Goal: Share content: Share content

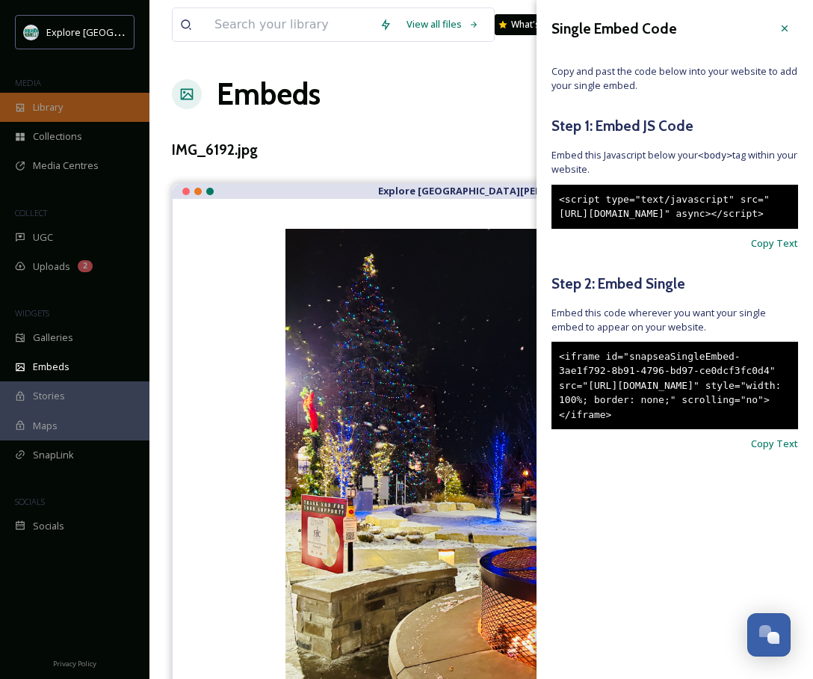
click at [59, 109] on span "Library" at bounding box center [48, 107] width 30 height 14
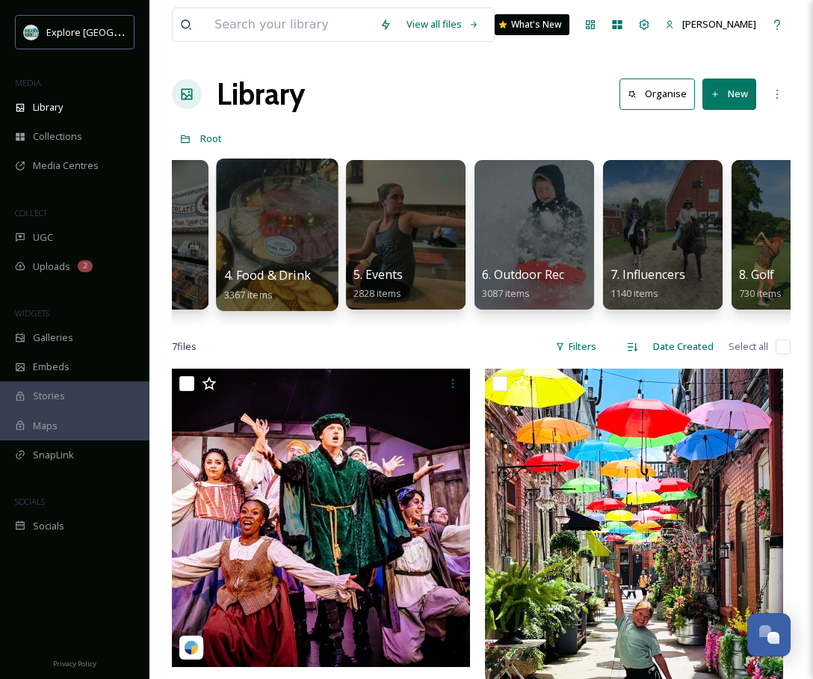
scroll to position [0, 421]
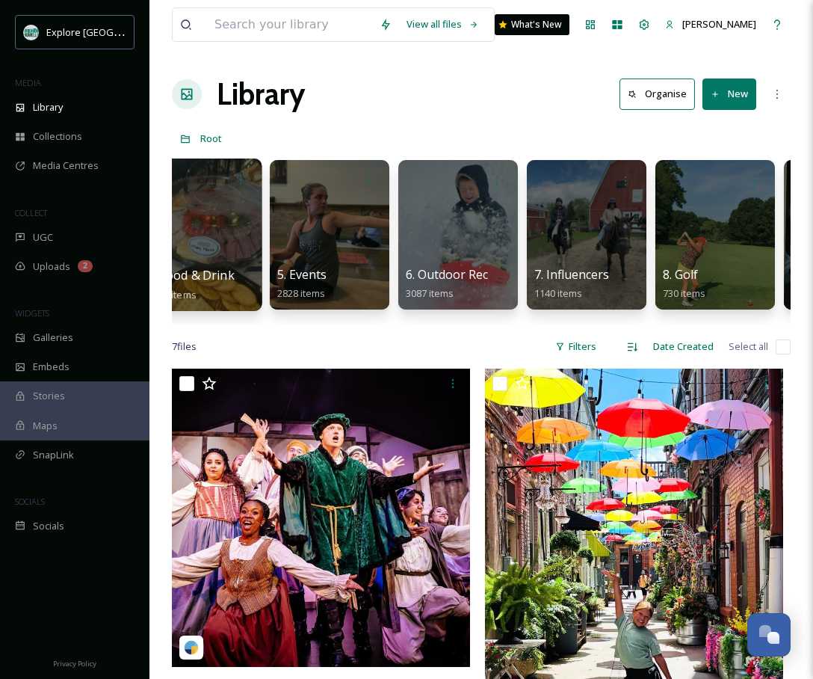
click at [610, 224] on div at bounding box center [587, 235] width 120 height 150
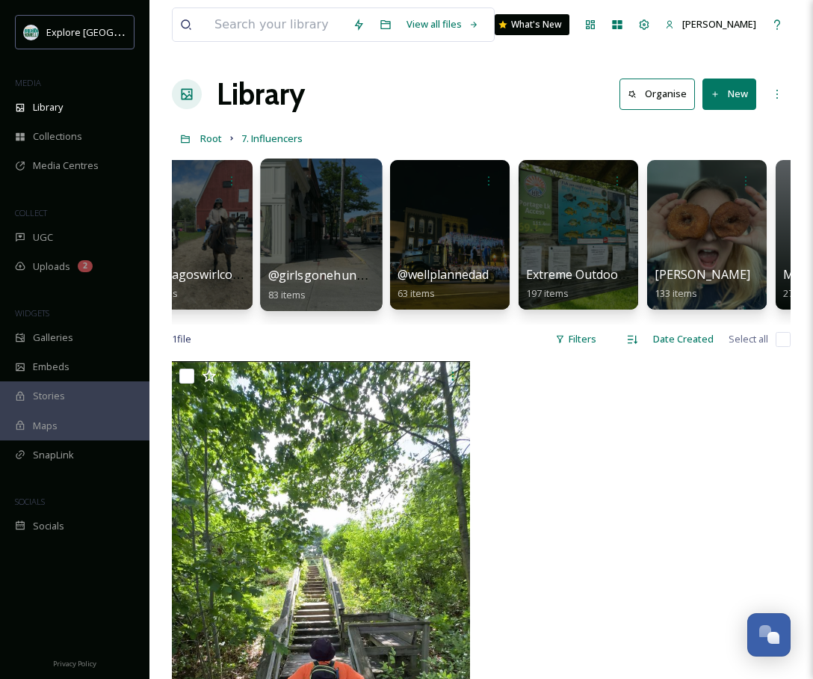
scroll to position [0, 236]
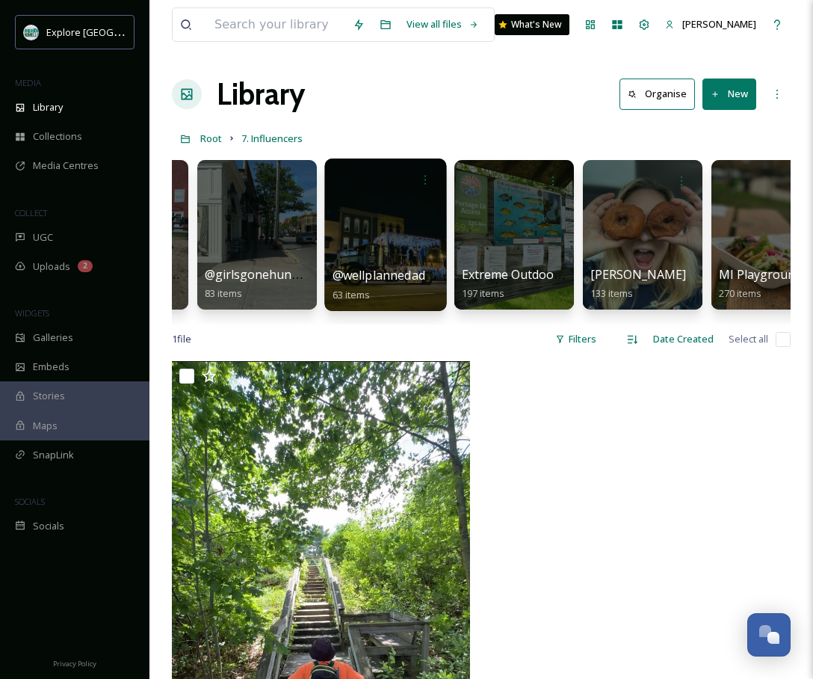
click at [386, 248] on div at bounding box center [385, 234] width 122 height 153
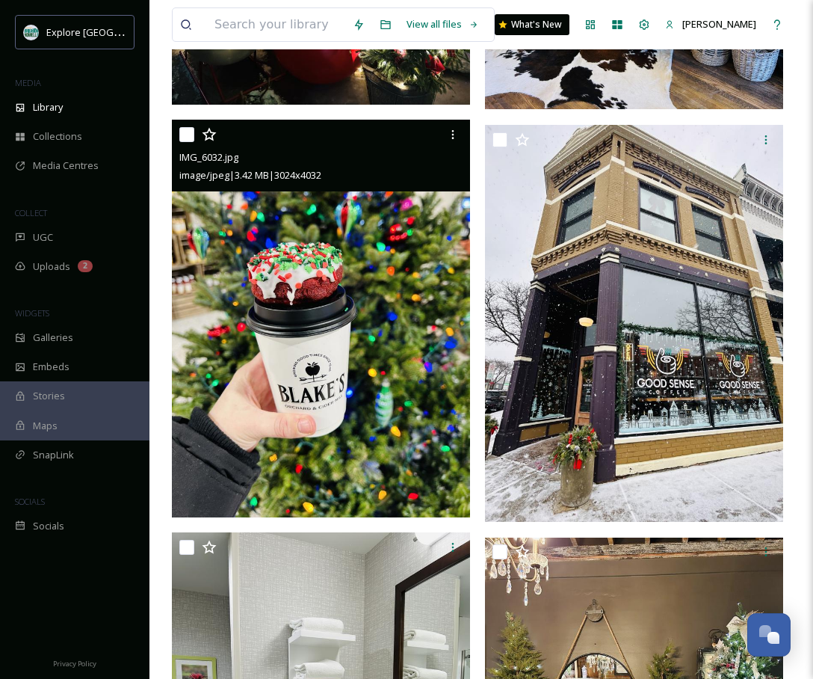
scroll to position [3855, 0]
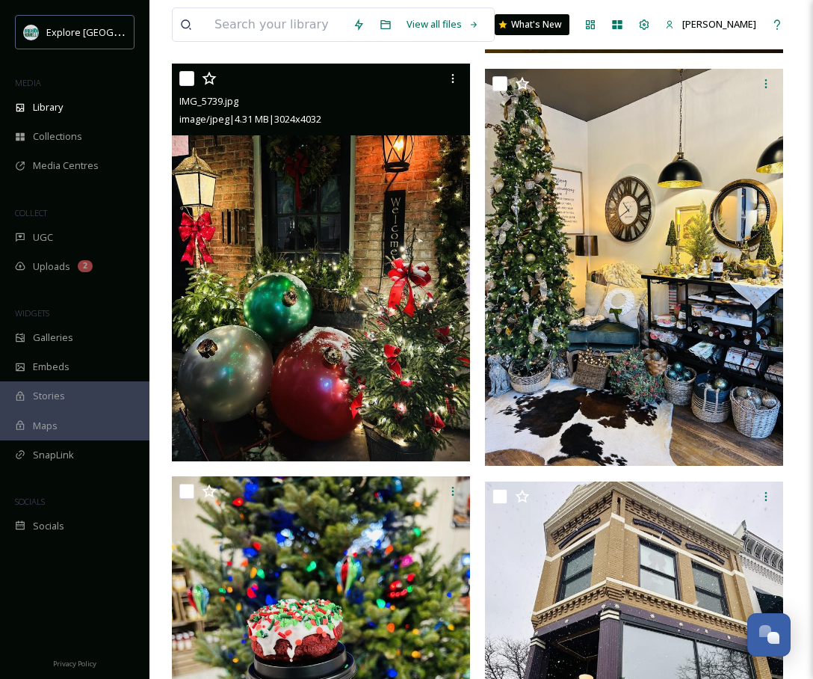
click at [386, 248] on img at bounding box center [321, 263] width 298 height 398
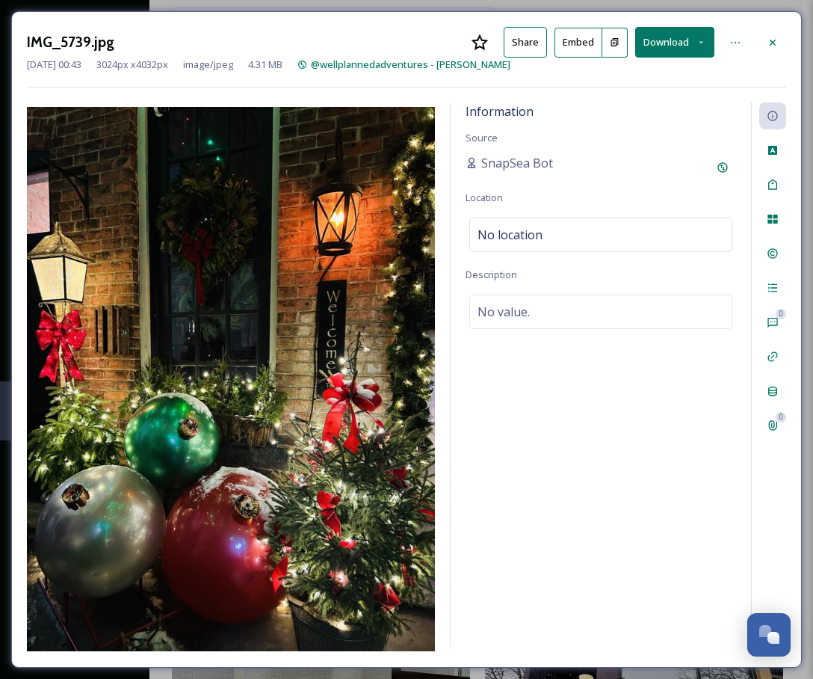
click at [591, 43] on button "Embed" at bounding box center [579, 43] width 48 height 30
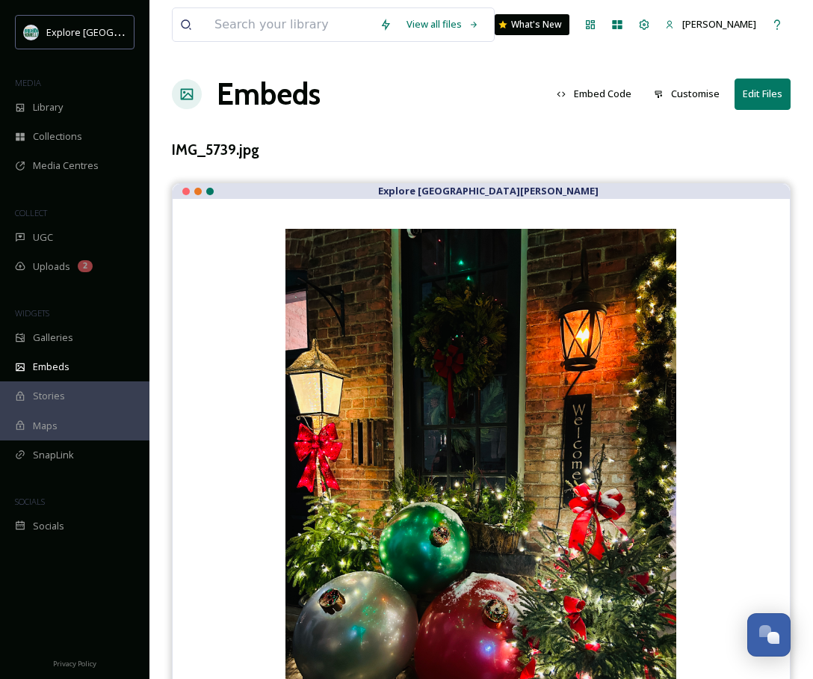
click at [766, 98] on button "Edit Files" at bounding box center [763, 93] width 56 height 31
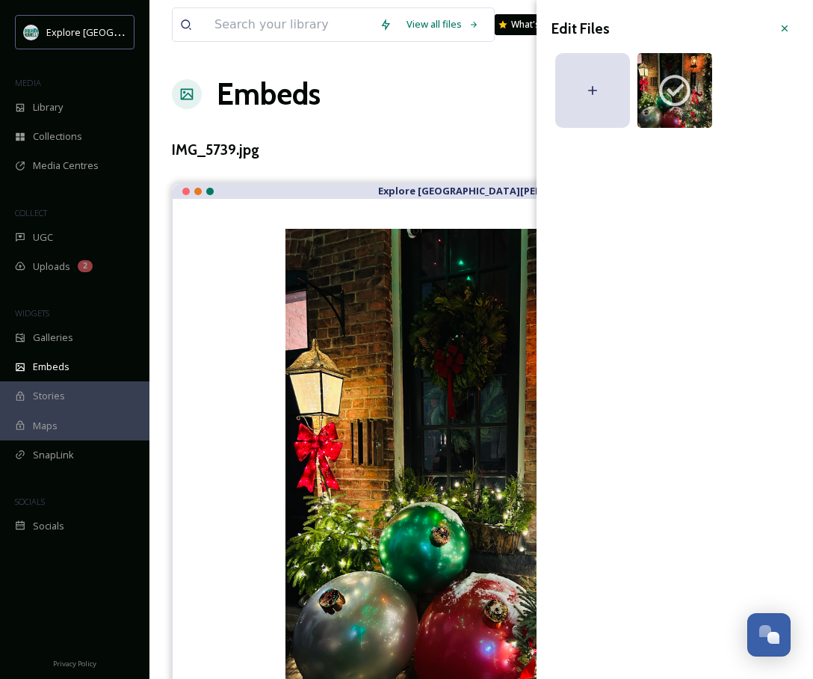
drag, startPoint x: 375, startPoint y: 143, endPoint x: 366, endPoint y: 142, distance: 9.0
click at [375, 143] on div "IMG_5739.jpg" at bounding box center [481, 150] width 619 height 22
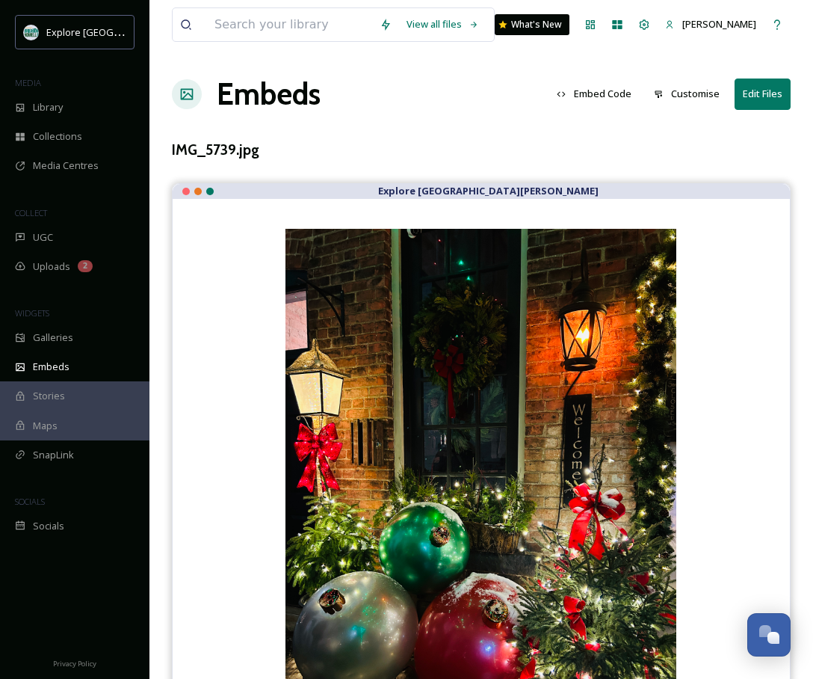
click at [674, 91] on button "Customise" at bounding box center [687, 93] width 81 height 29
click at [481, 145] on div "IMG_5739.jpg" at bounding box center [481, 150] width 619 height 22
click at [751, 93] on button "Edit Files" at bounding box center [763, 93] width 56 height 31
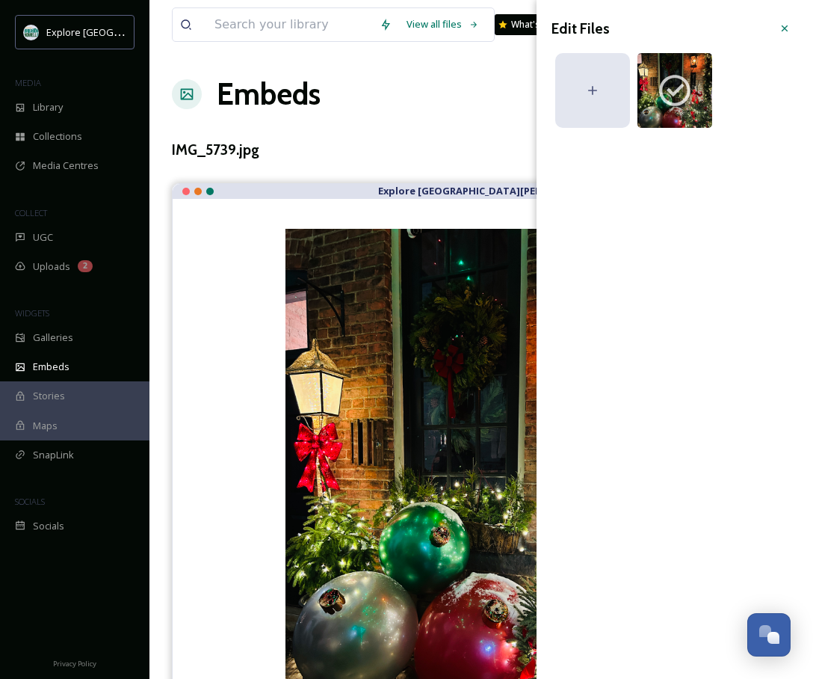
click at [596, 96] on icon at bounding box center [592, 90] width 15 height 15
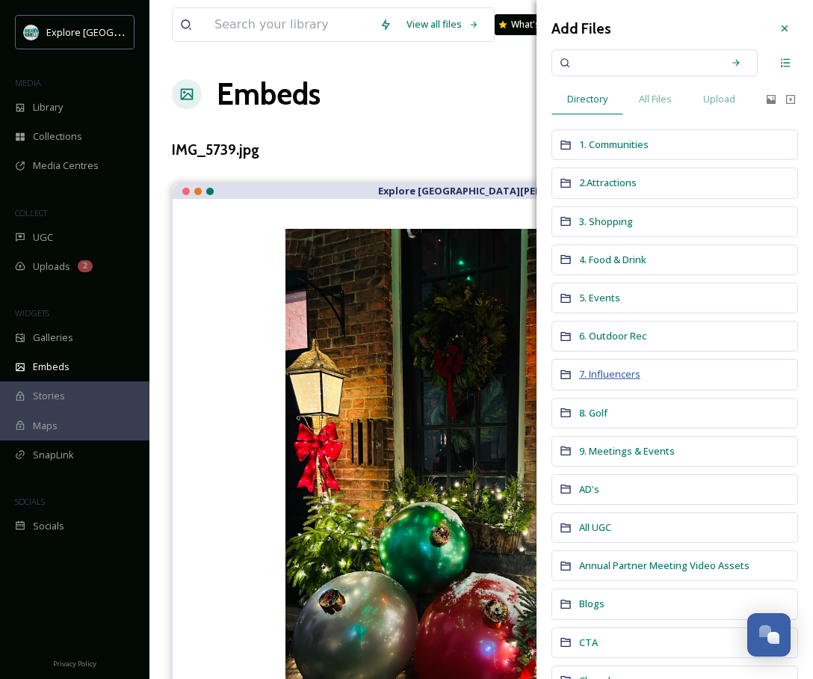
click at [630, 369] on span "7. Influencers" at bounding box center [609, 373] width 61 height 13
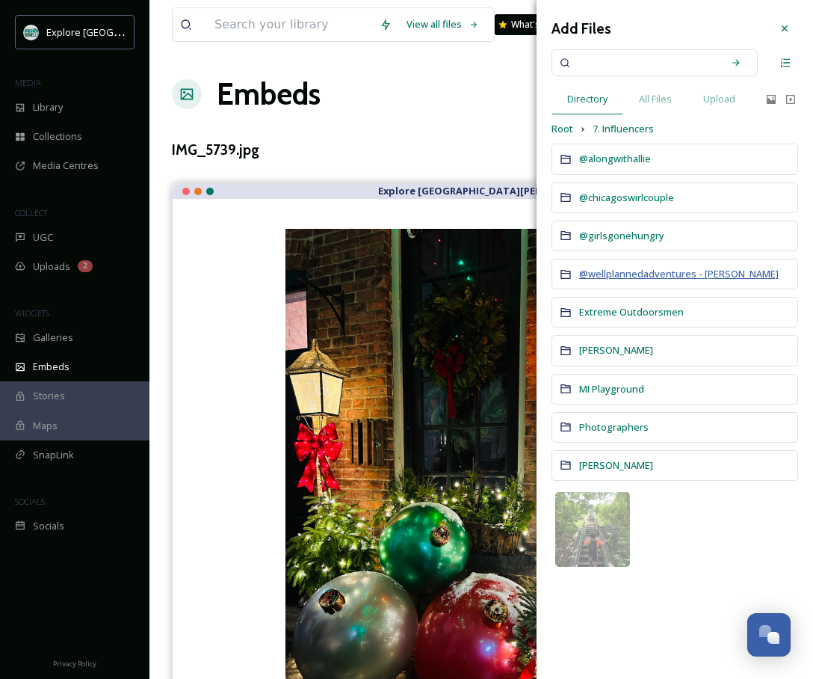
click at [627, 275] on span "@wellplannedadventures - Jessica Springer" at bounding box center [679, 273] width 200 height 13
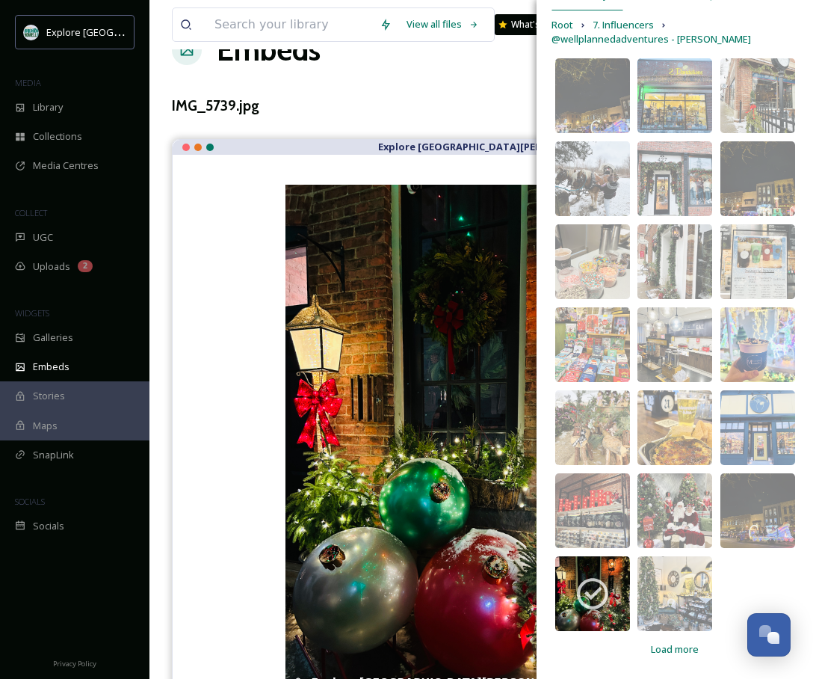
scroll to position [61, 0]
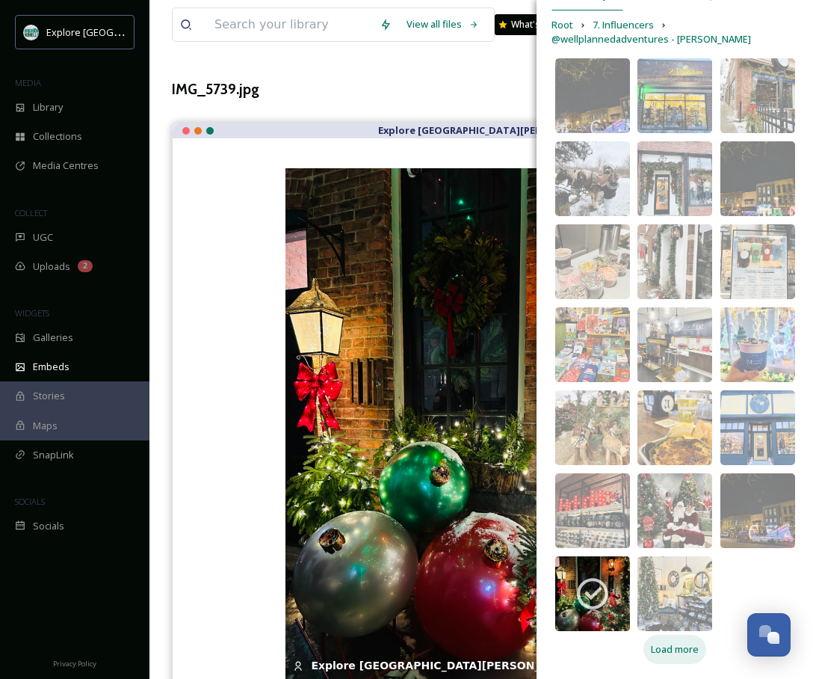
click at [683, 650] on span "Load more" at bounding box center [675, 649] width 48 height 14
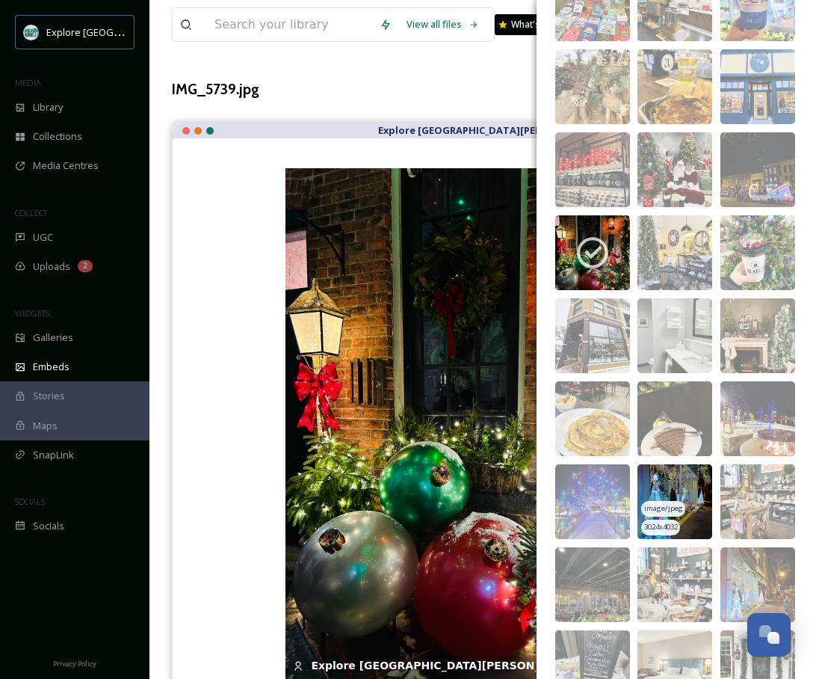
scroll to position [463, 0]
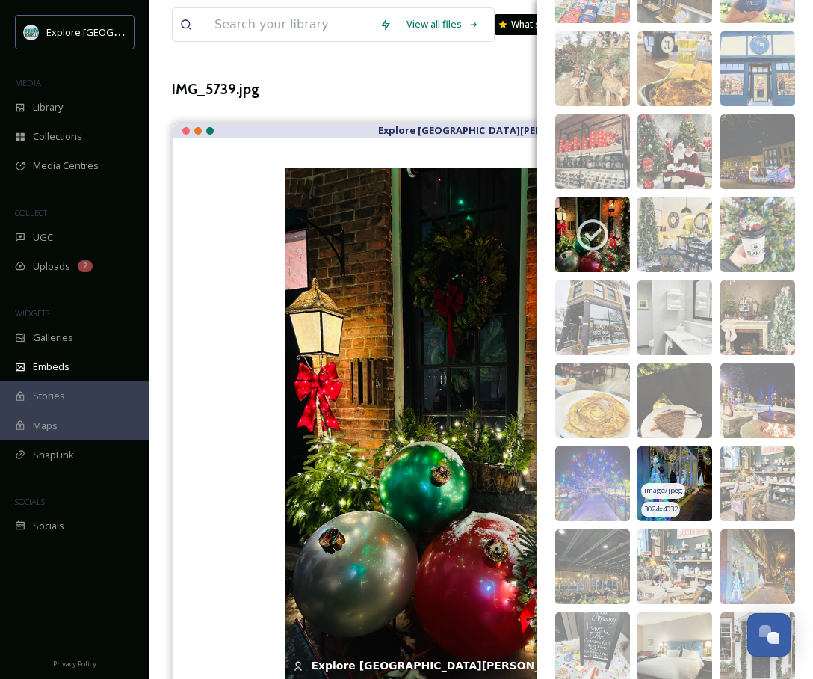
click at [700, 466] on img at bounding box center [675, 483] width 75 height 75
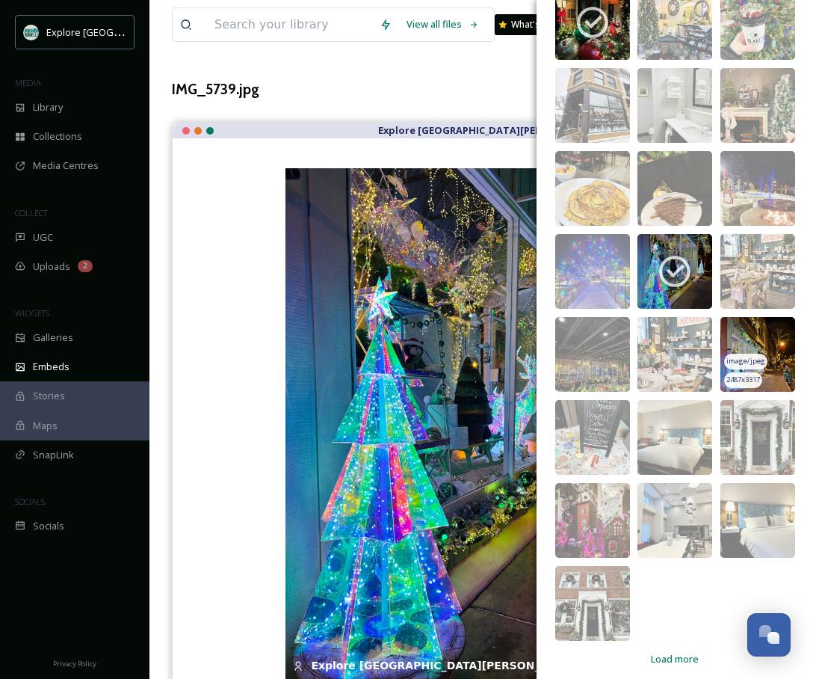
scroll to position [685, 0]
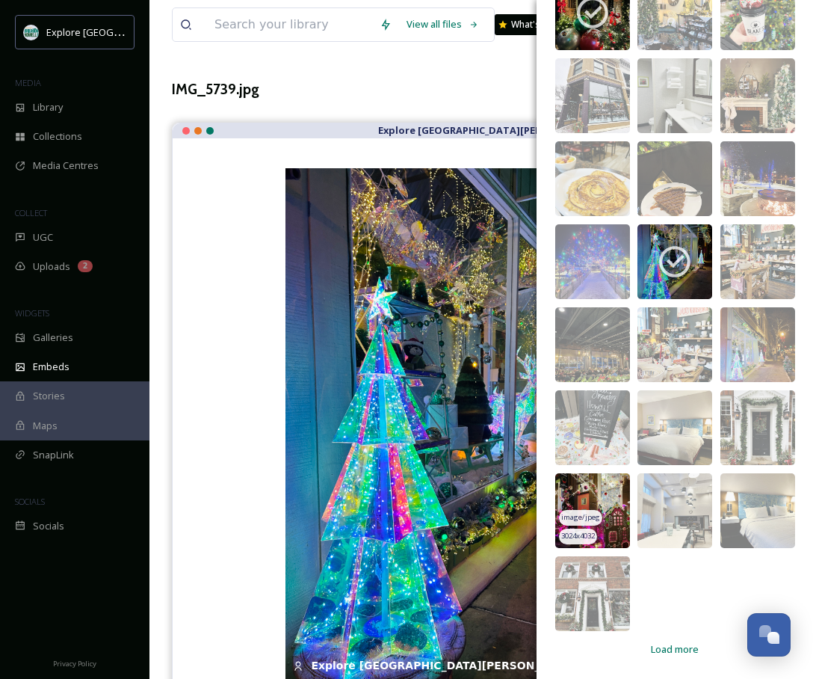
click at [618, 524] on img at bounding box center [592, 510] width 75 height 75
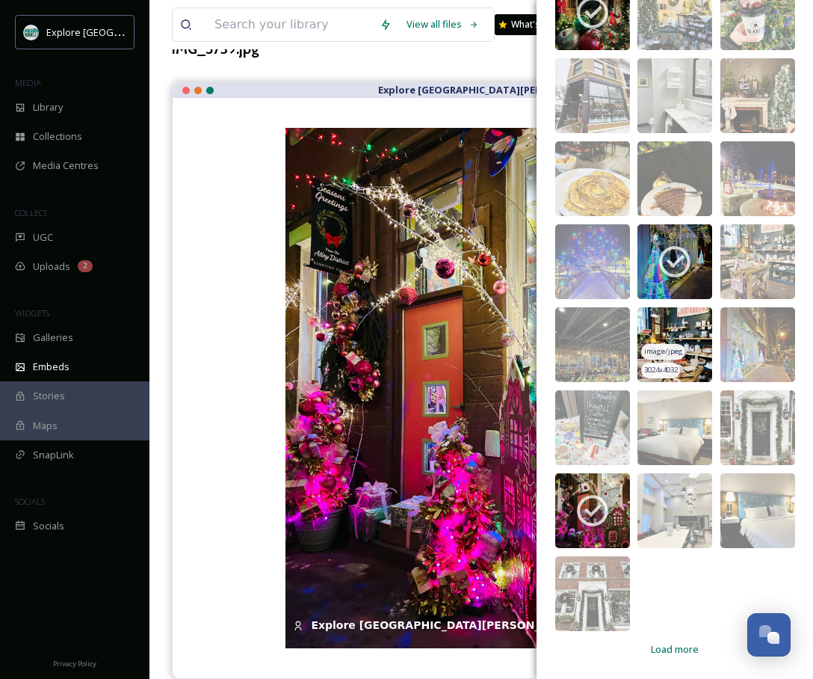
scroll to position [0, 0]
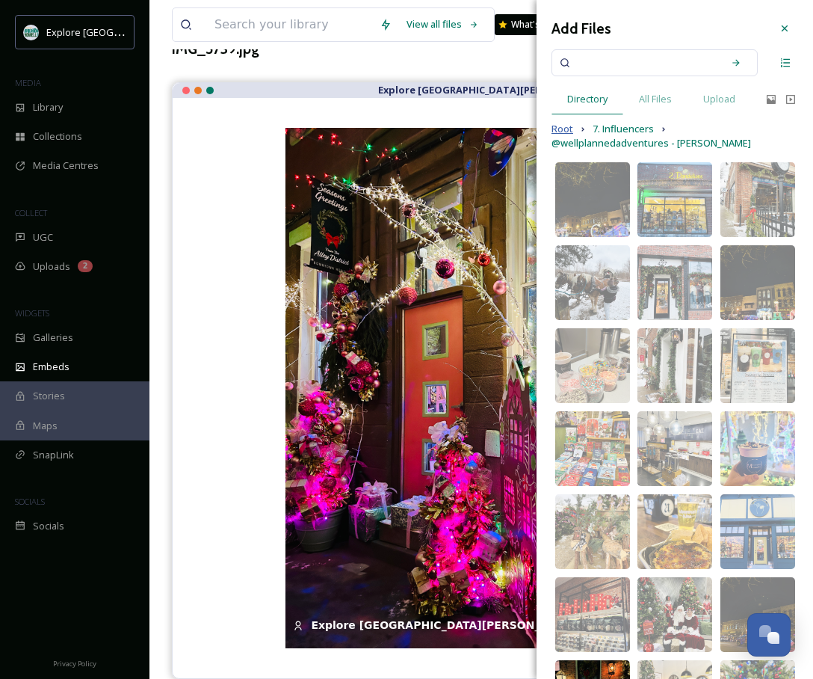
click at [559, 129] on span "Root" at bounding box center [563, 129] width 22 height 14
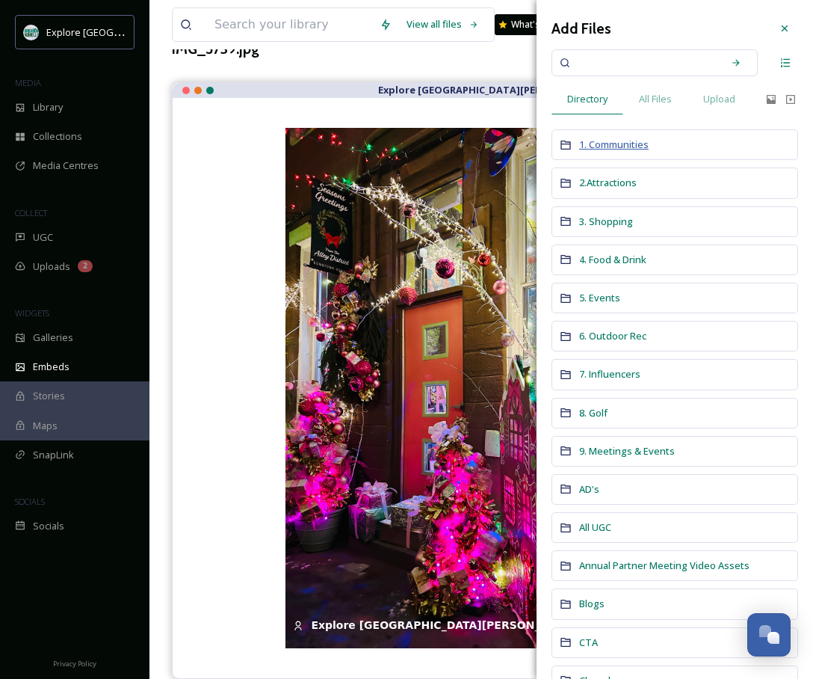
click at [627, 141] on span "1. Communities" at bounding box center [614, 144] width 70 height 13
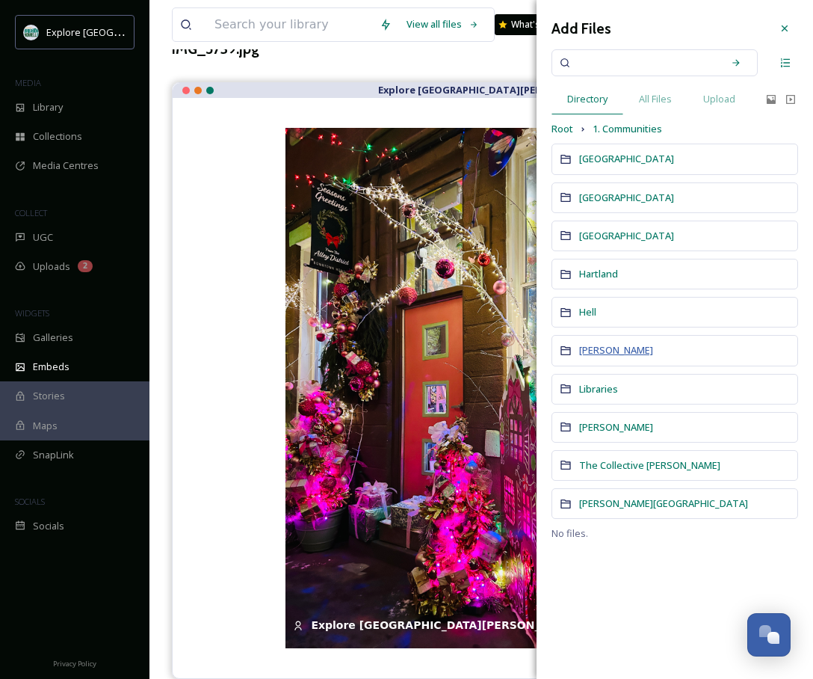
click at [601, 350] on span "Howell" at bounding box center [616, 349] width 74 height 13
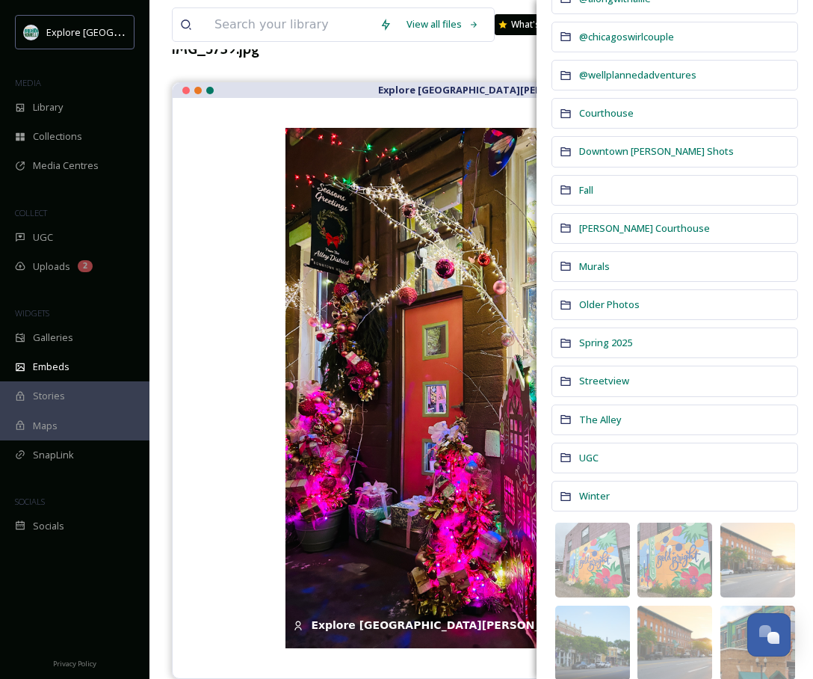
scroll to position [219, 0]
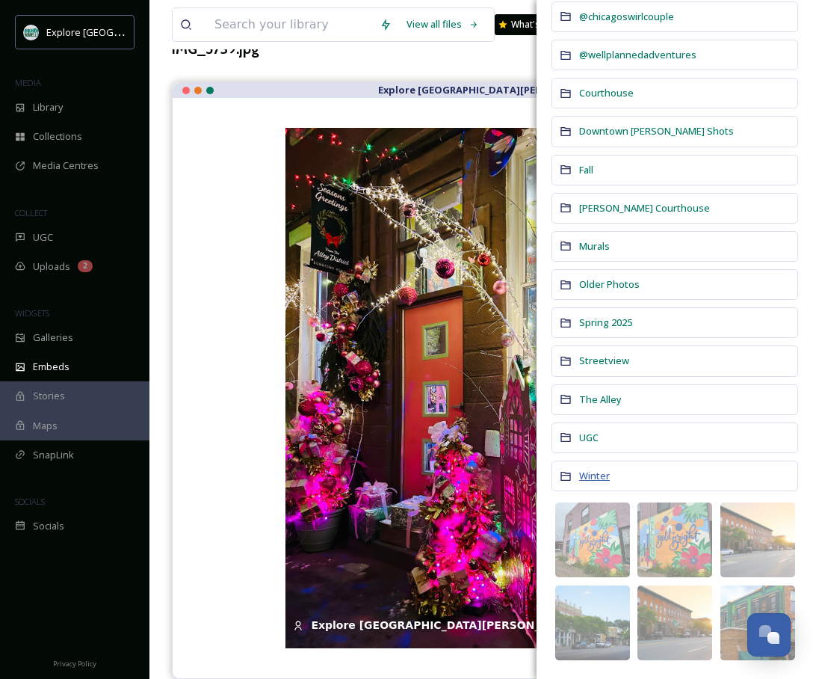
click at [589, 476] on span "Winter" at bounding box center [594, 475] width 31 height 13
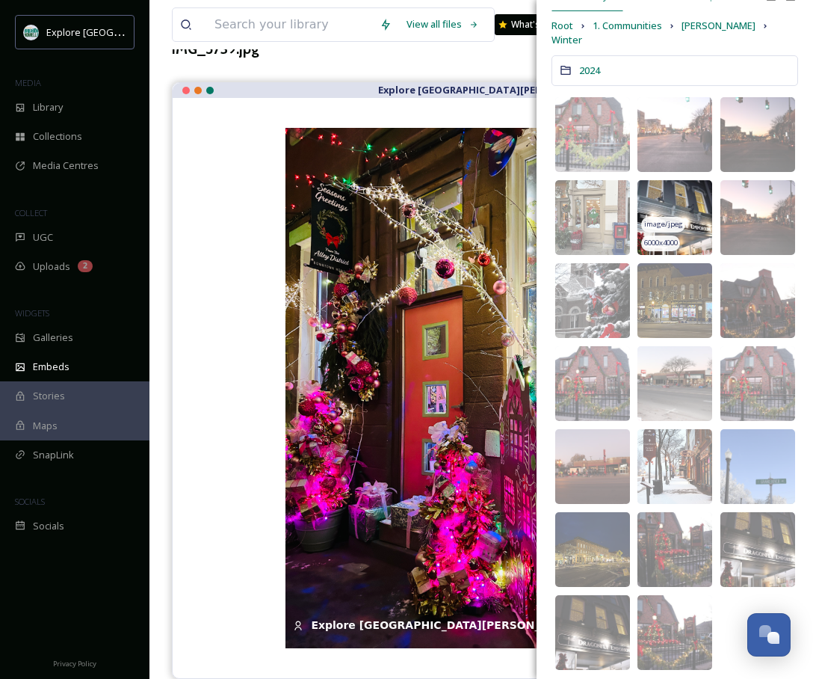
scroll to position [128, 0]
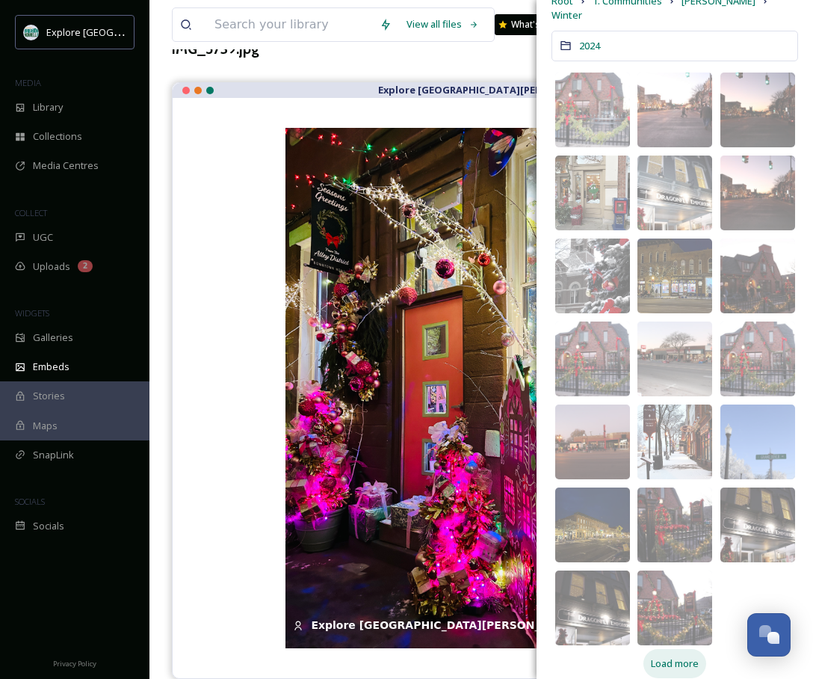
click at [674, 656] on span "Load more" at bounding box center [675, 663] width 48 height 14
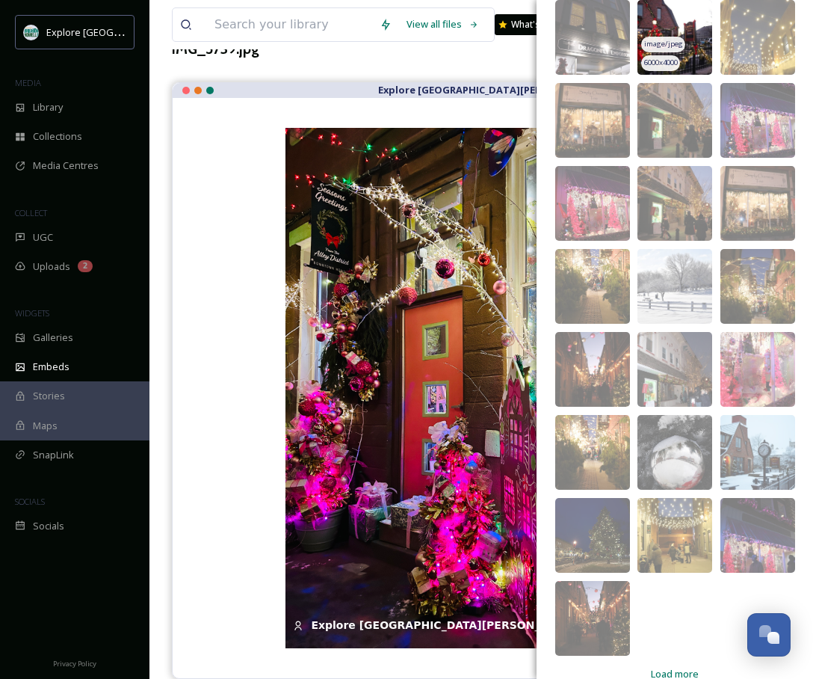
scroll to position [709, 0]
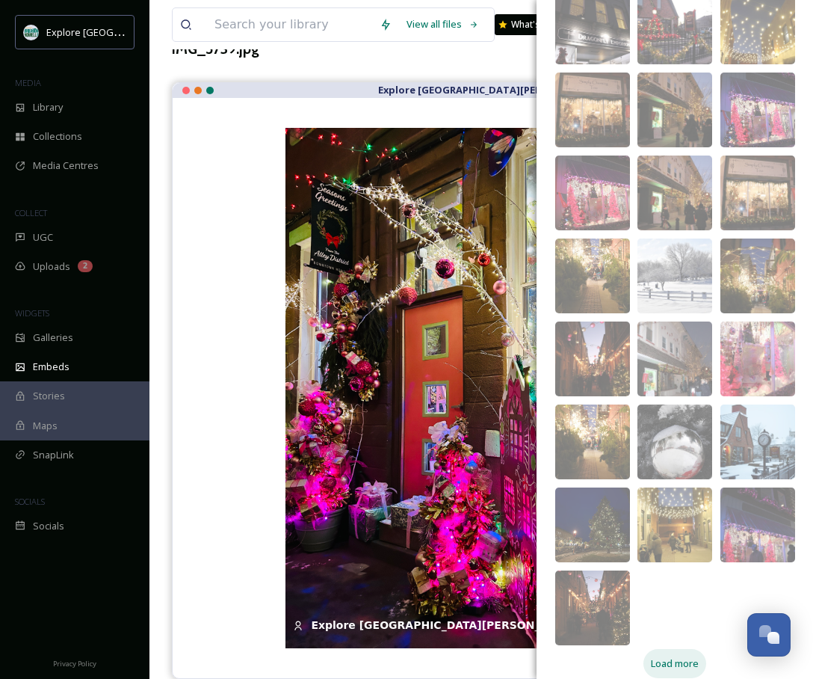
click at [681, 656] on span "Load more" at bounding box center [675, 663] width 48 height 14
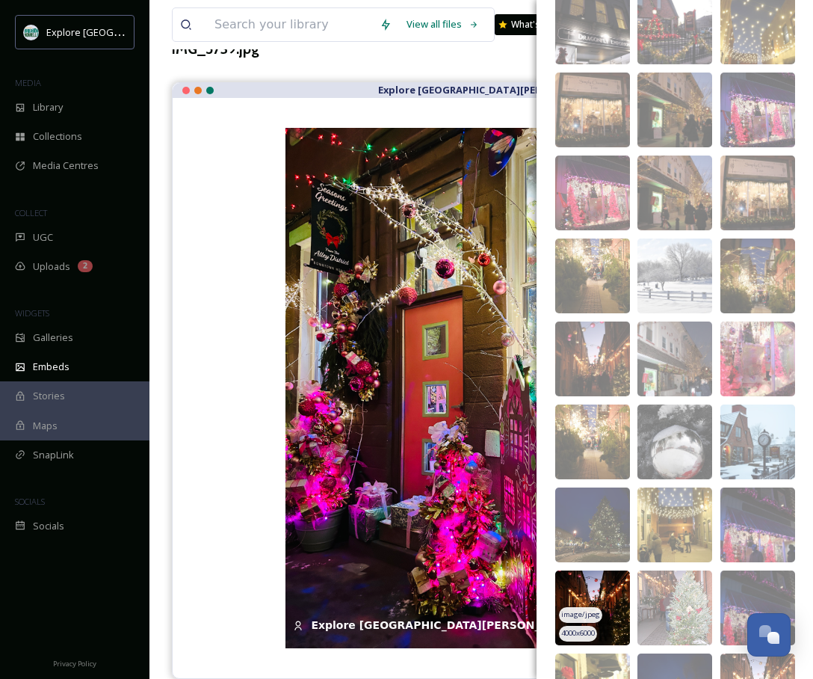
click at [623, 605] on img at bounding box center [592, 607] width 75 height 75
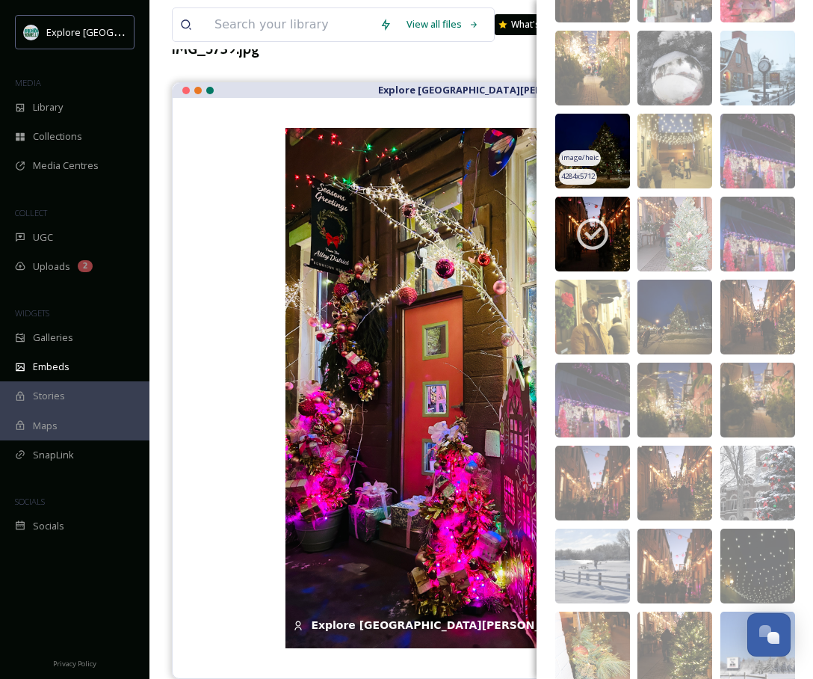
scroll to position [1160, 0]
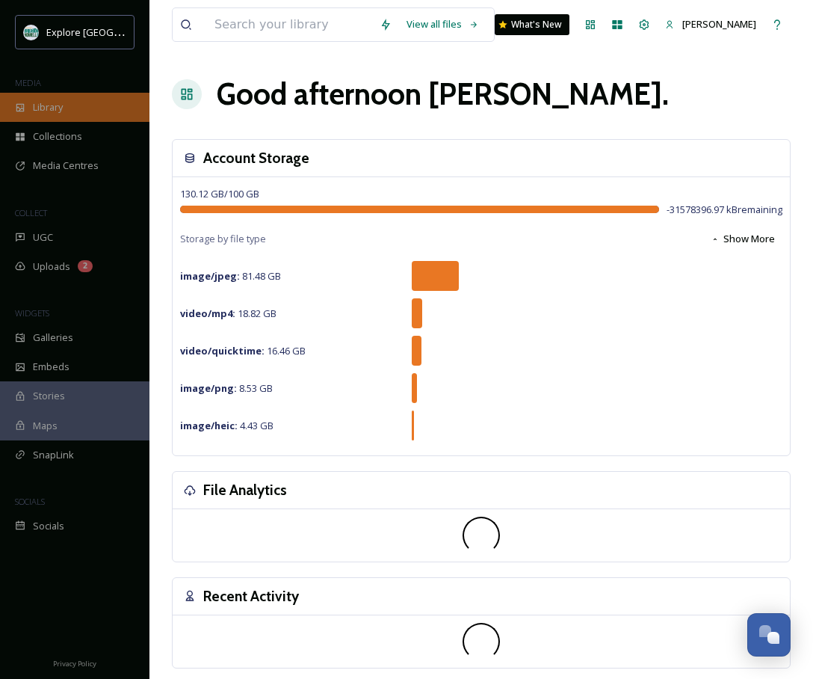
click at [70, 111] on div "Library" at bounding box center [75, 107] width 150 height 29
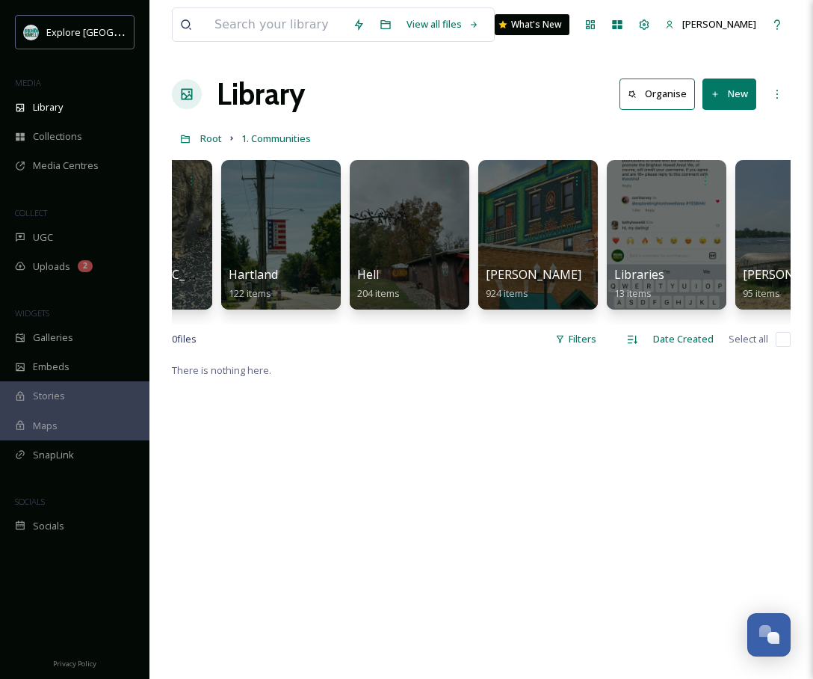
scroll to position [0, 542]
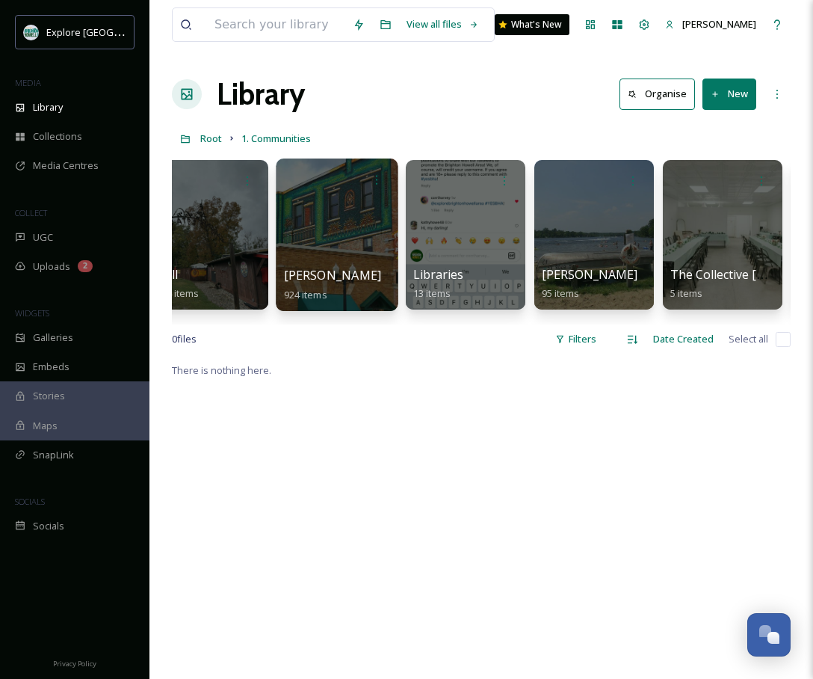
click at [348, 241] on div at bounding box center [337, 234] width 122 height 153
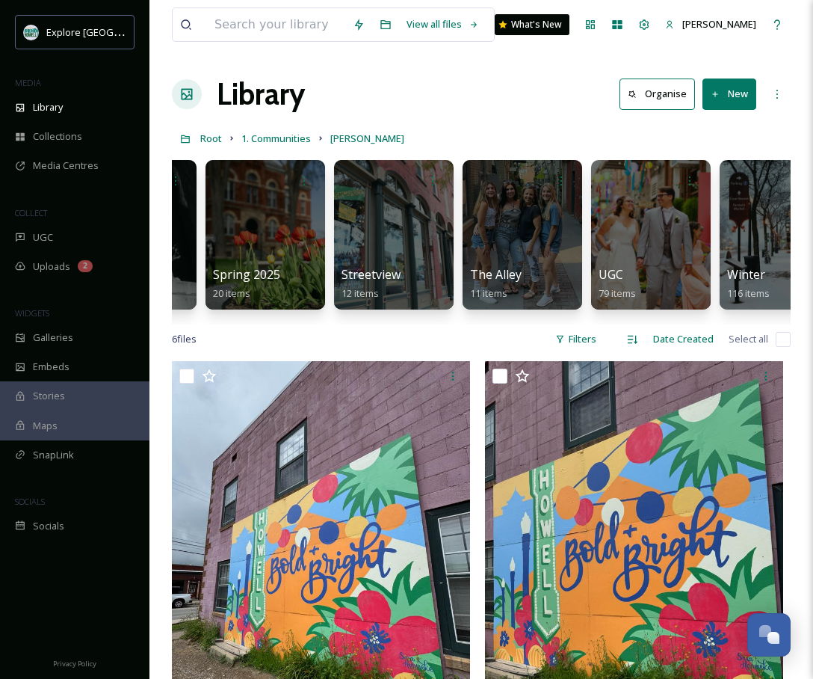
scroll to position [0, 1310]
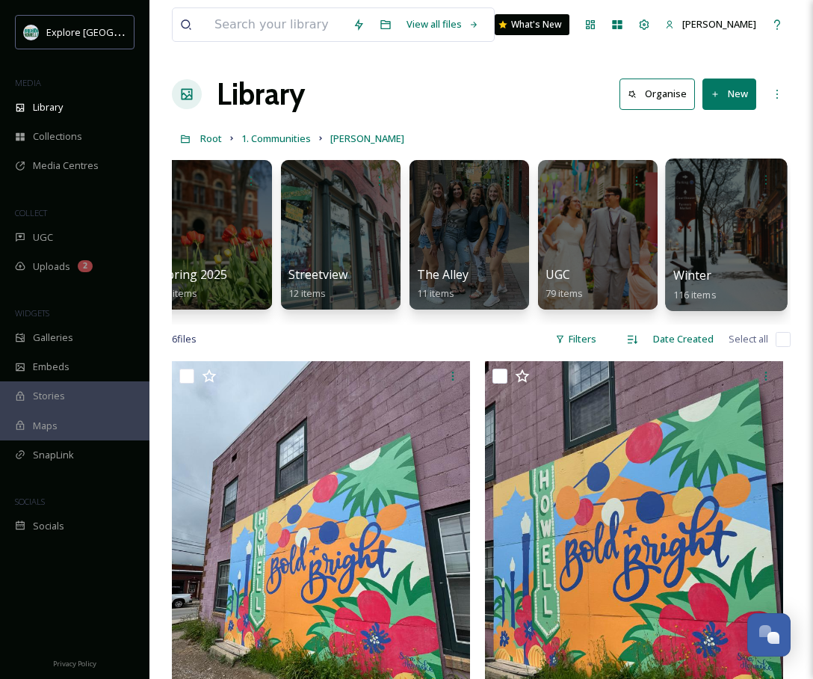
click at [712, 250] on div at bounding box center [726, 234] width 122 height 153
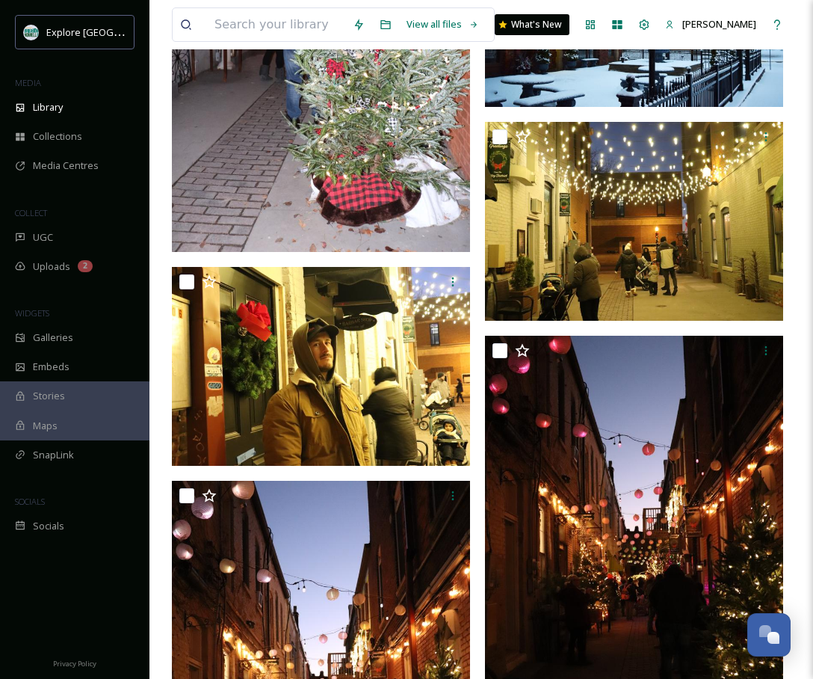
scroll to position [5696, 0]
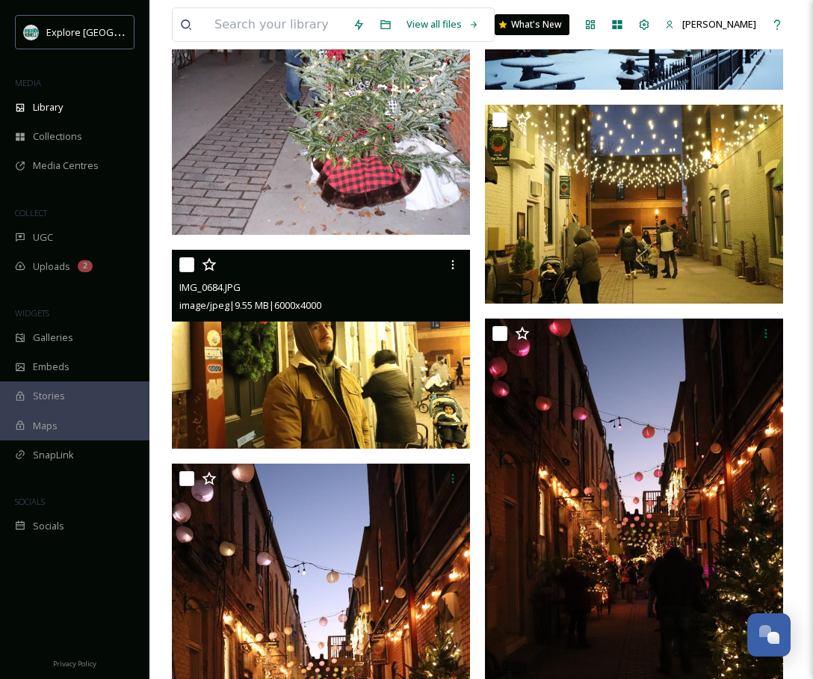
click at [383, 387] on img at bounding box center [321, 349] width 298 height 199
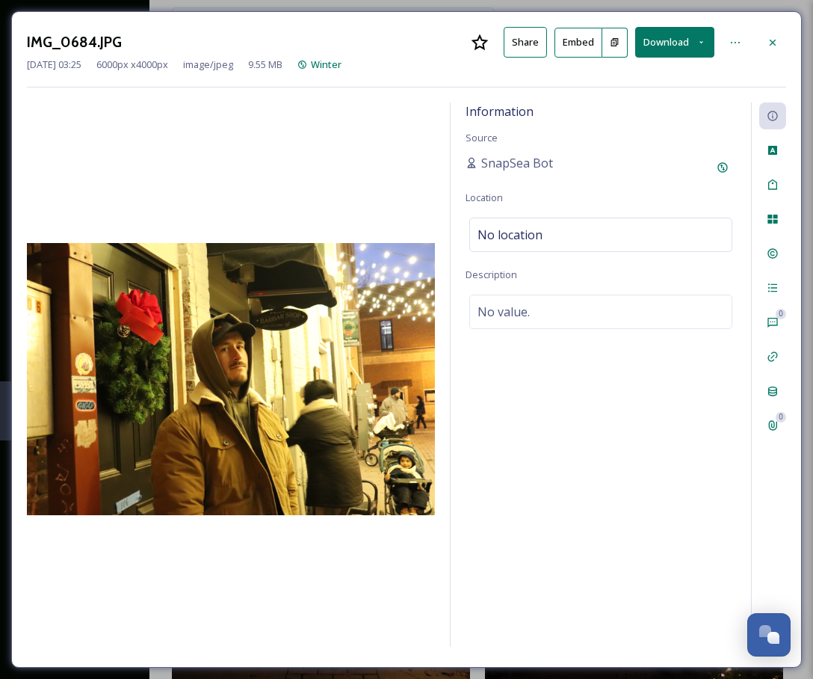
click at [520, 45] on button "Share" at bounding box center [525, 42] width 43 height 31
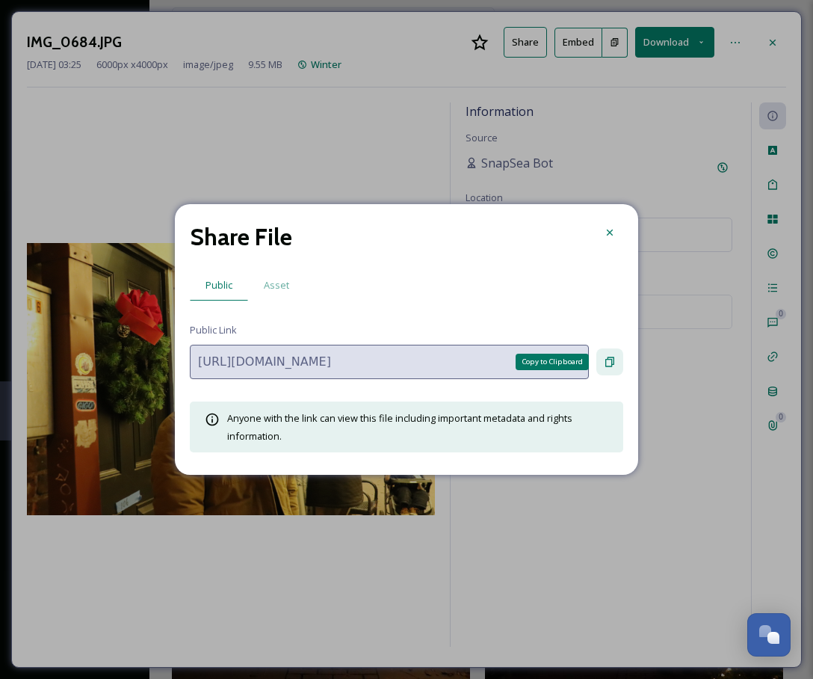
click at [607, 359] on icon at bounding box center [610, 362] width 9 height 10
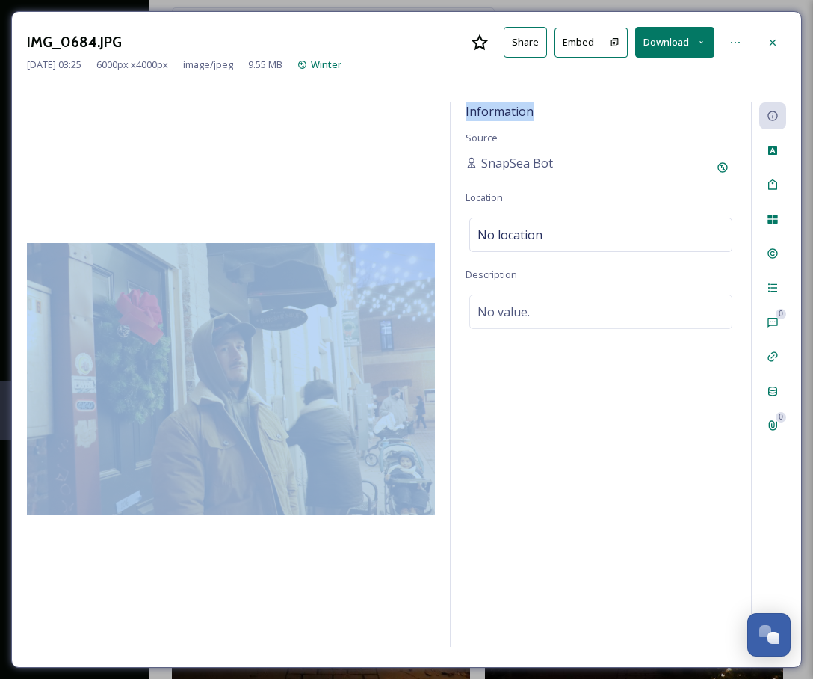
click at [332, 134] on div at bounding box center [231, 376] width 408 height 549
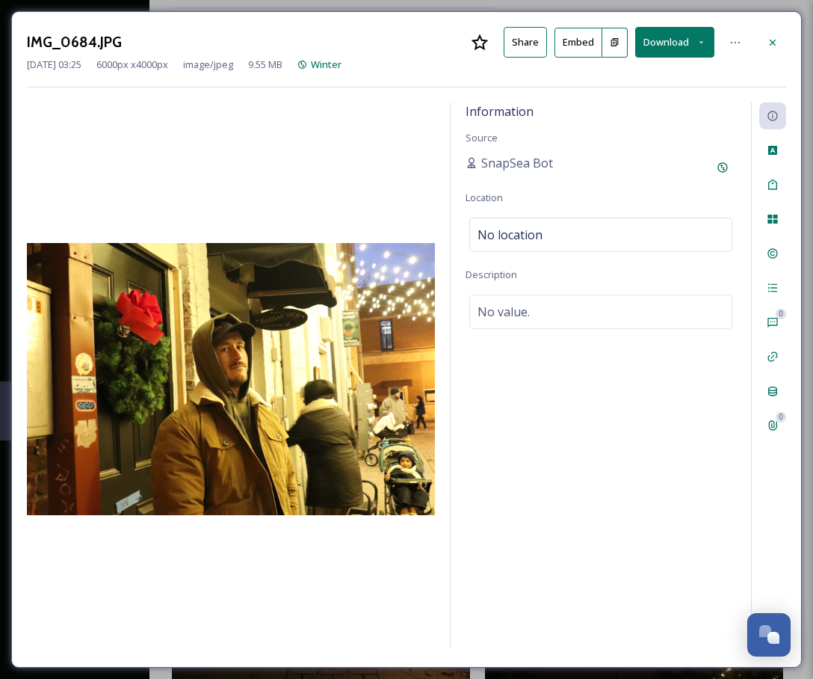
click at [460, 163] on div "Information Source SnapSea Bot Location No location Description No value." at bounding box center [601, 374] width 301 height 544
click at [776, 40] on icon at bounding box center [773, 43] width 12 height 12
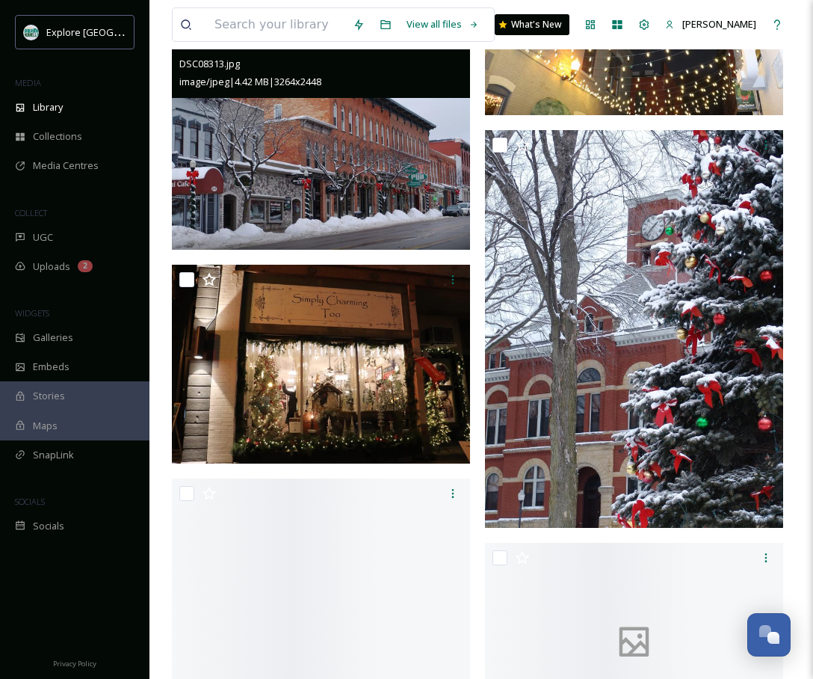
scroll to position [9385, 0]
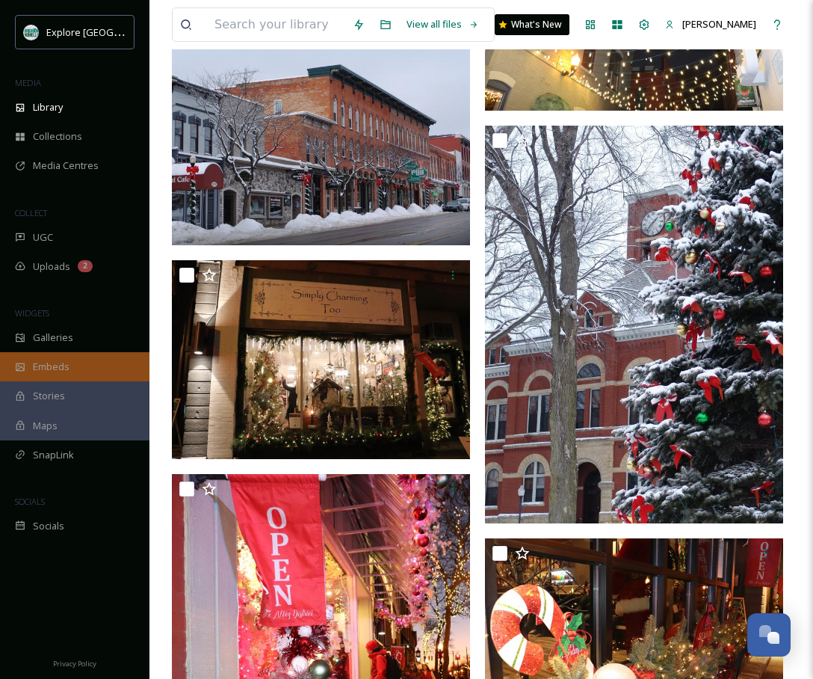
click at [56, 372] on span "Embeds" at bounding box center [51, 367] width 37 height 14
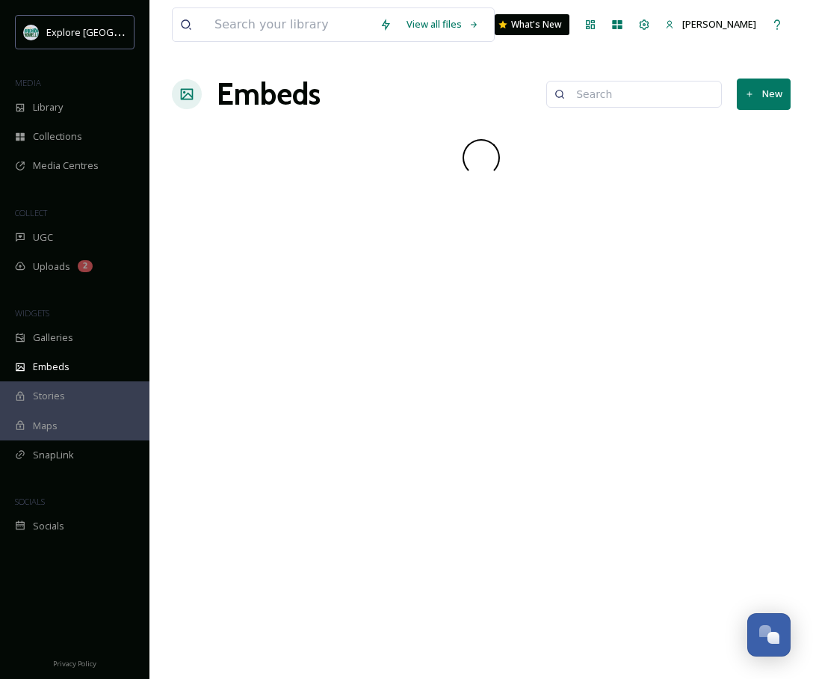
click at [418, 113] on div "Embeds New" at bounding box center [481, 94] width 619 height 45
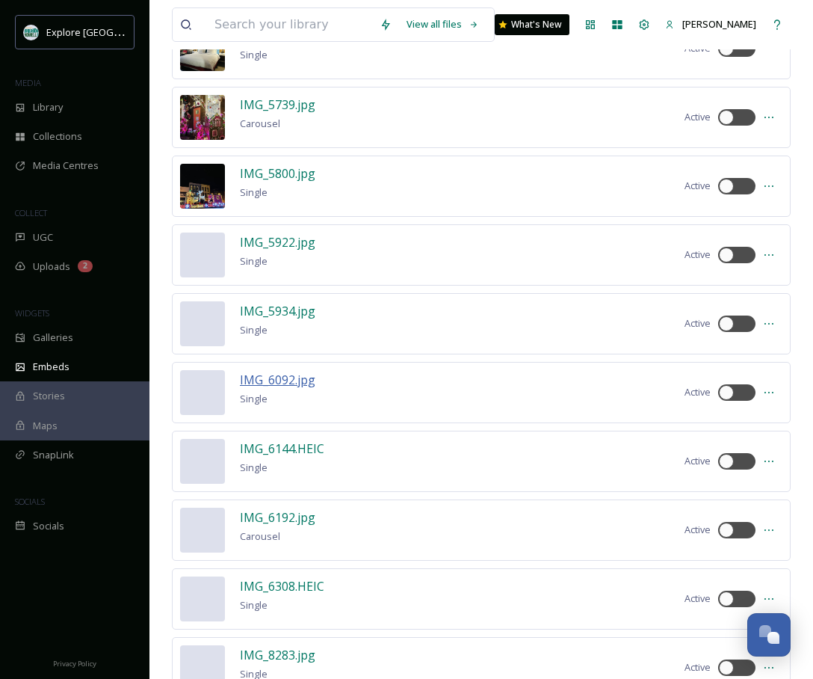
scroll to position [7066, 0]
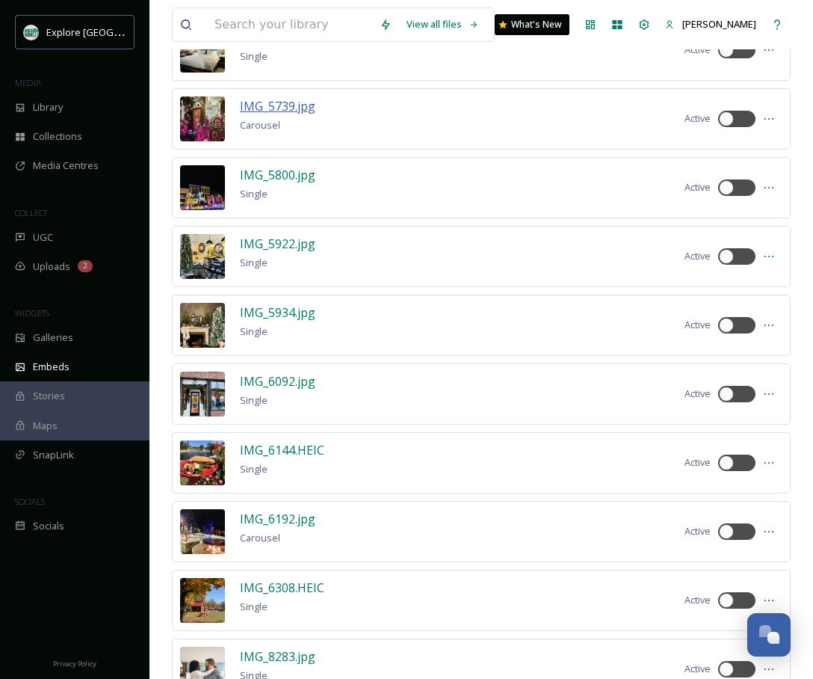
click at [292, 101] on span "IMG_5739.jpg" at bounding box center [278, 106] width 76 height 16
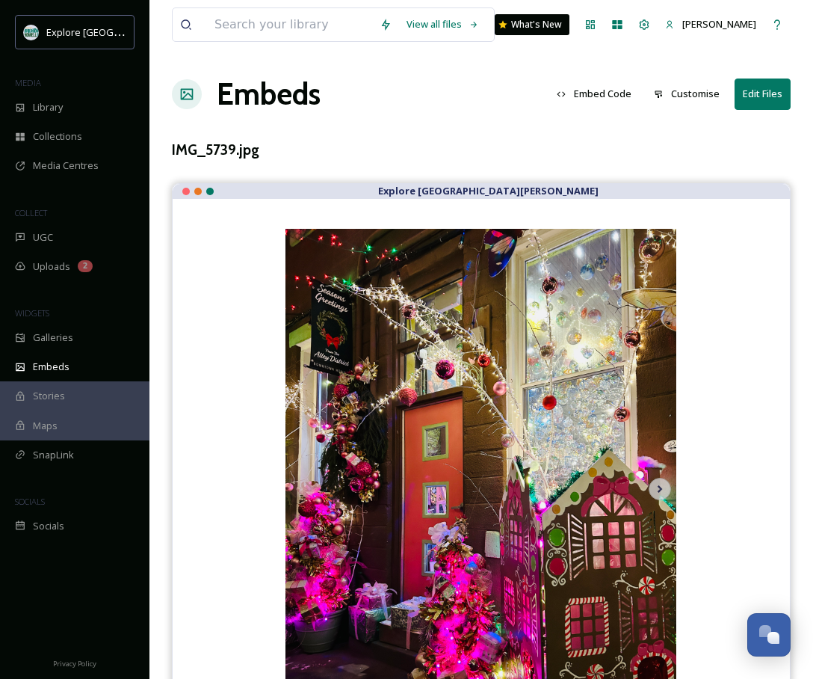
click at [760, 99] on button "Edit Files" at bounding box center [763, 93] width 56 height 31
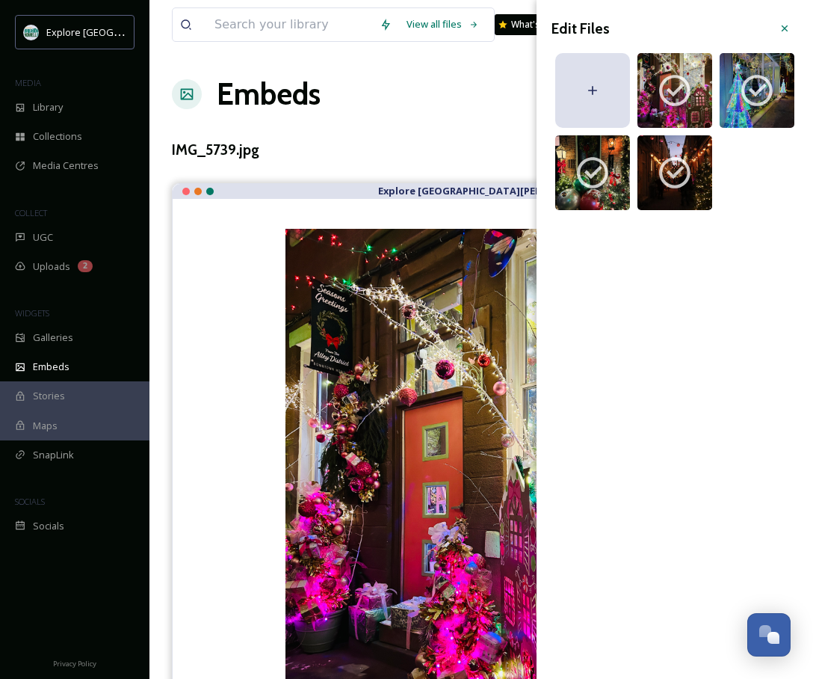
click at [413, 151] on div "IMG_5739.jpg" at bounding box center [481, 150] width 619 height 22
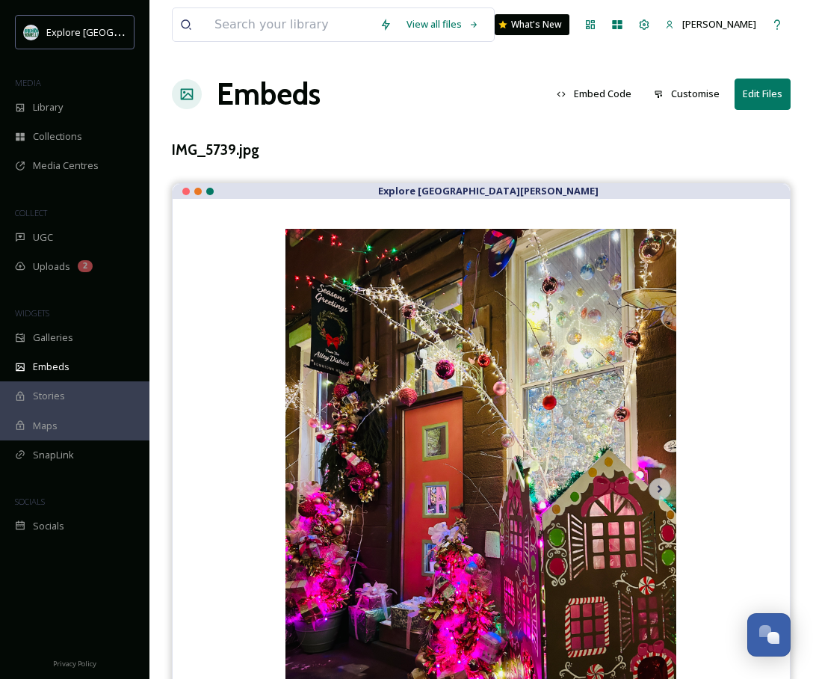
click at [605, 93] on button "Embed Code" at bounding box center [594, 93] width 90 height 29
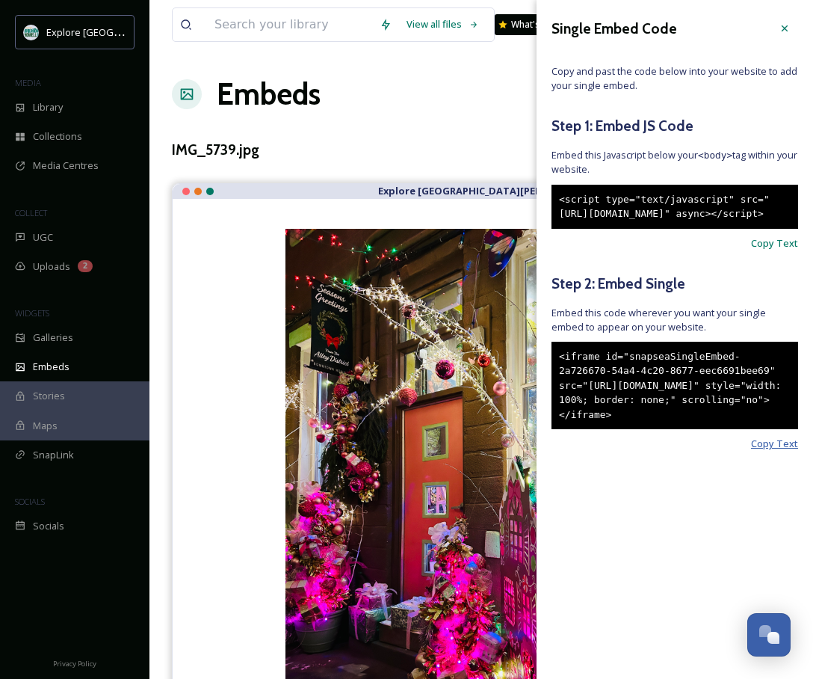
click at [777, 451] on span "Copy Text" at bounding box center [774, 444] width 47 height 14
click at [772, 451] on span "Copy Text" at bounding box center [774, 444] width 47 height 14
click at [59, 118] on div "Library" at bounding box center [75, 107] width 150 height 29
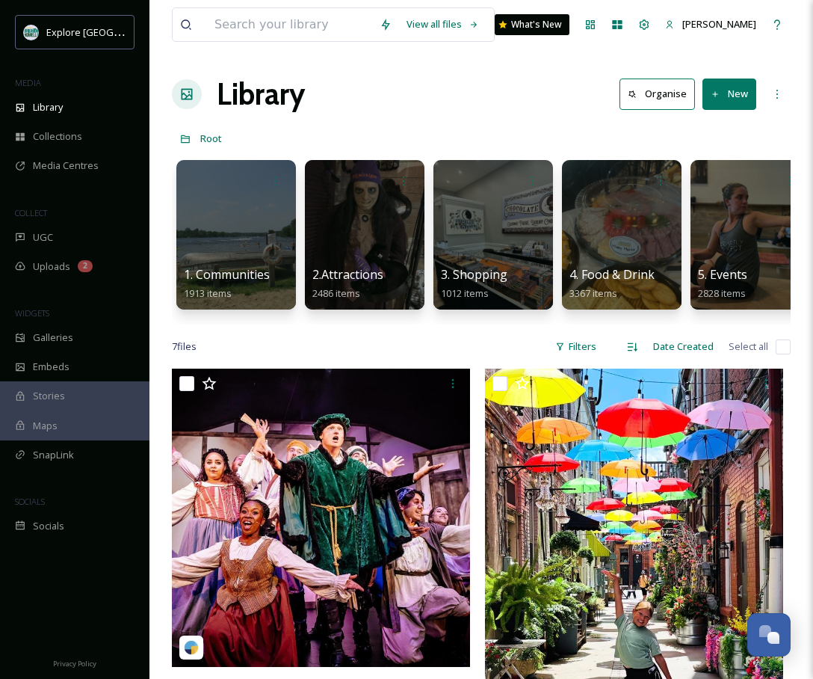
click at [484, 92] on div "Library Organise New" at bounding box center [481, 94] width 619 height 45
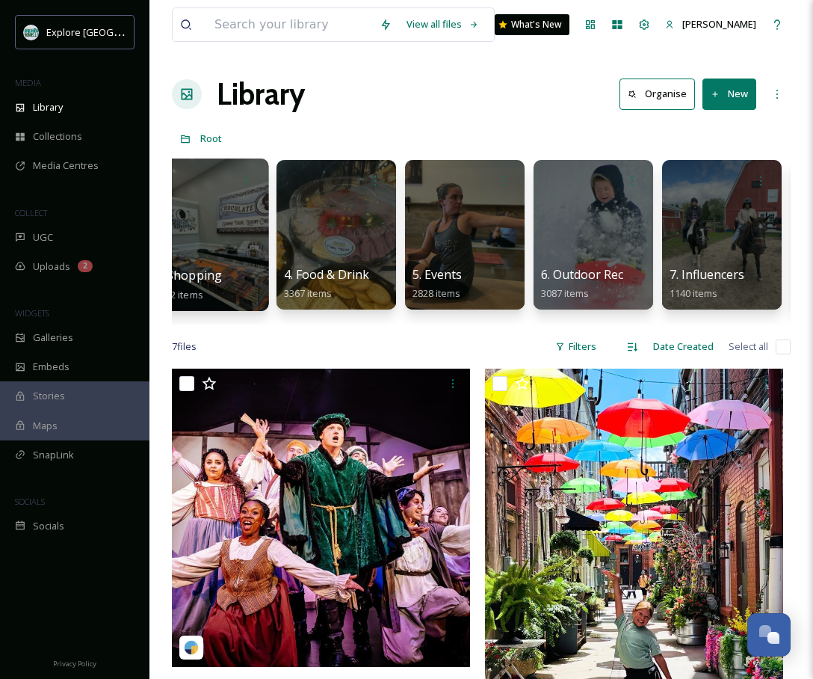
scroll to position [0, 294]
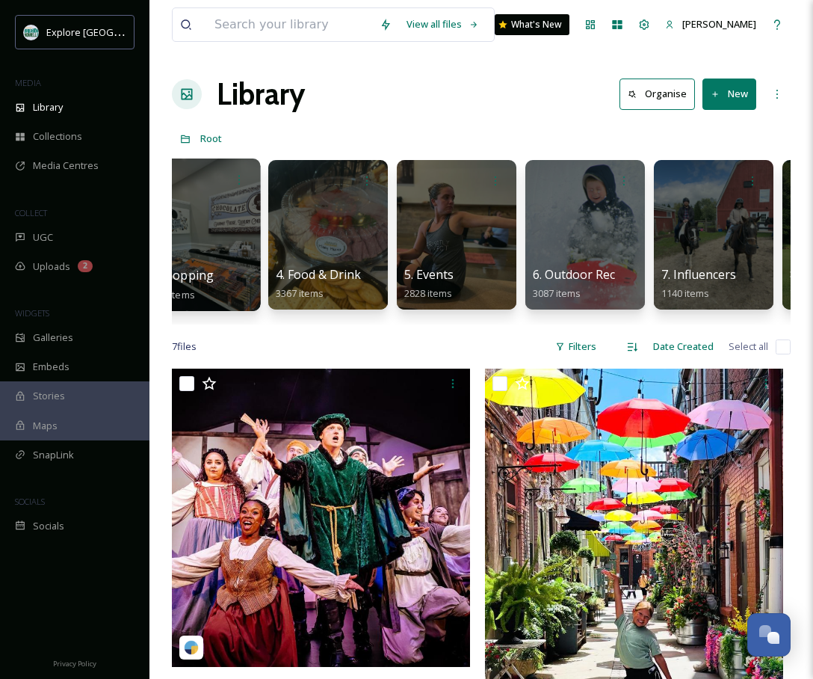
click at [467, 239] on div at bounding box center [457, 235] width 120 height 150
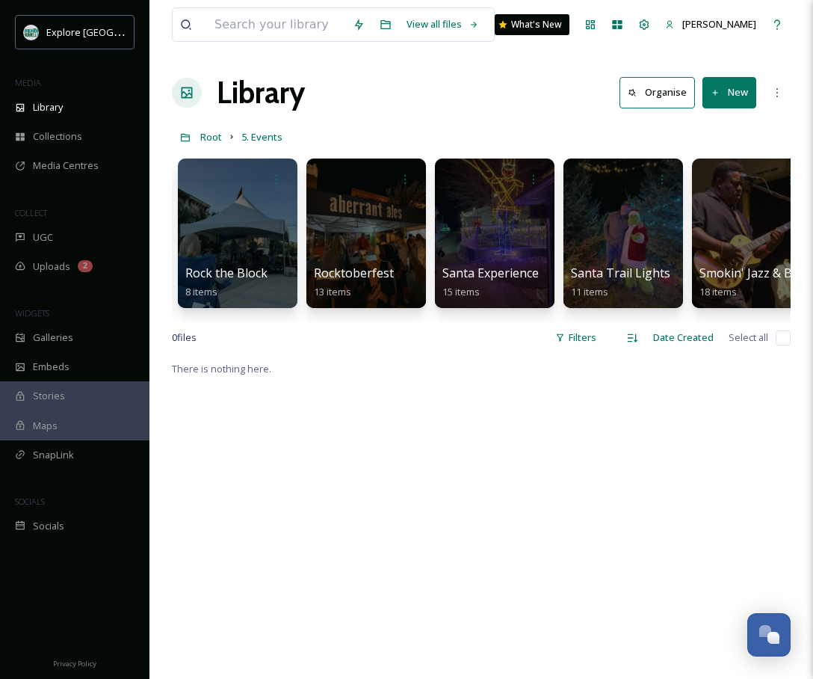
scroll to position [0, 4880]
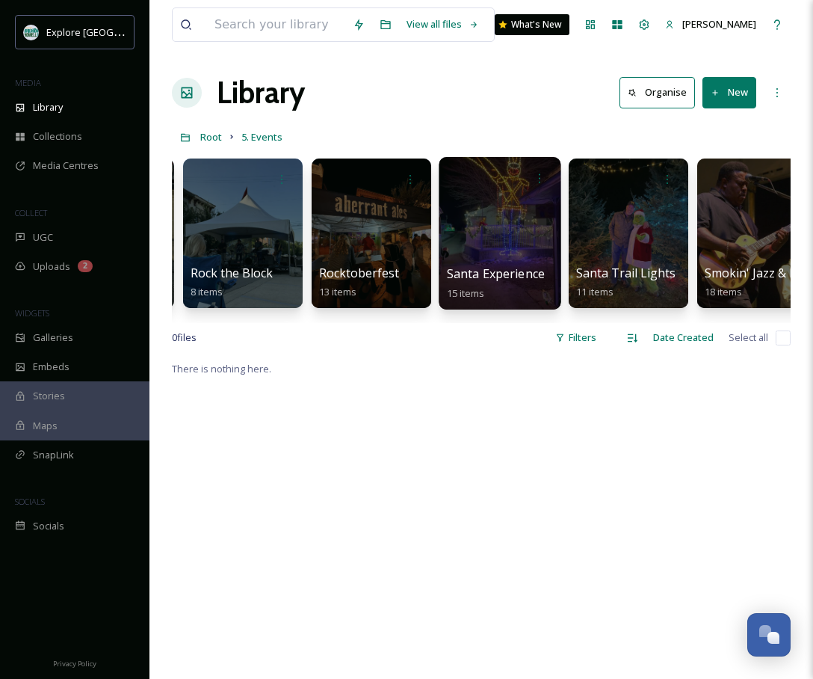
click at [489, 225] on div at bounding box center [500, 233] width 122 height 153
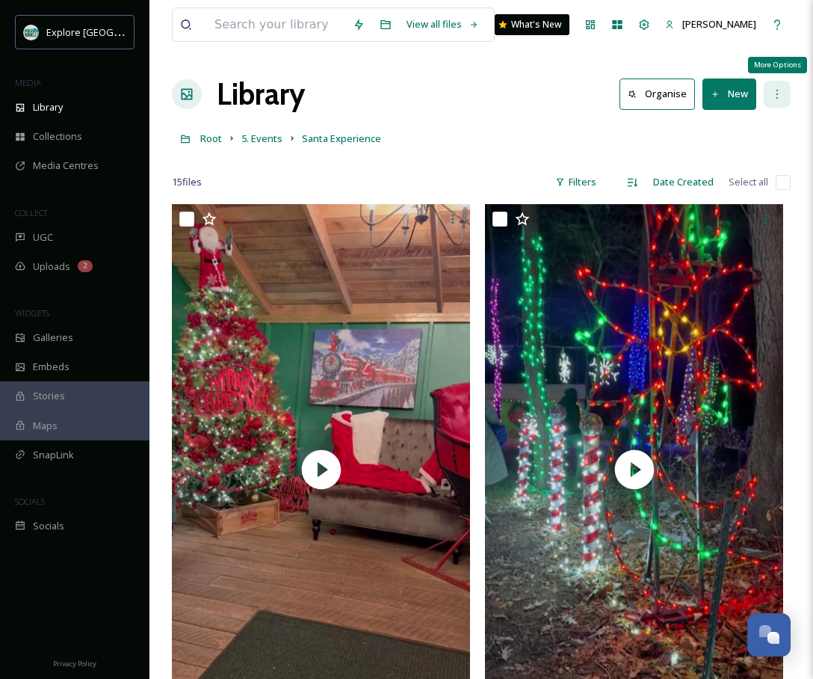
click at [787, 88] on div "More Options" at bounding box center [777, 94] width 27 height 27
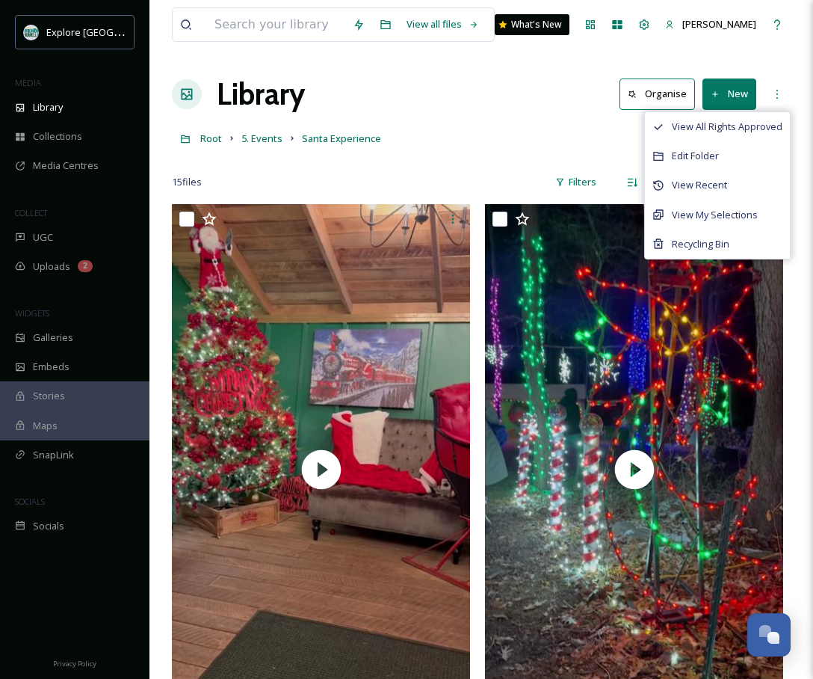
click at [330, 156] on div at bounding box center [481, 160] width 619 height 15
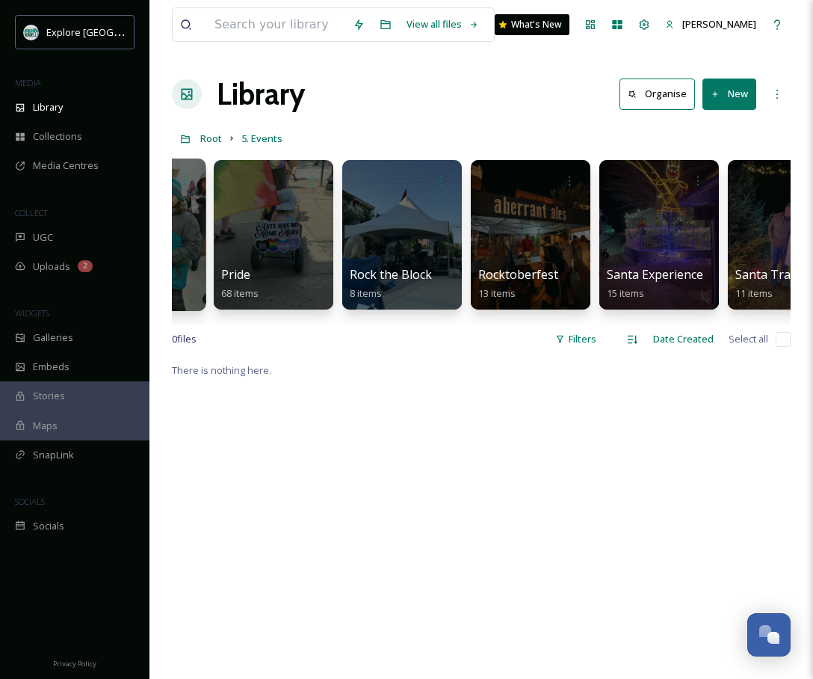
scroll to position [0, 4910]
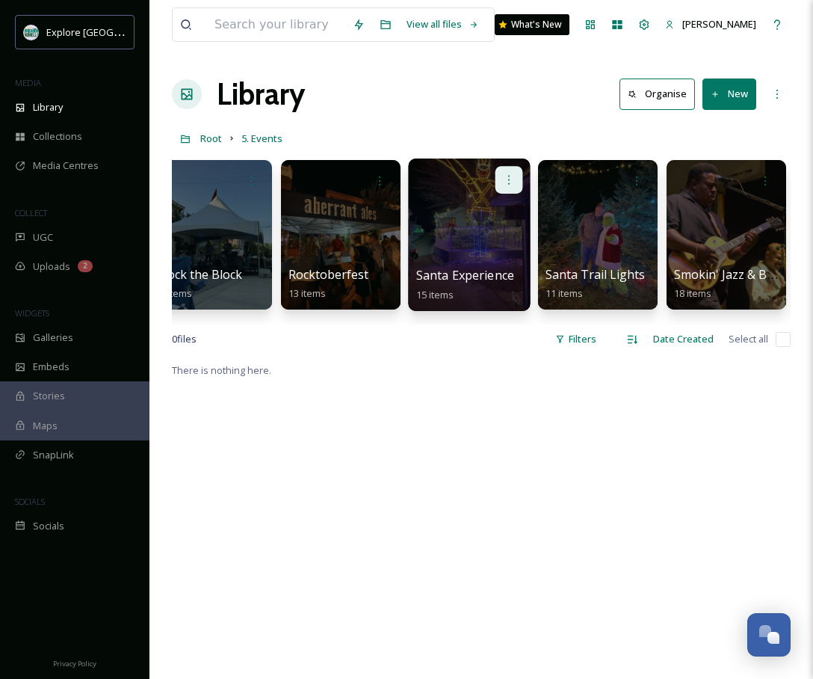
click at [511, 173] on div at bounding box center [510, 180] width 28 height 28
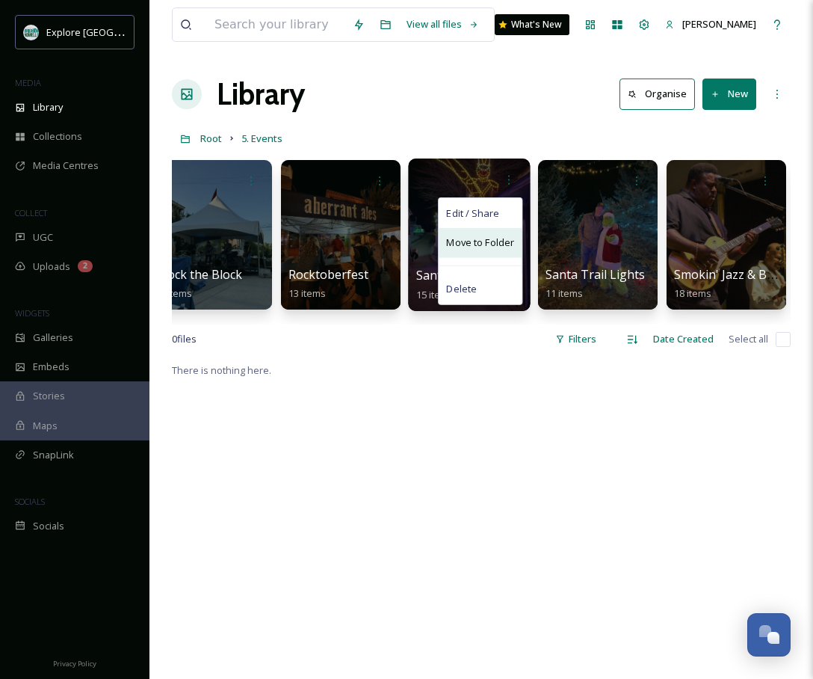
click at [486, 238] on span "Move to Folder" at bounding box center [480, 242] width 68 height 15
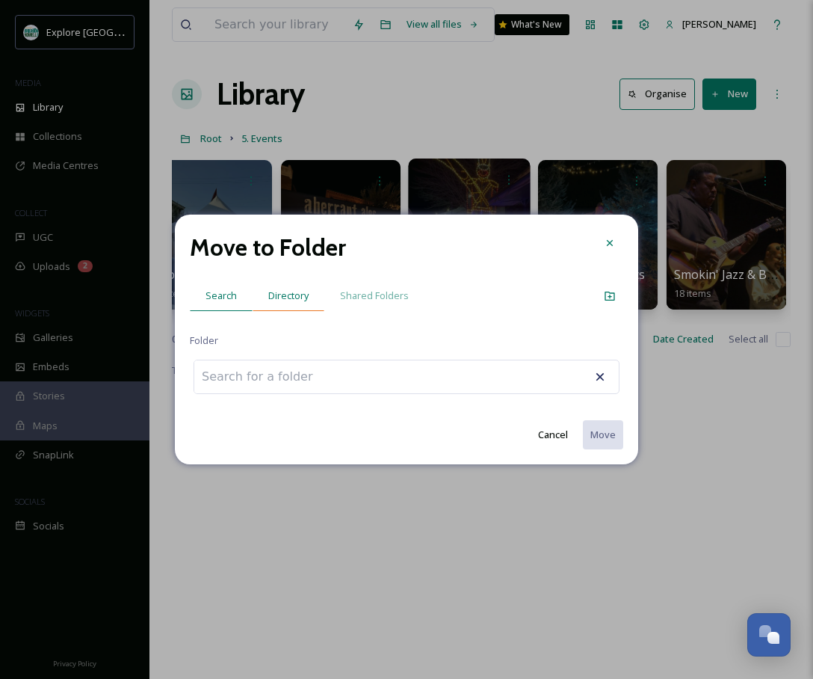
click at [308, 289] on div "Directory" at bounding box center [289, 295] width 72 height 31
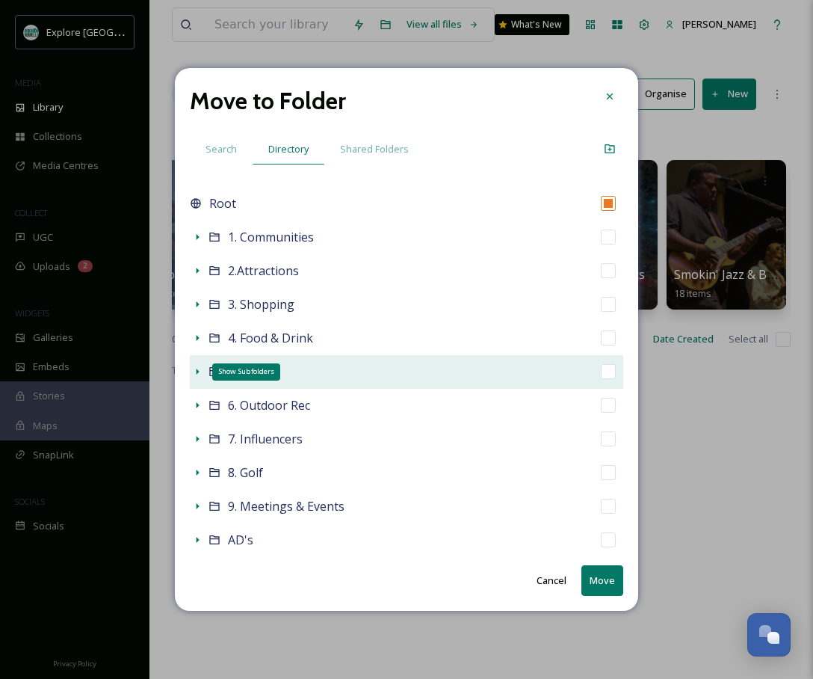
click at [197, 372] on icon at bounding box center [198, 372] width 3 height 6
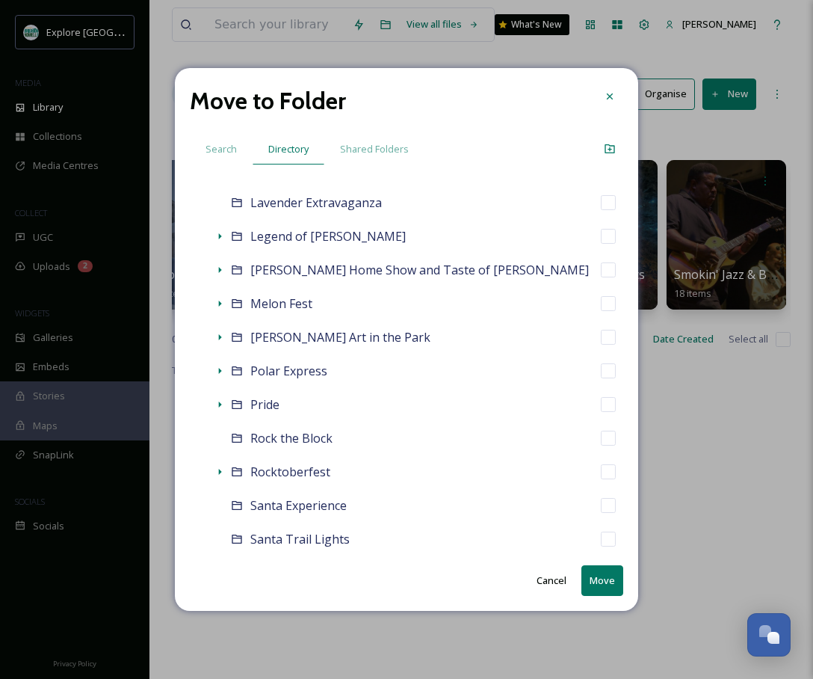
scroll to position [1390, 0]
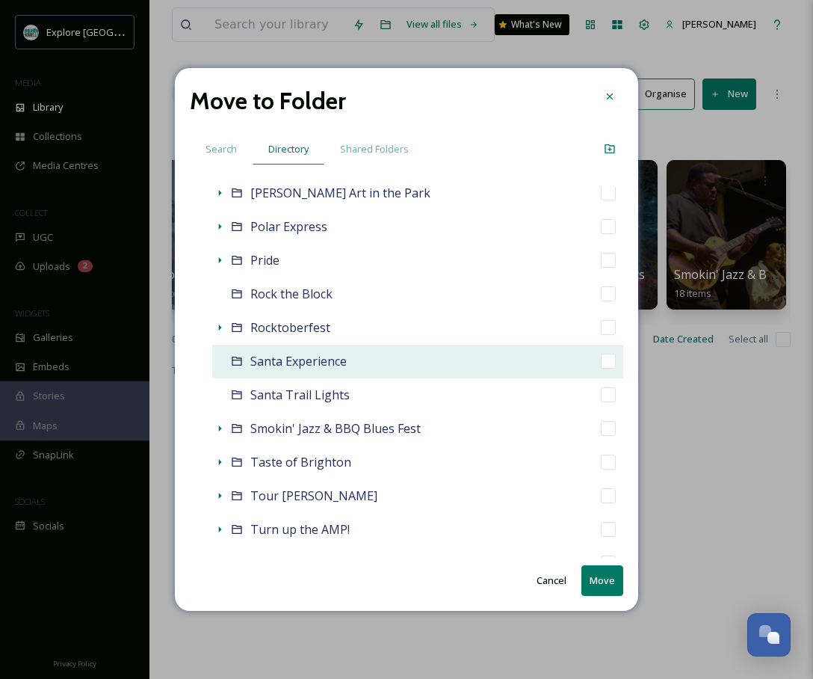
click at [609, 356] on input "checkbox" at bounding box center [608, 361] width 15 height 15
checkbox input "true"
checkbox input "false"
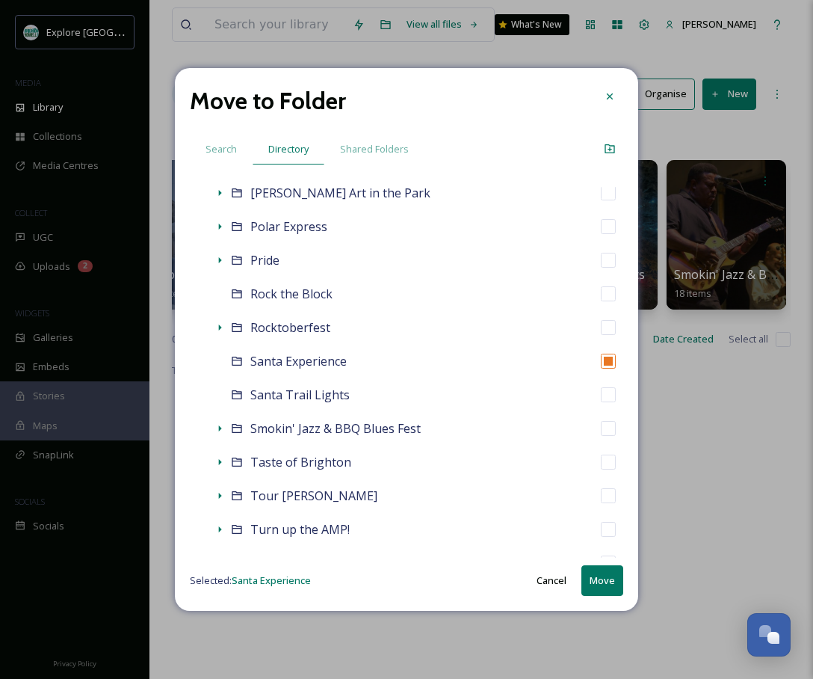
click at [605, 573] on button "Move" at bounding box center [603, 580] width 42 height 31
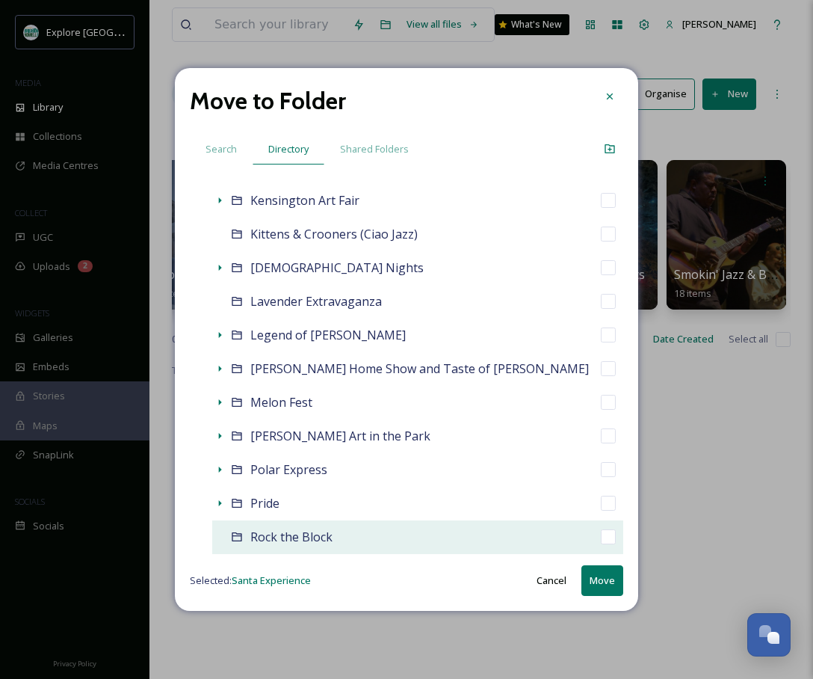
scroll to position [1148, 0]
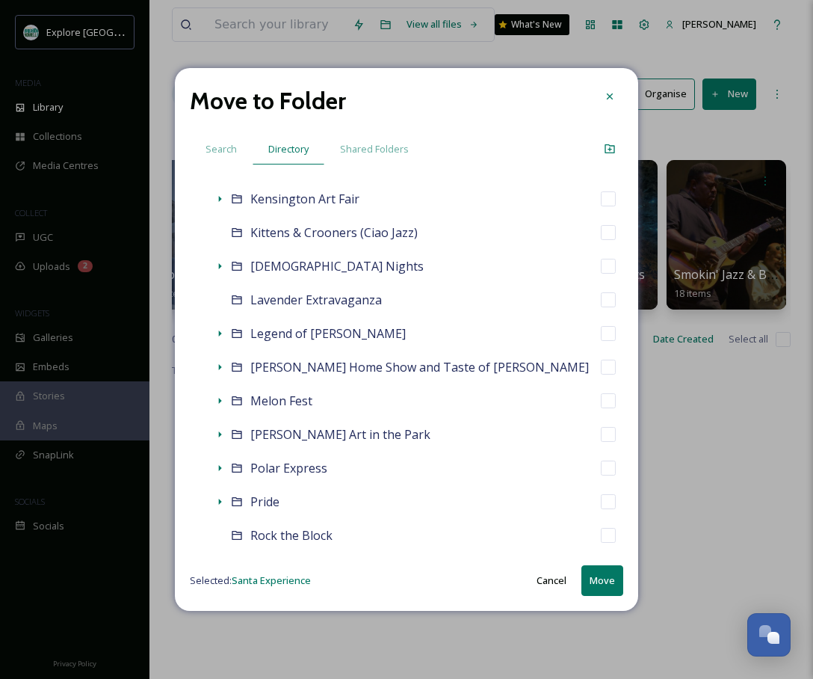
drag, startPoint x: 610, startPoint y: 90, endPoint x: 593, endPoint y: 99, distance: 19.8
click at [610, 90] on icon at bounding box center [610, 96] width 12 height 12
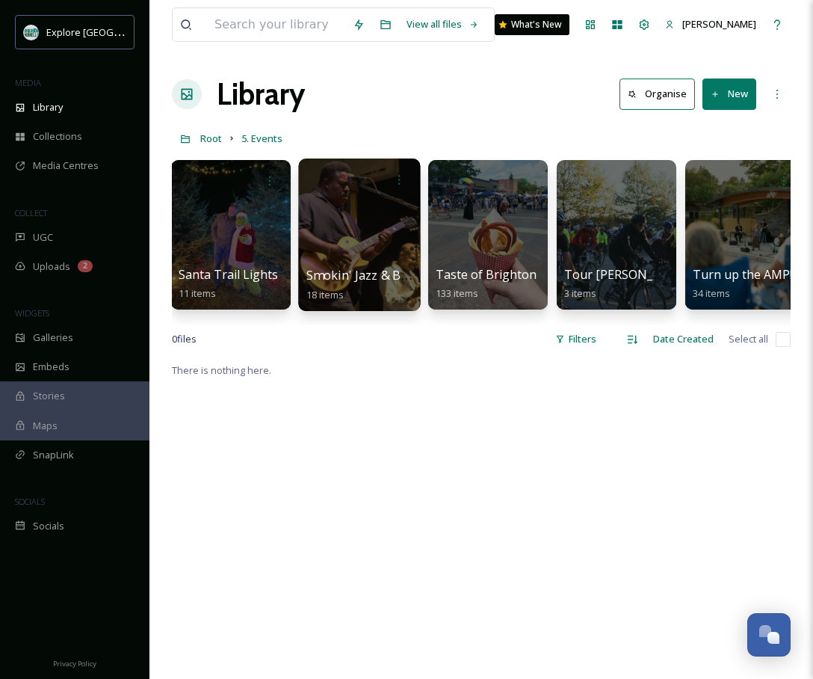
scroll to position [0, 5138]
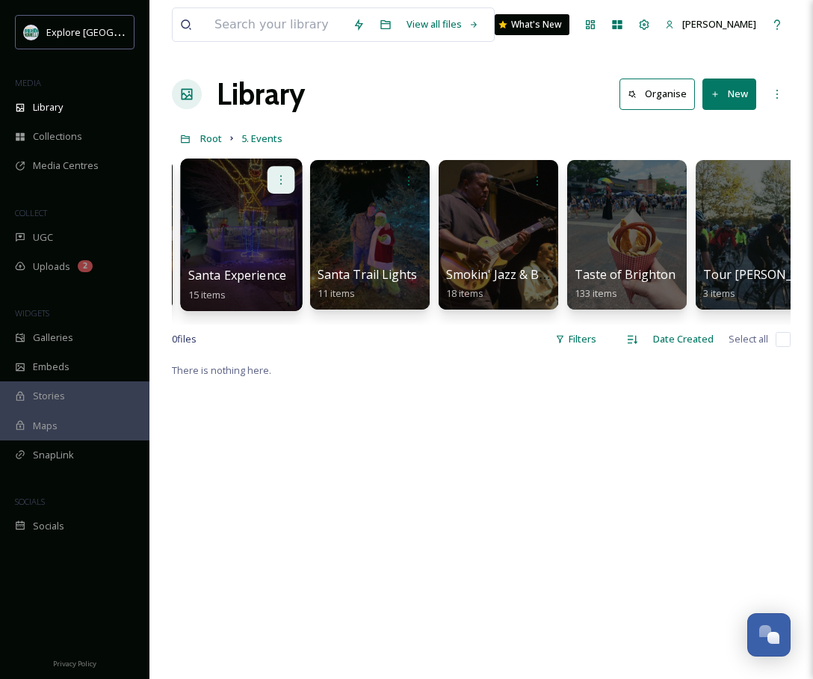
click at [284, 173] on icon at bounding box center [281, 179] width 12 height 12
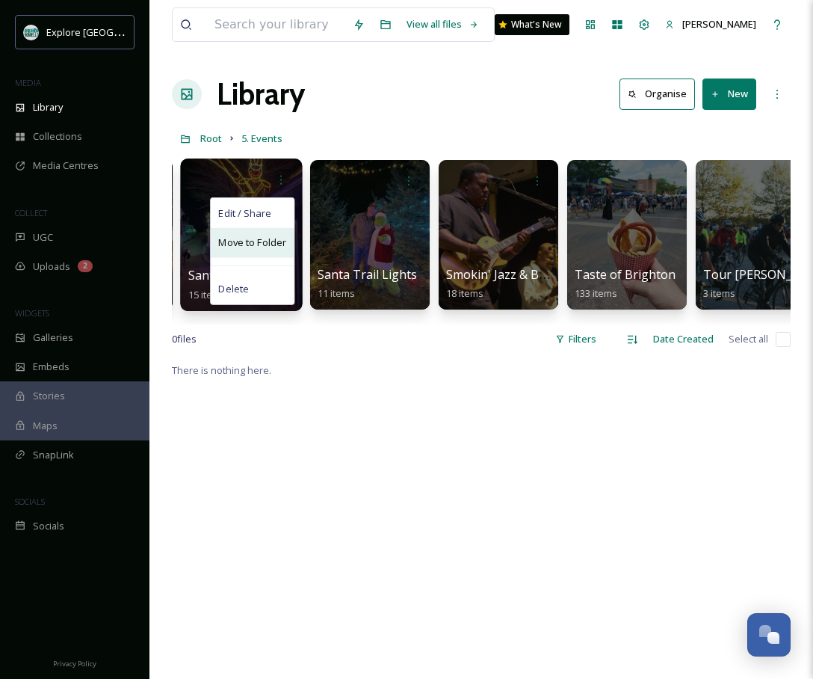
click at [243, 239] on span "Move to Folder" at bounding box center [252, 242] width 68 height 15
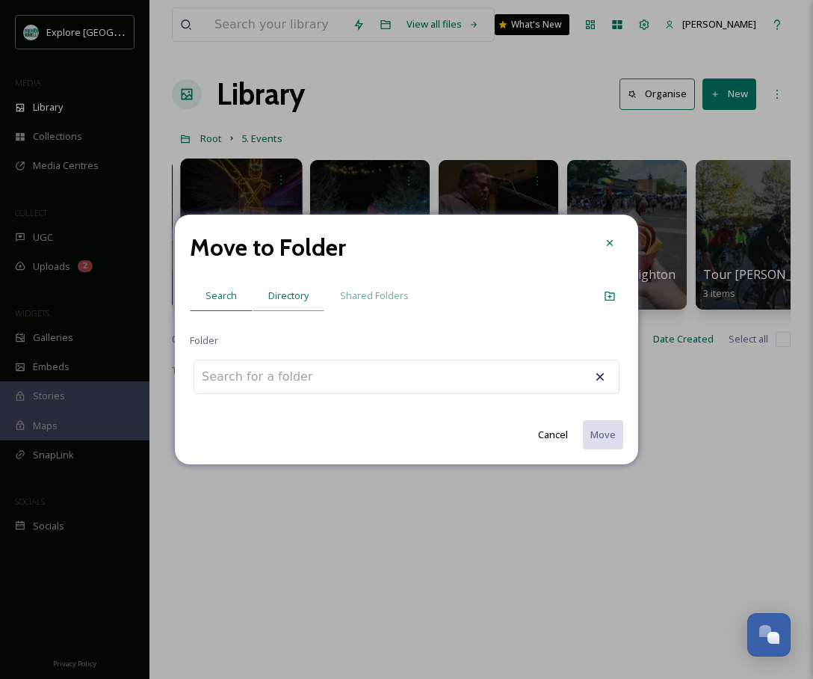
click at [275, 300] on span "Directory" at bounding box center [288, 296] width 40 height 14
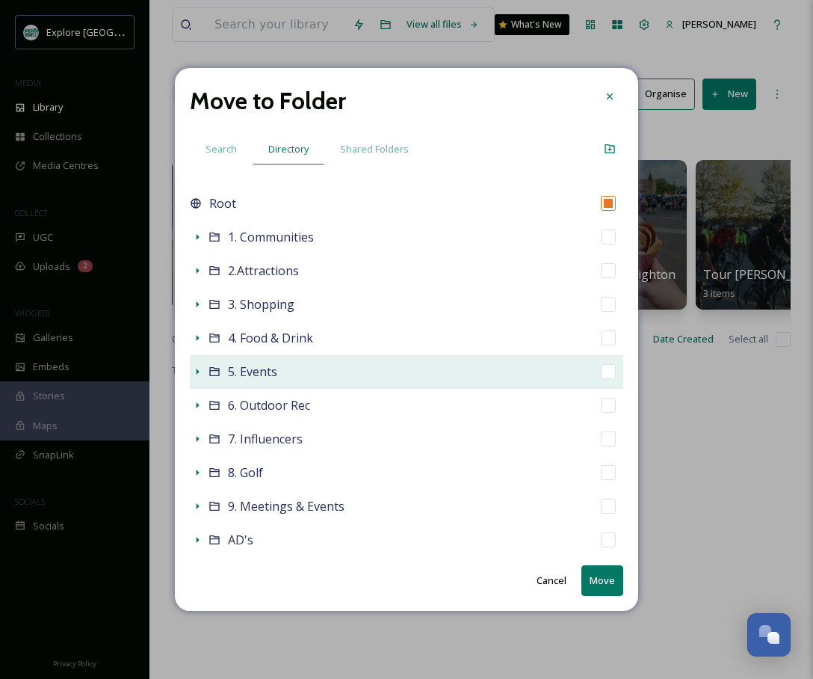
click at [223, 370] on div "5. Events" at bounding box center [407, 372] width 434 height 34
checkbox input "false"
click at [206, 369] on div "5. Events" at bounding box center [407, 372] width 434 height 34
click at [197, 372] on icon at bounding box center [198, 372] width 3 height 6
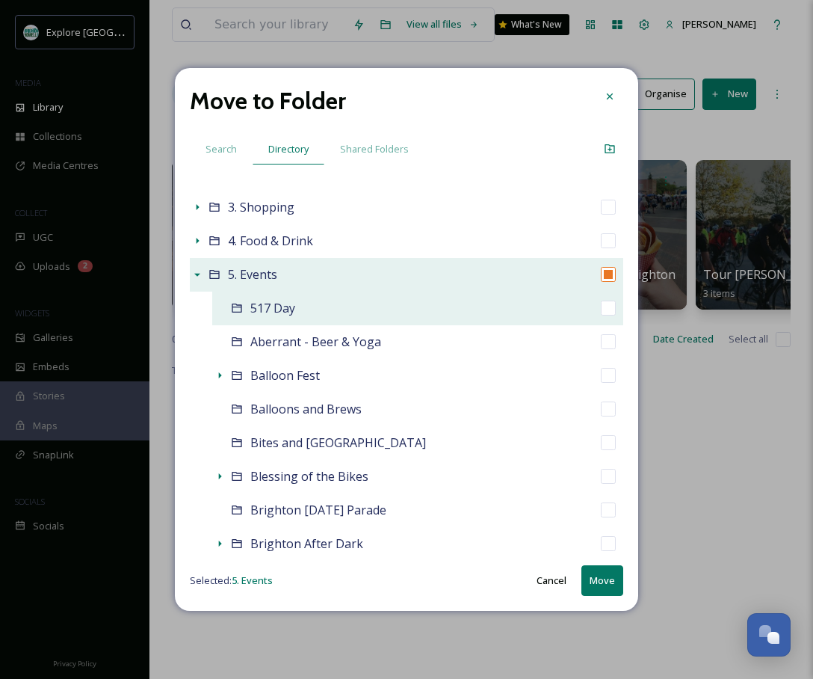
scroll to position [118, 0]
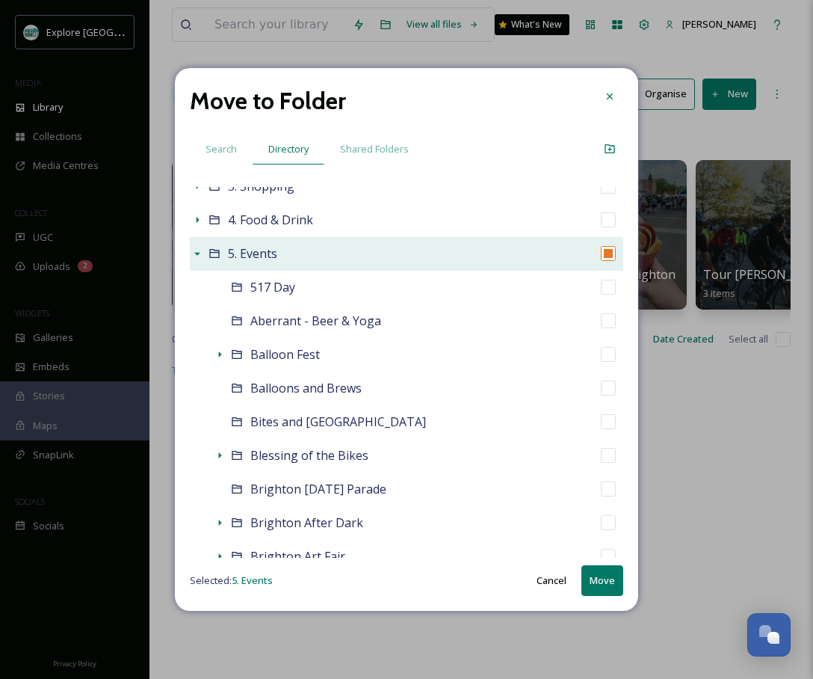
click at [603, 253] on input "checkbox" at bounding box center [608, 253] width 15 height 15
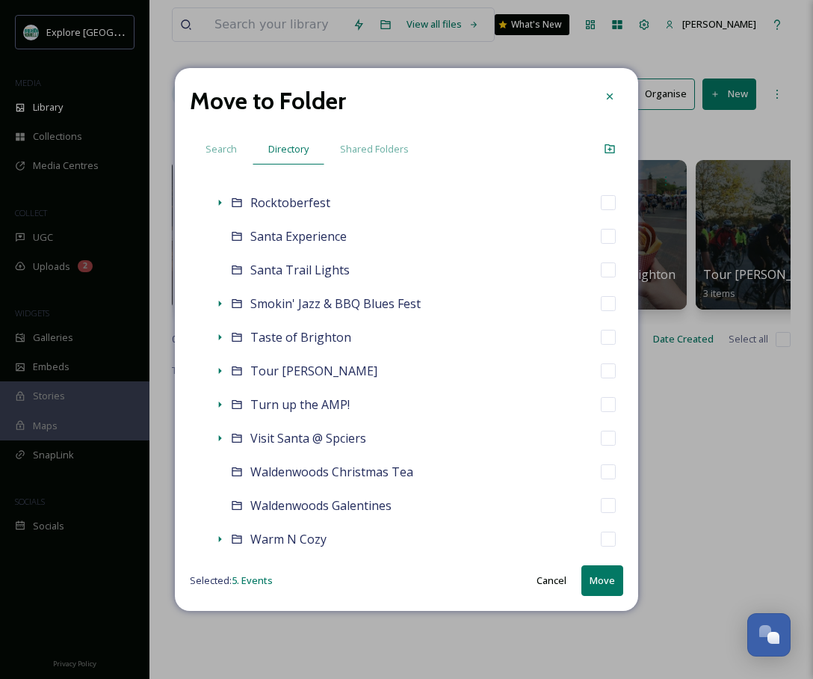
scroll to position [1615, 0]
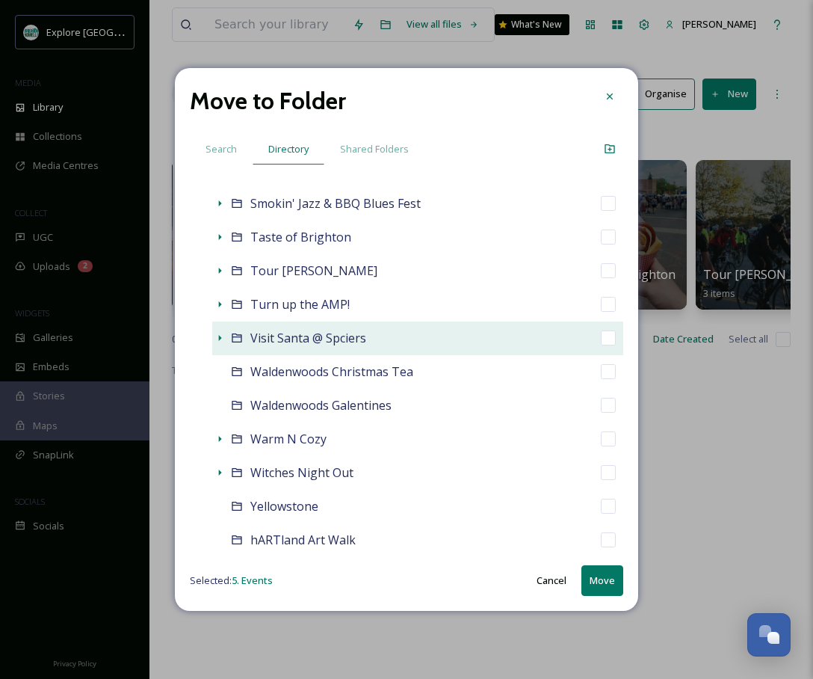
click at [359, 342] on span "Visit Santa @ Spciers" at bounding box center [308, 338] width 116 height 16
checkbox input "false"
checkbox input "true"
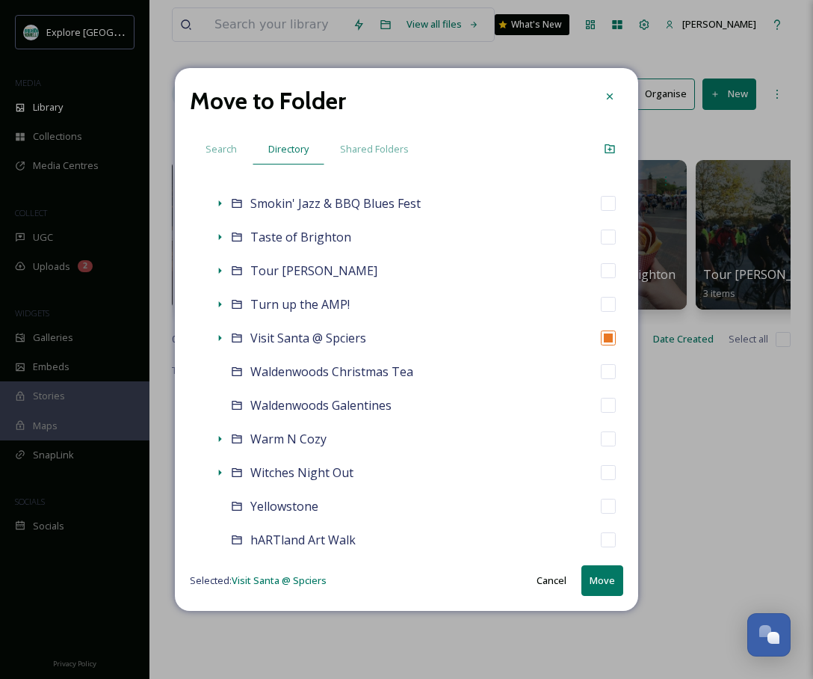
click at [608, 580] on button "Move" at bounding box center [603, 580] width 42 height 31
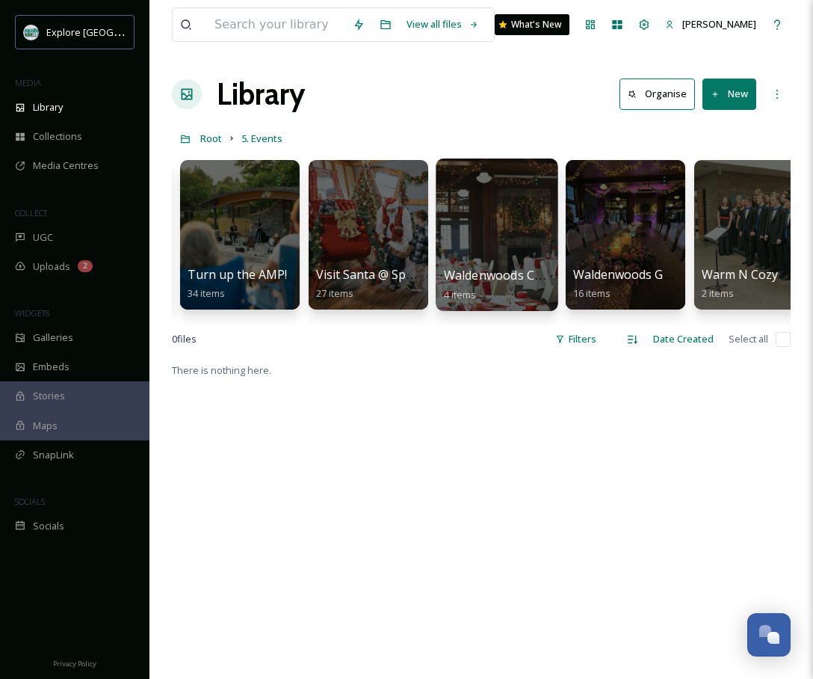
scroll to position [0, 5546]
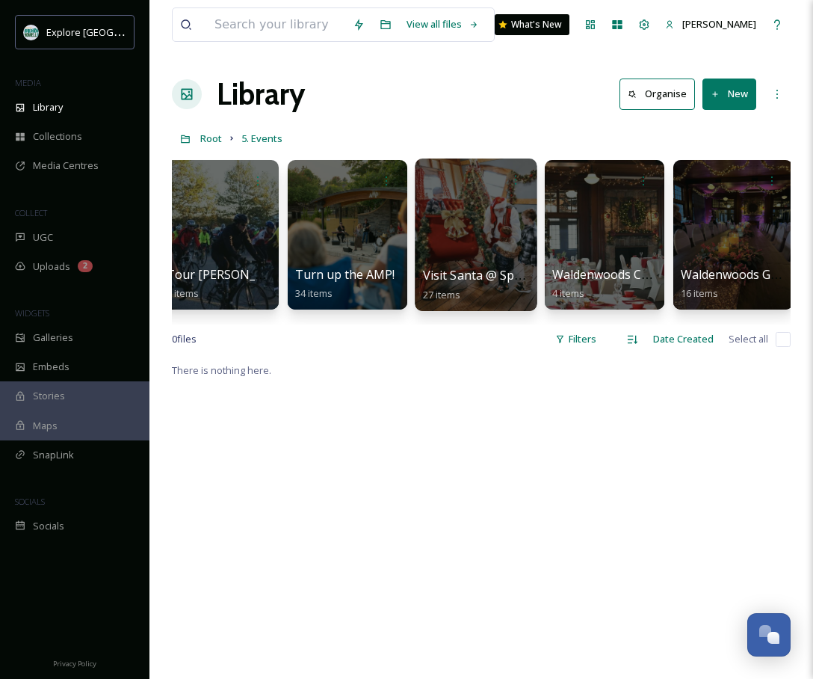
click at [460, 235] on div at bounding box center [476, 234] width 122 height 153
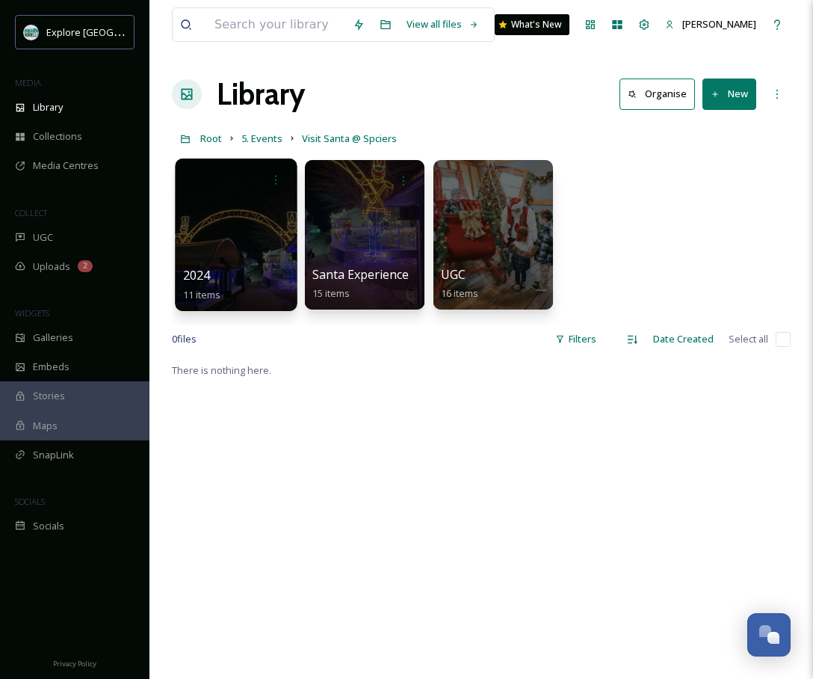
click at [219, 240] on div at bounding box center [236, 234] width 122 height 153
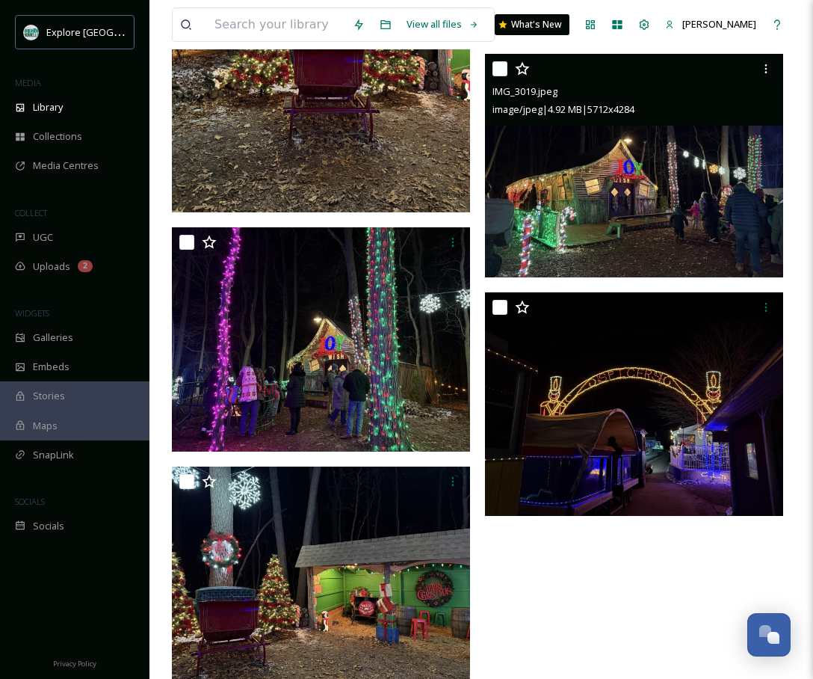
scroll to position [1038, 0]
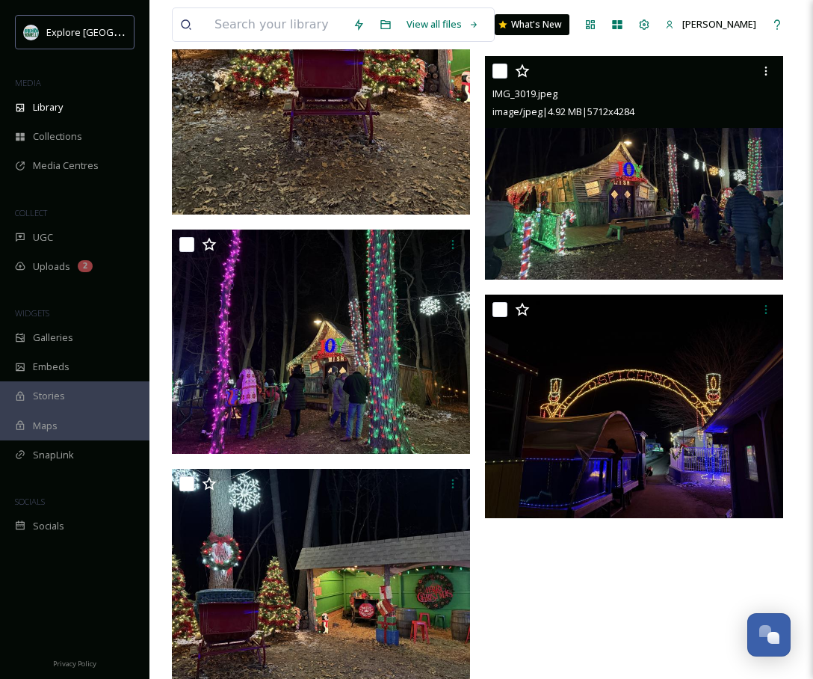
click at [558, 204] on img at bounding box center [634, 168] width 298 height 224
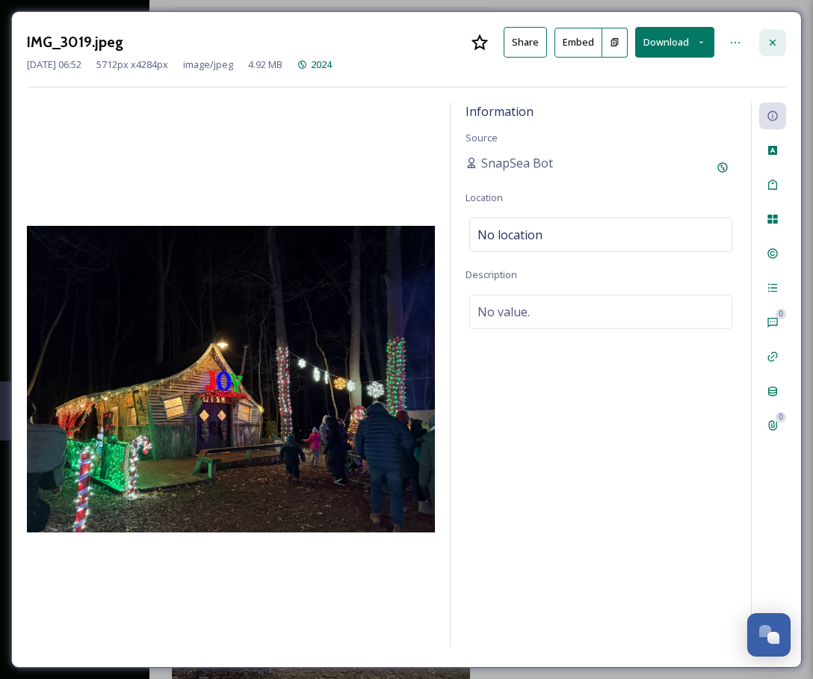
click at [766, 38] on div at bounding box center [773, 42] width 27 height 27
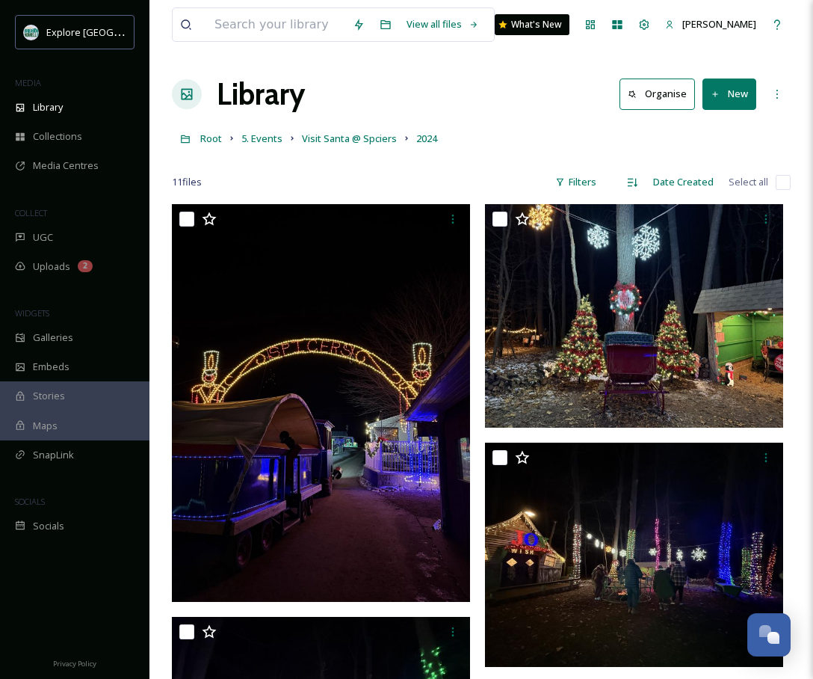
click at [342, 147] on link "Visit Santa @ Spciers" at bounding box center [349, 138] width 95 height 18
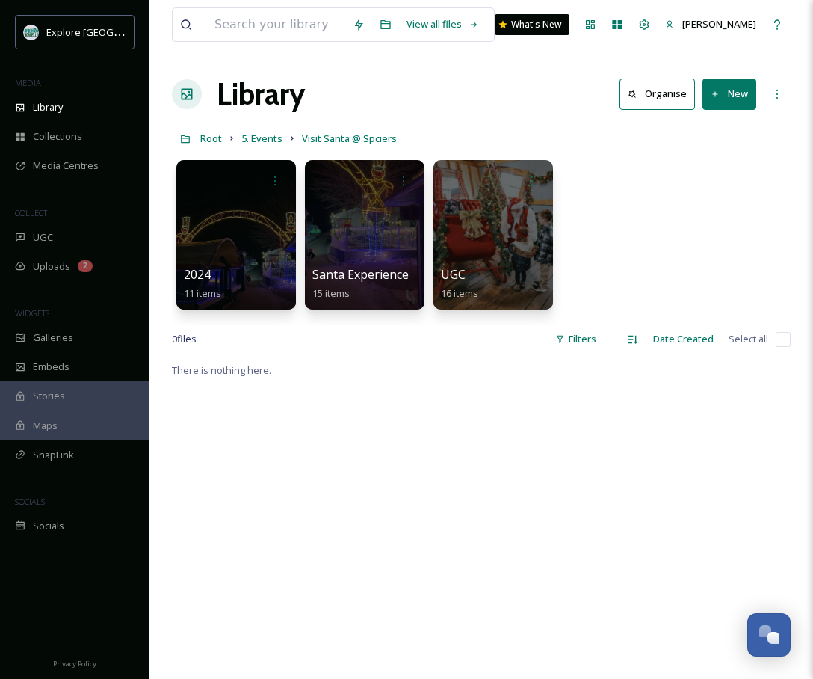
click at [383, 247] on div at bounding box center [365, 235] width 120 height 150
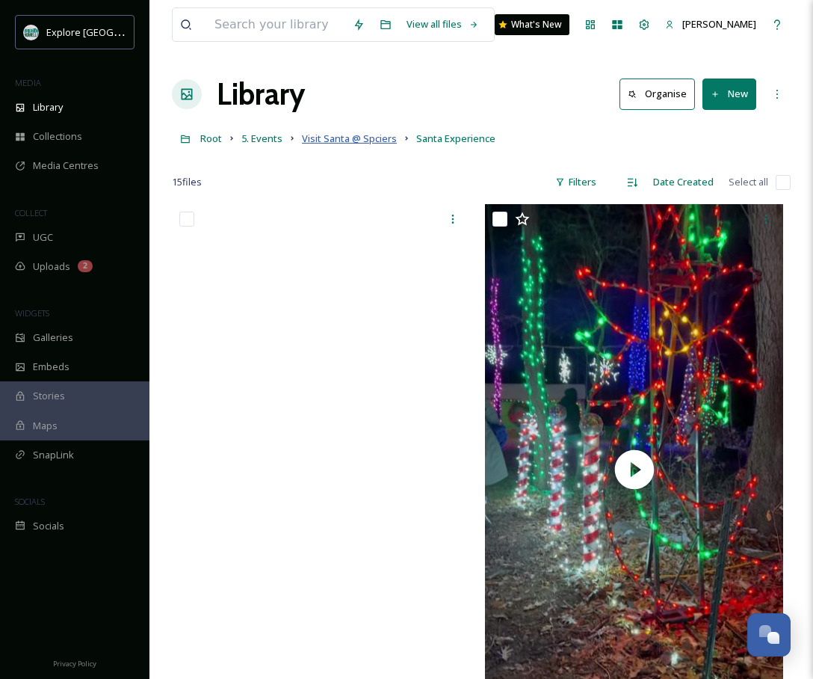
click at [340, 133] on span "Visit Santa @ Spciers" at bounding box center [349, 138] width 95 height 13
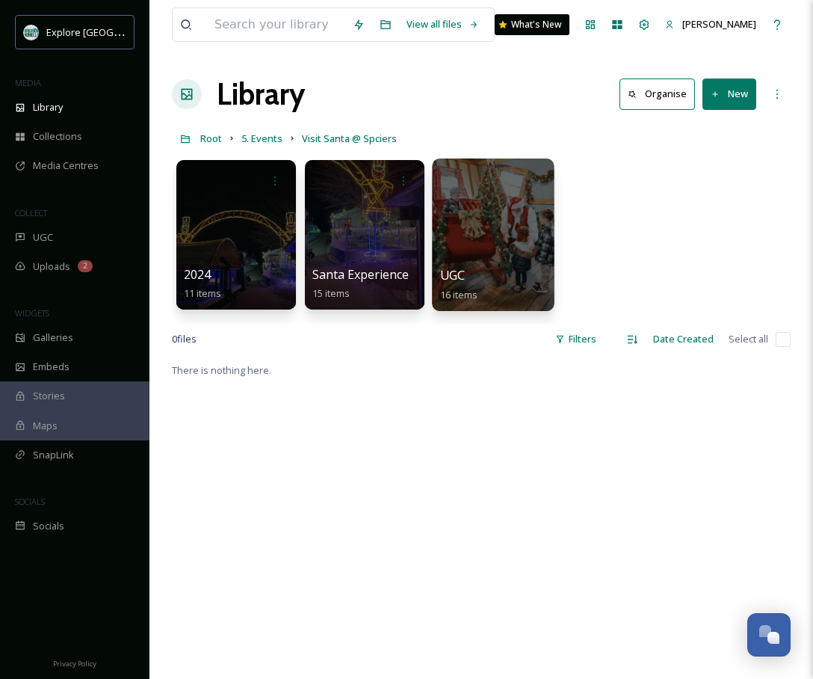
click at [502, 220] on div at bounding box center [493, 234] width 122 height 153
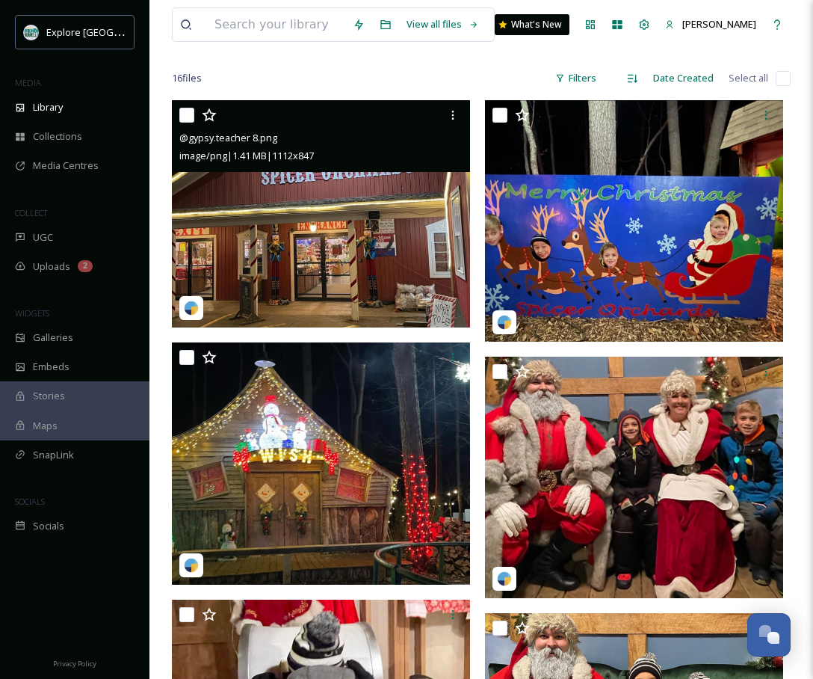
scroll to position [124, 0]
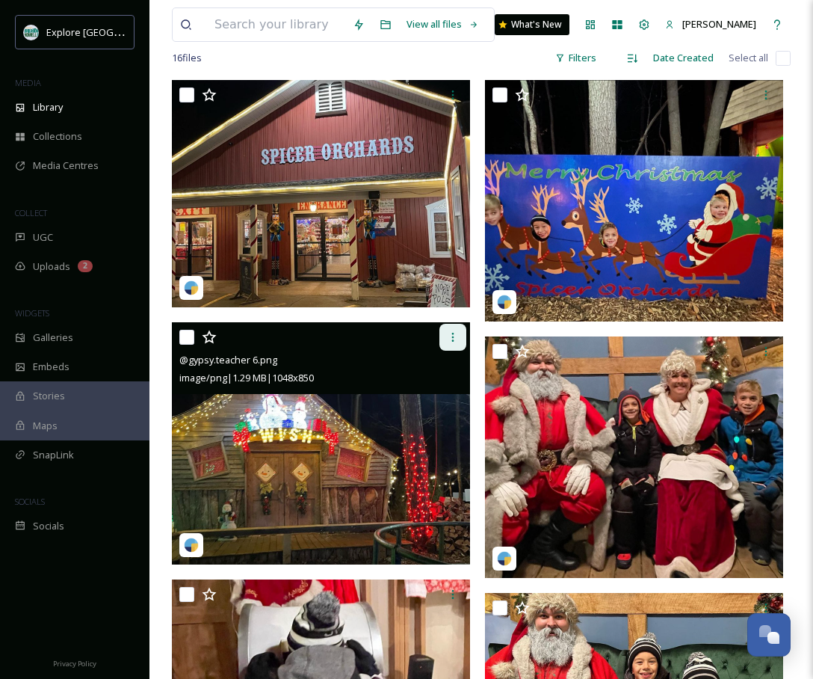
click at [440, 343] on div at bounding box center [453, 337] width 27 height 27
click at [308, 437] on img at bounding box center [321, 443] width 298 height 242
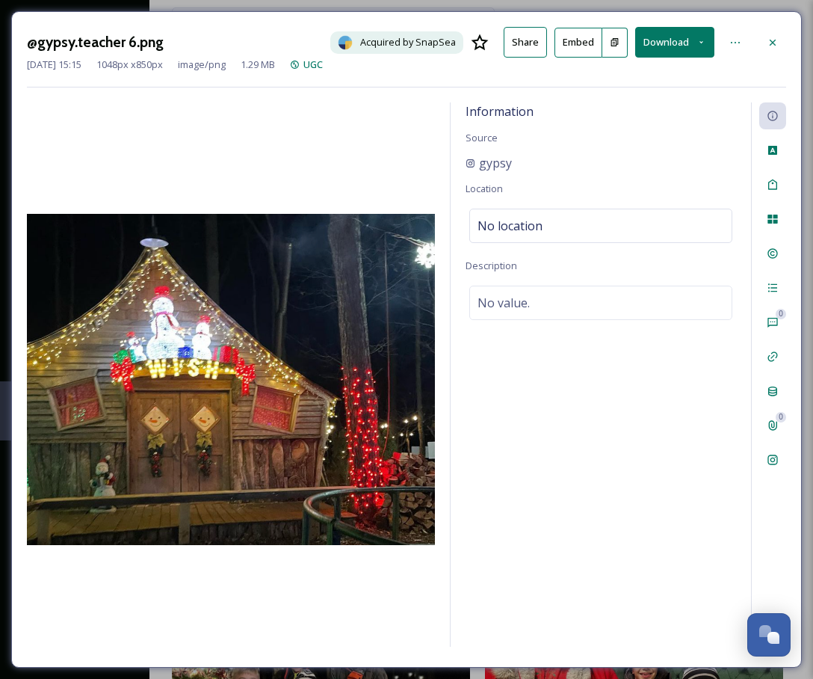
click at [616, 34] on button at bounding box center [615, 43] width 25 height 30
drag, startPoint x: 769, startPoint y: 42, endPoint x: 590, endPoint y: 188, distance: 231.7
click at [769, 42] on icon at bounding box center [773, 43] width 12 height 12
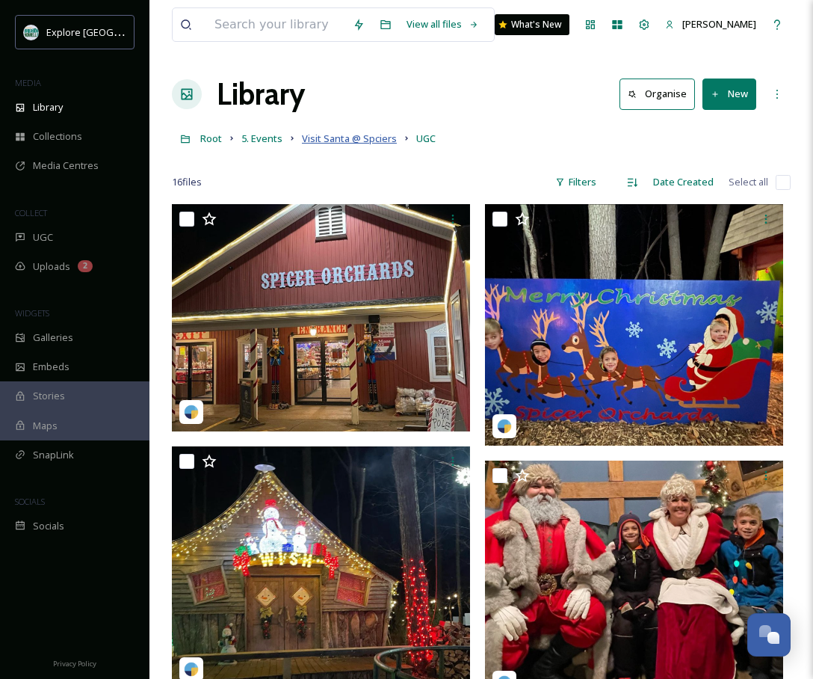
click at [348, 138] on span "Visit Santa @ Spciers" at bounding box center [349, 138] width 95 height 13
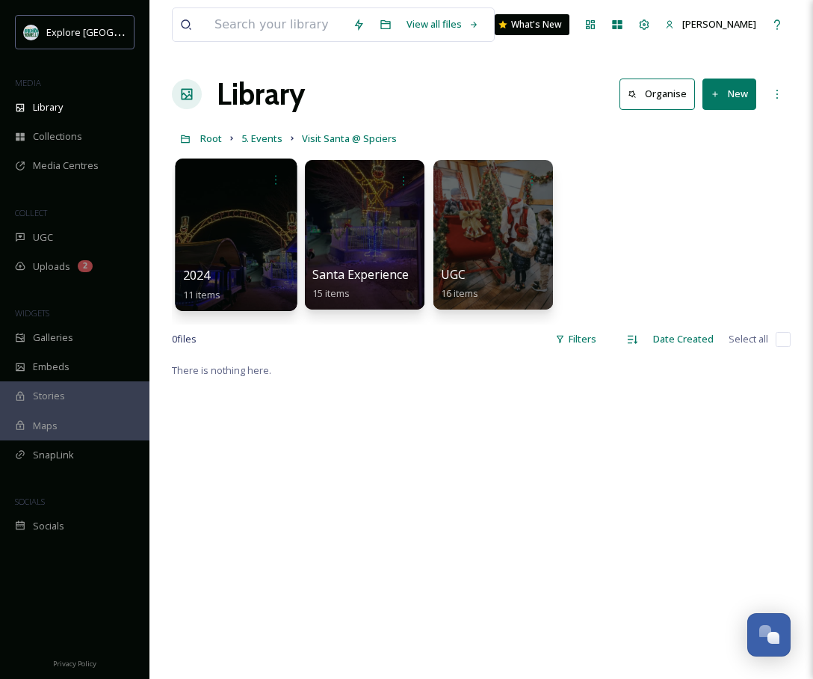
click at [243, 224] on div at bounding box center [236, 234] width 122 height 153
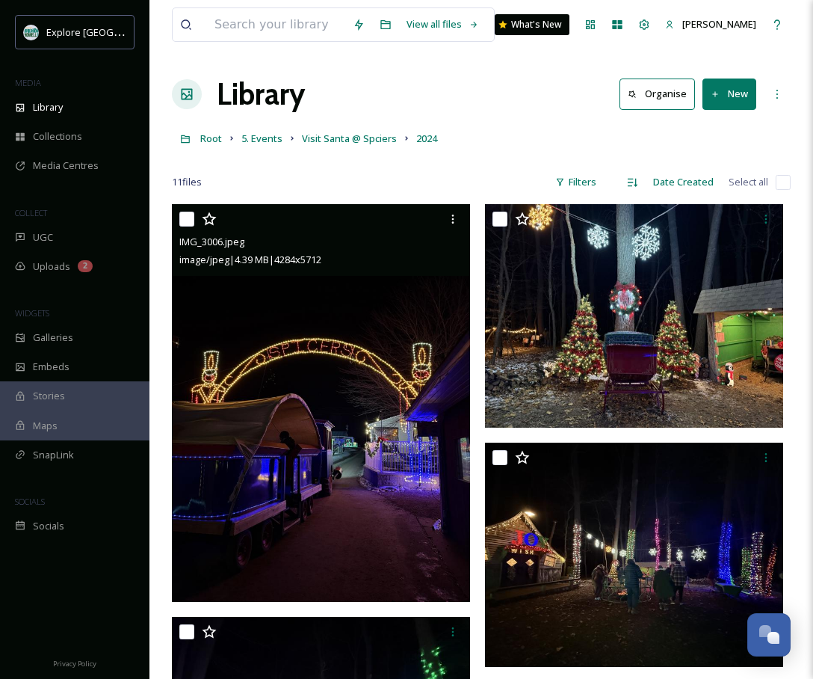
click at [386, 382] on img at bounding box center [321, 403] width 298 height 398
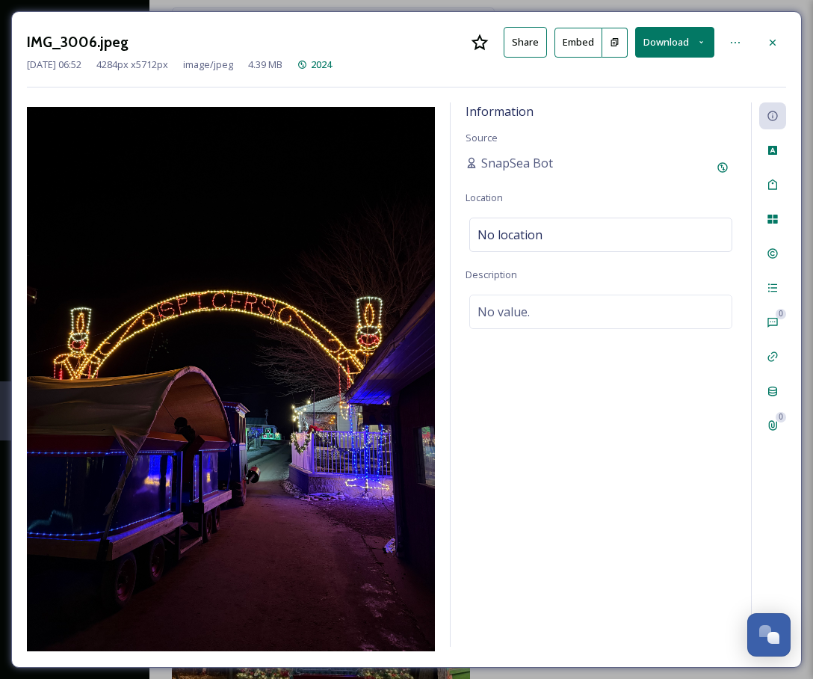
click at [668, 40] on button "Download" at bounding box center [674, 42] width 79 height 31
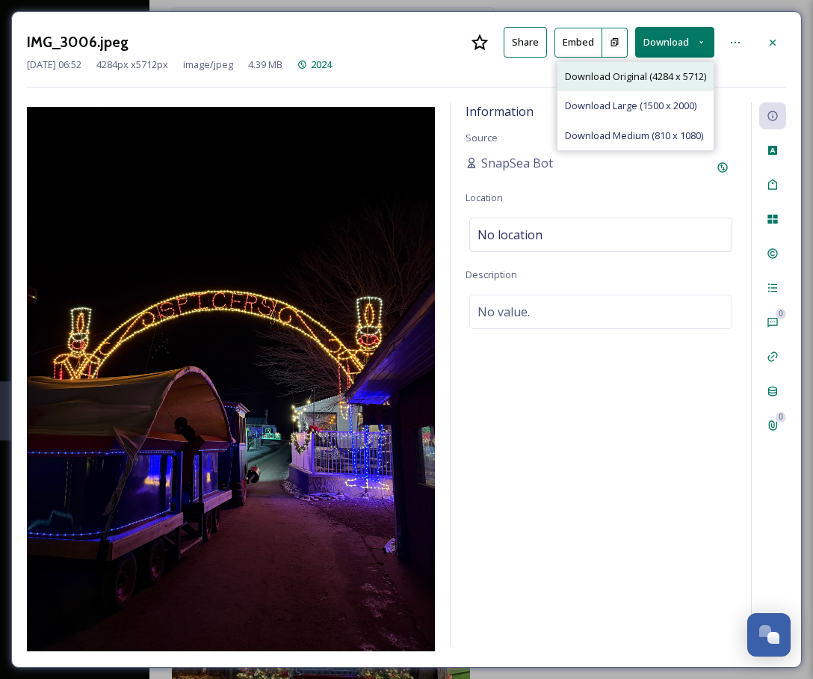
drag, startPoint x: 644, startPoint y: 78, endPoint x: 748, endPoint y: 55, distance: 105.7
click at [645, 78] on span "Download Original (4284 x 5712)" at bounding box center [635, 77] width 141 height 14
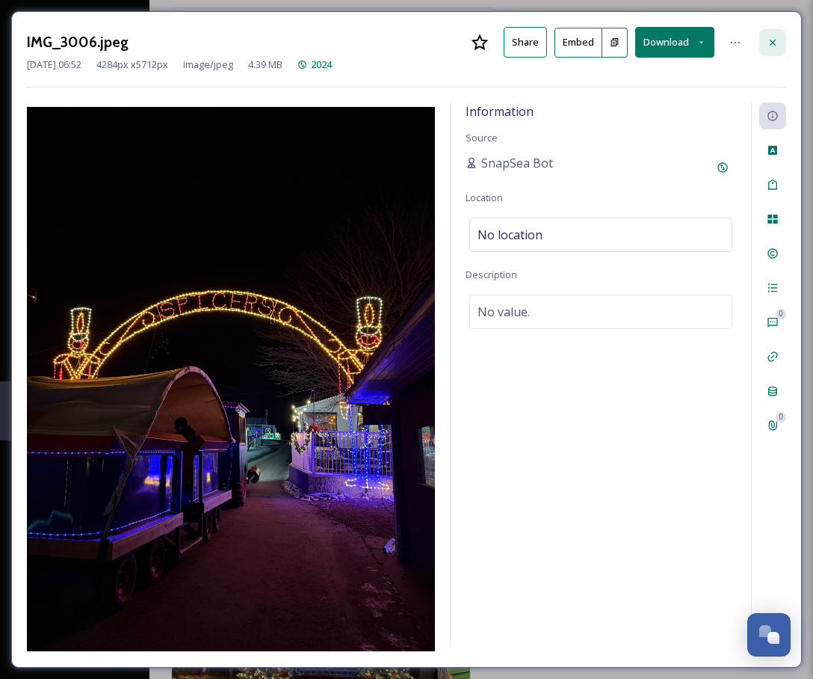
click at [772, 41] on icon at bounding box center [773, 42] width 6 height 6
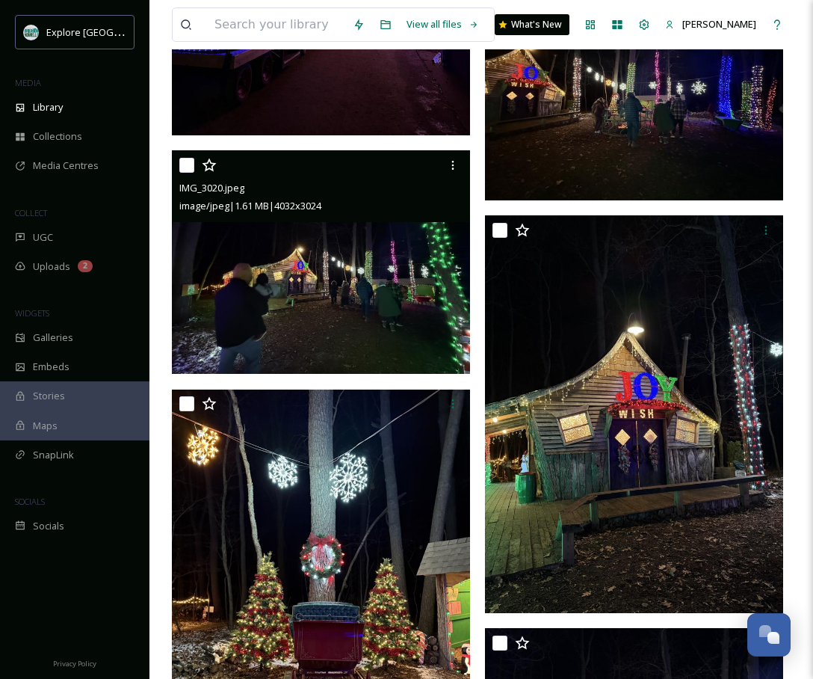
scroll to position [535, 0]
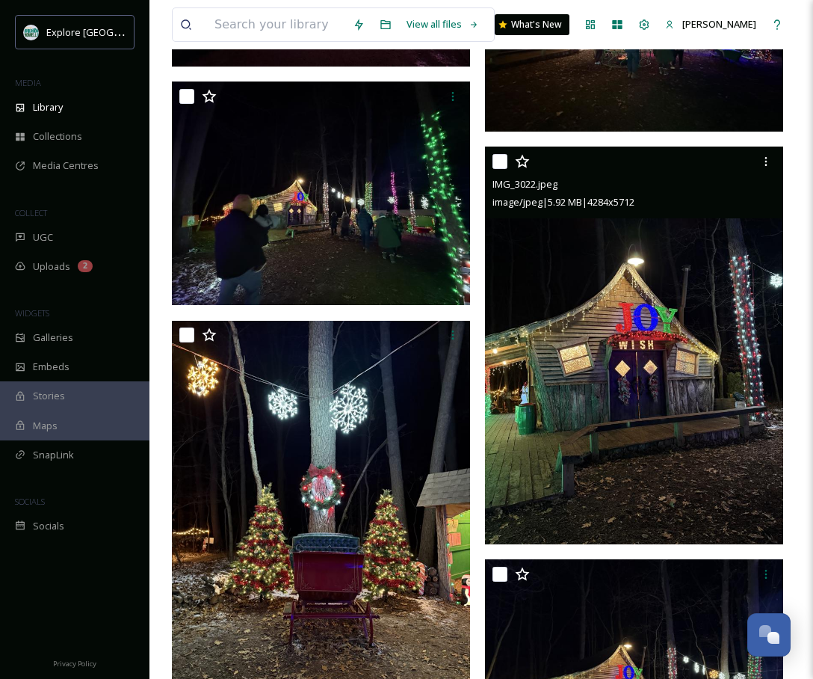
click at [621, 339] on img at bounding box center [634, 346] width 298 height 398
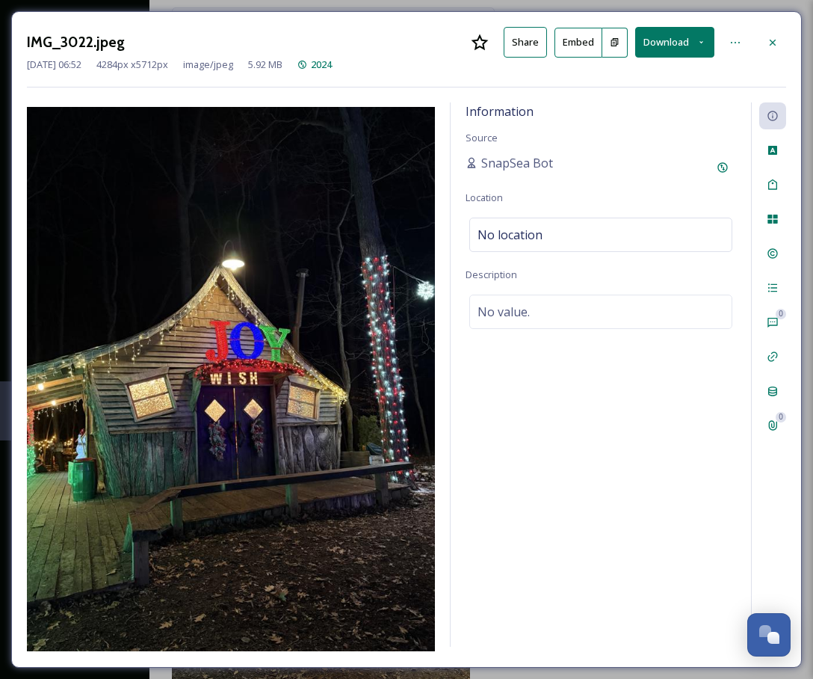
click at [665, 42] on button "Download" at bounding box center [674, 42] width 79 height 31
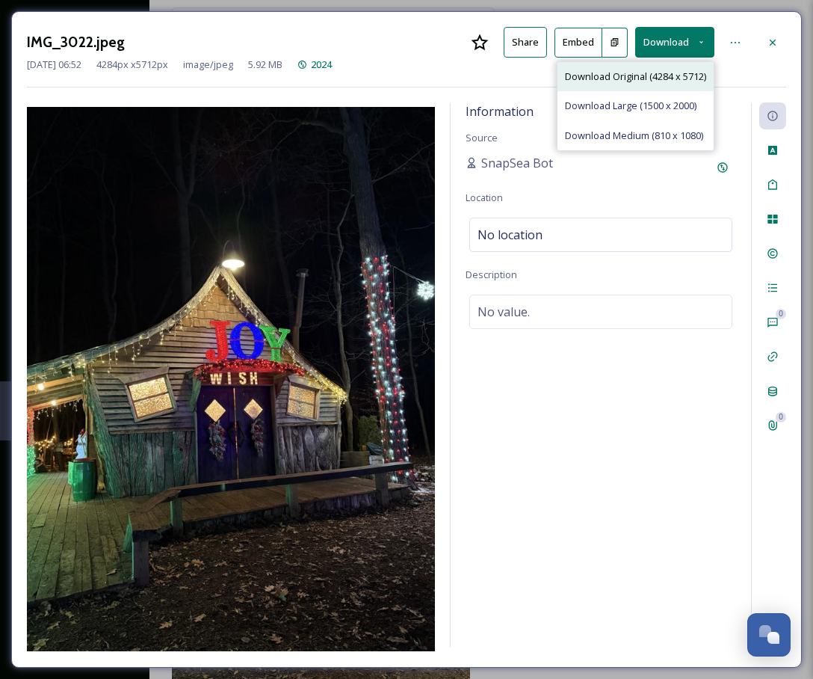
click at [651, 86] on div "Download Original (4284 x 5712)" at bounding box center [636, 76] width 156 height 29
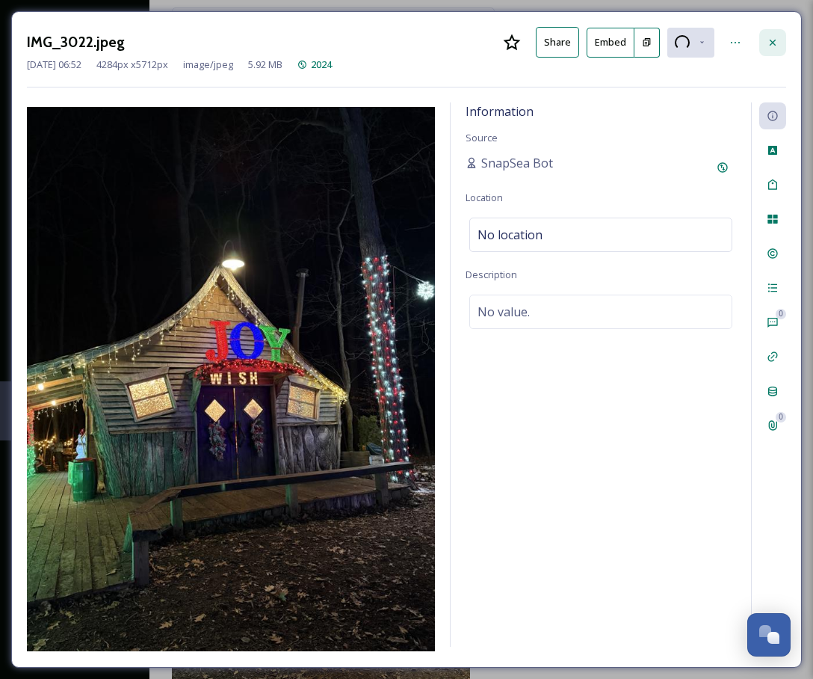
click at [783, 38] on div at bounding box center [773, 42] width 27 height 27
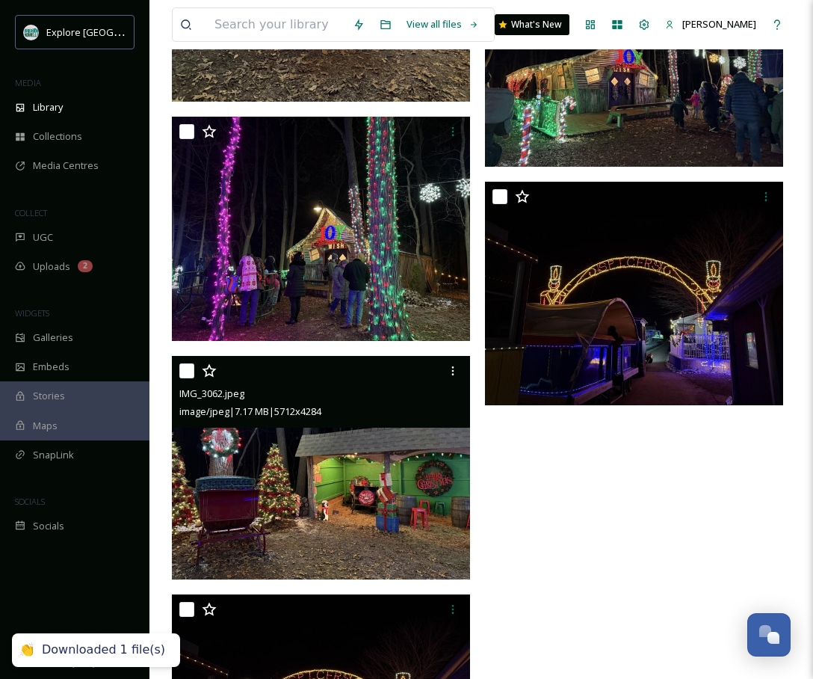
click at [241, 537] on img at bounding box center [321, 468] width 298 height 224
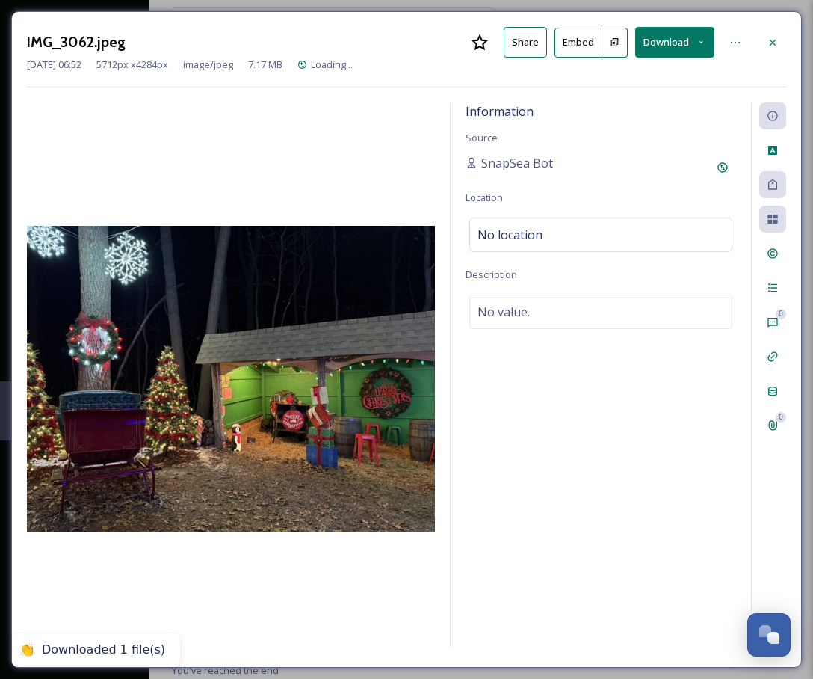
scroll to position [1077, 0]
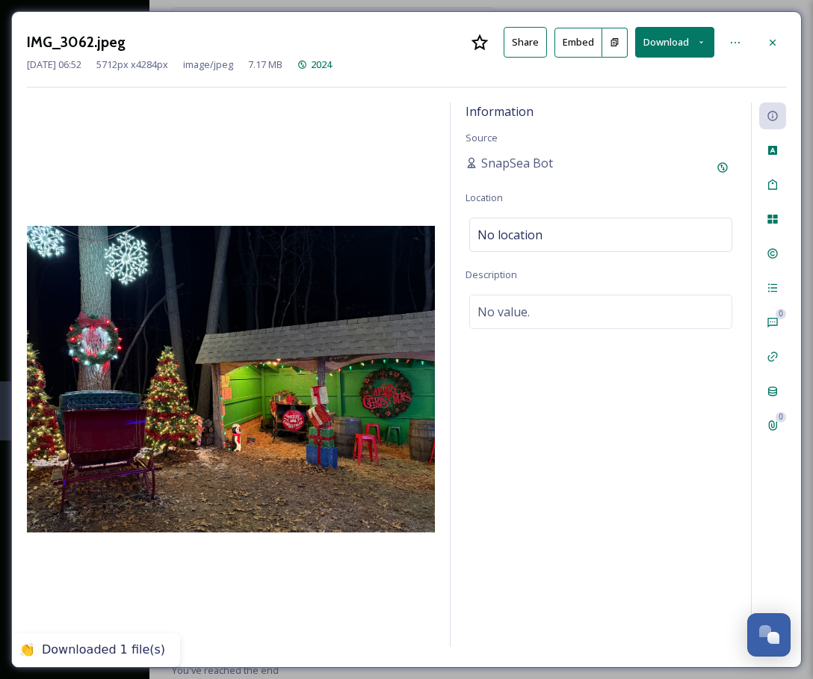
click at [682, 32] on button "Download" at bounding box center [674, 42] width 79 height 31
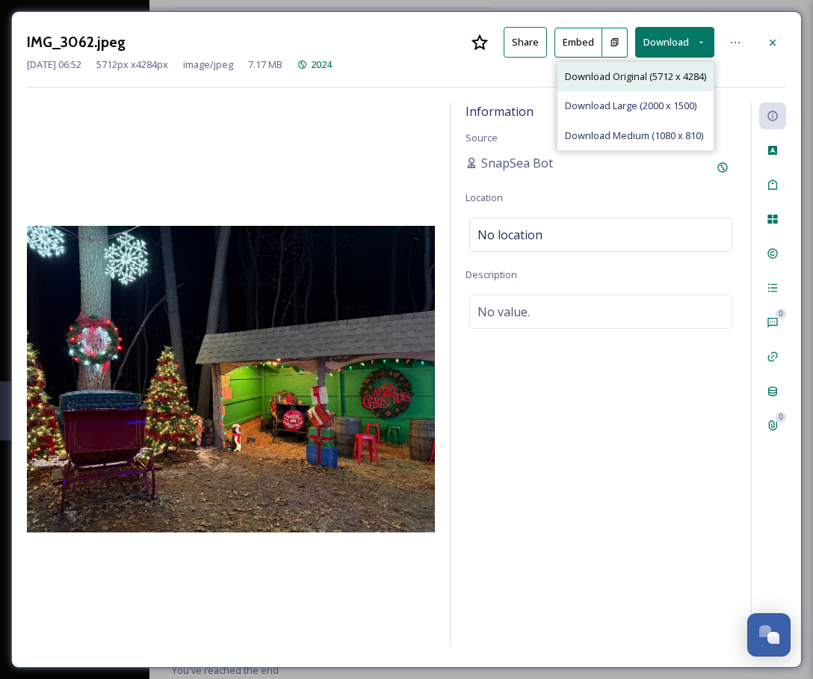
click at [668, 63] on div "Download Original (5712 x 4284)" at bounding box center [636, 76] width 156 height 29
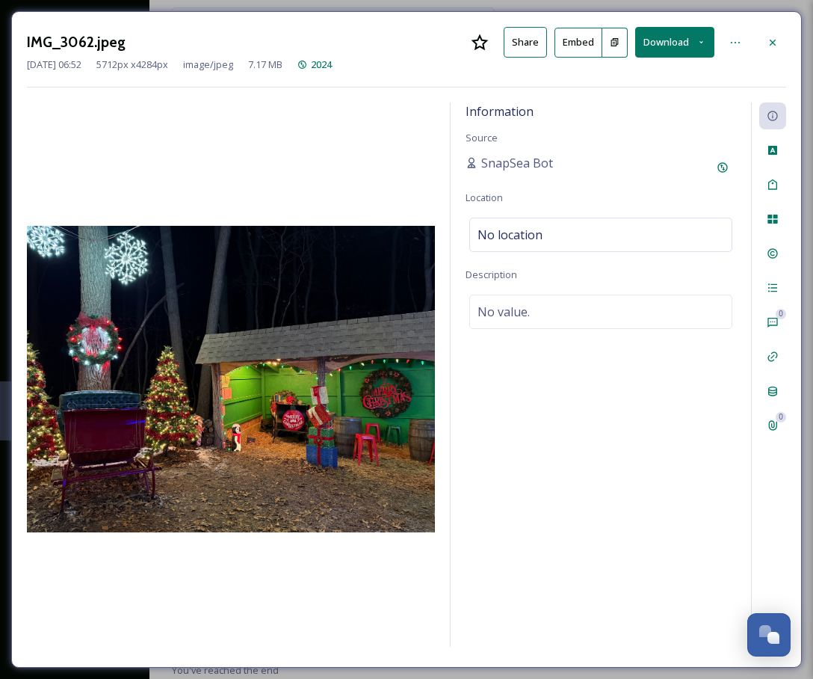
drag, startPoint x: 778, startPoint y: 34, endPoint x: 542, endPoint y: 227, distance: 305.0
click at [776, 36] on div at bounding box center [773, 42] width 27 height 27
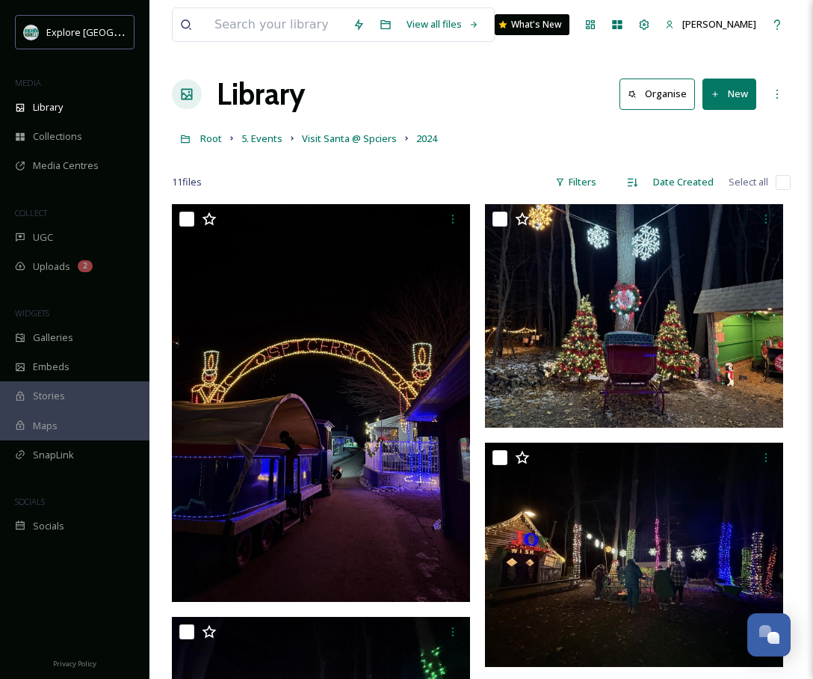
click at [730, 81] on button "New" at bounding box center [730, 93] width 54 height 31
click at [682, 128] on icon at bounding box center [685, 129] width 12 height 12
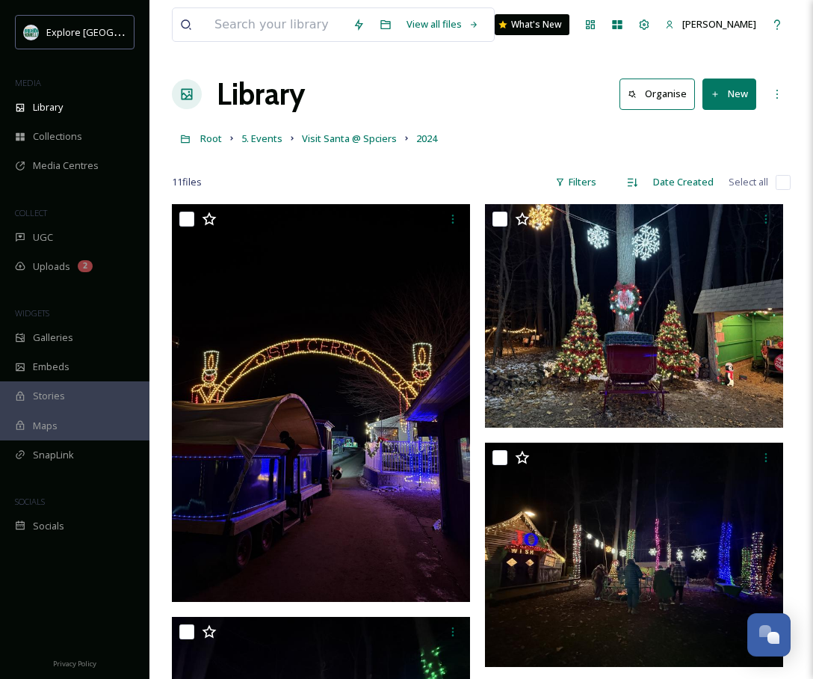
click at [718, 106] on button "New" at bounding box center [730, 93] width 54 height 31
click at [741, 131] on span "File Upload" at bounding box center [722, 129] width 49 height 14
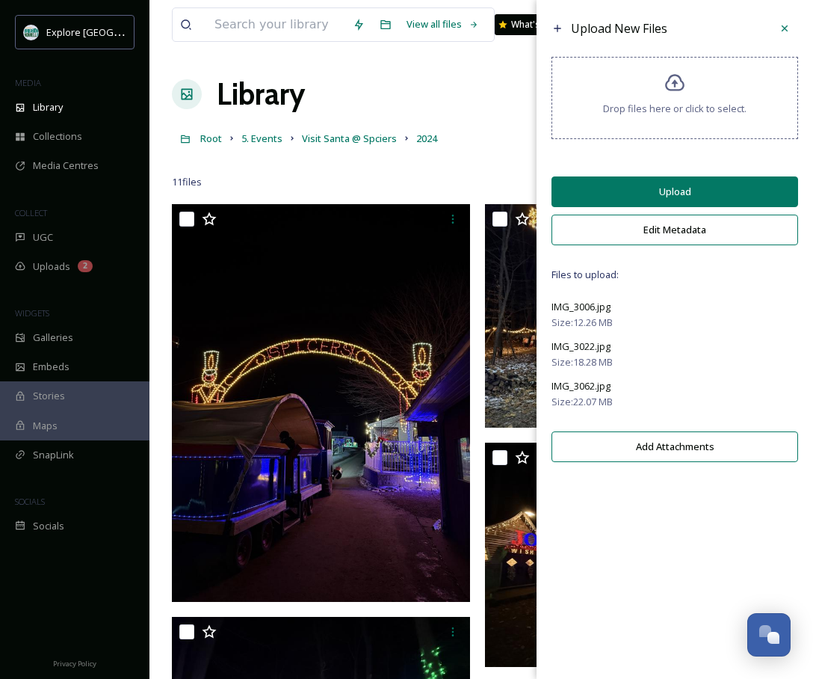
click at [709, 176] on button "Upload" at bounding box center [675, 191] width 247 height 31
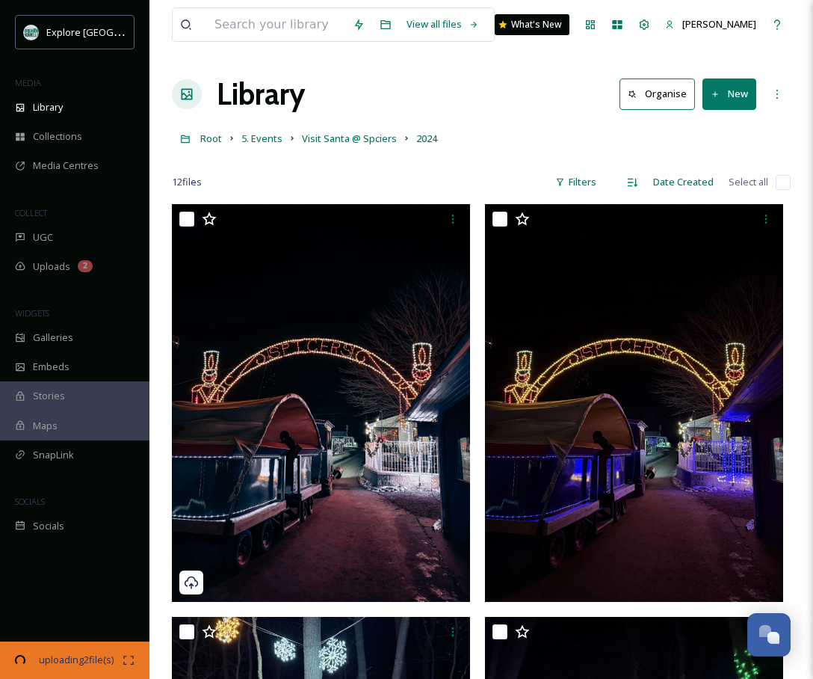
click at [487, 156] on div at bounding box center [481, 160] width 619 height 15
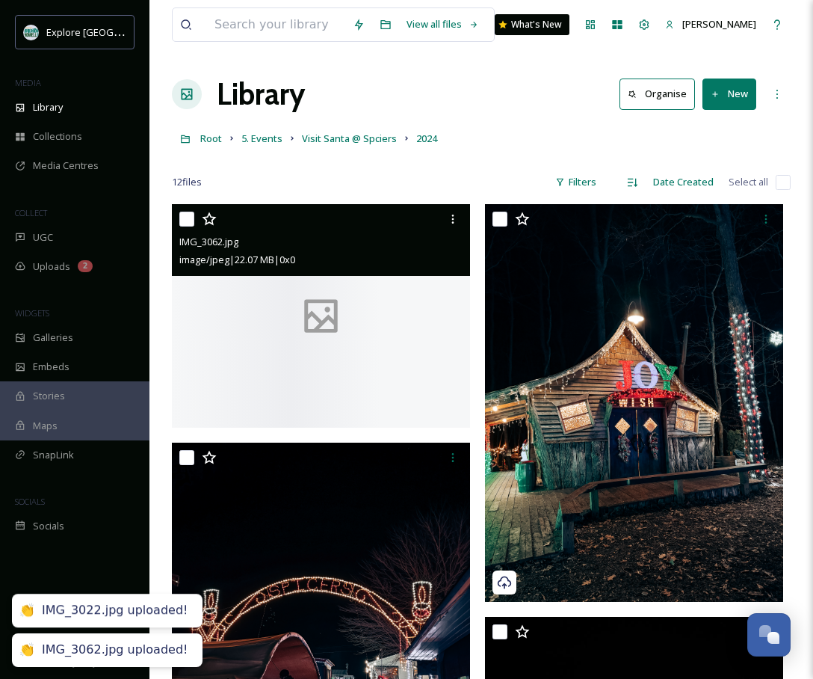
click at [191, 217] on input "checkbox" at bounding box center [186, 219] width 15 height 15
checkbox input "true"
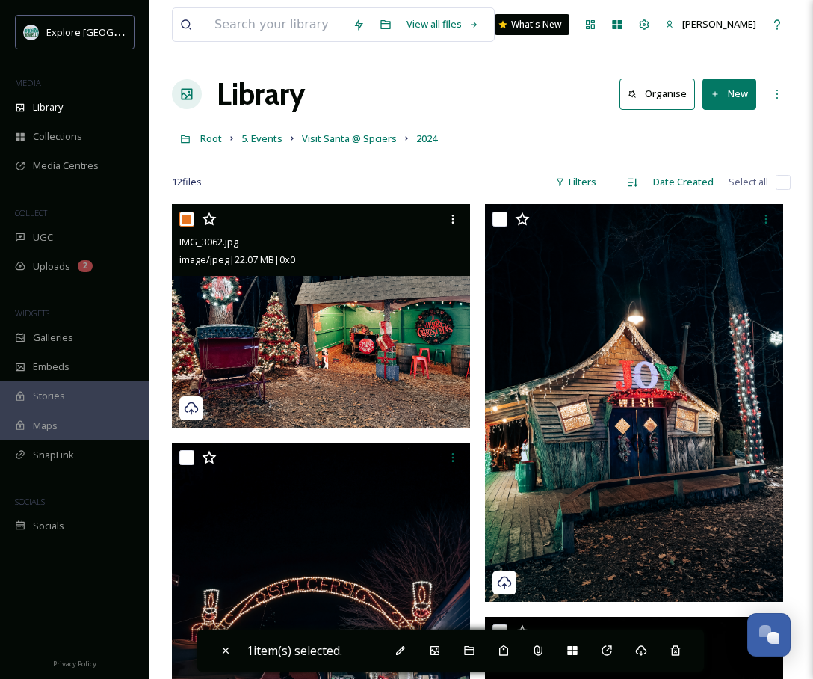
click at [384, 301] on img at bounding box center [321, 316] width 298 height 224
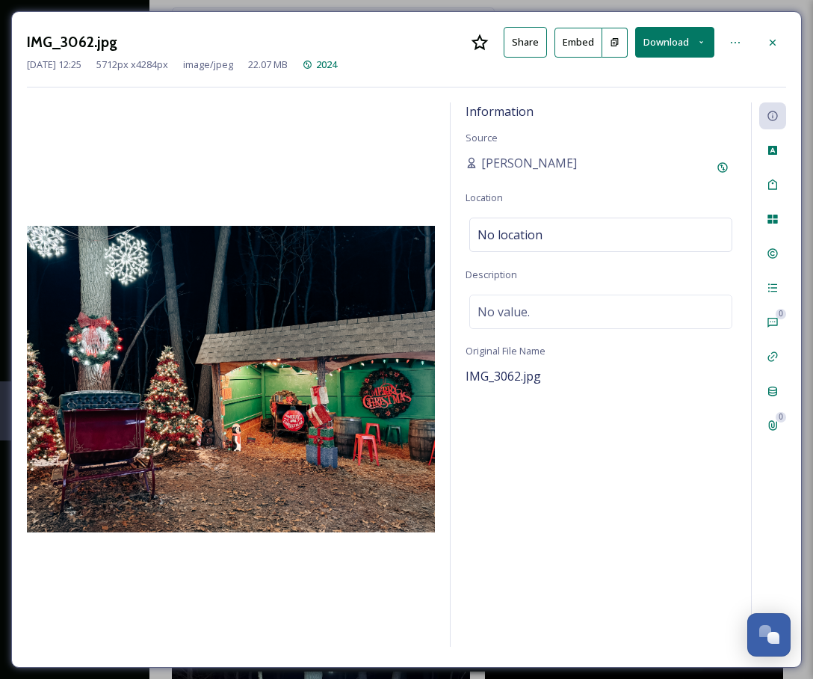
click at [617, 46] on icon at bounding box center [615, 42] width 10 height 10
click at [573, 43] on button "Embed" at bounding box center [579, 43] width 48 height 30
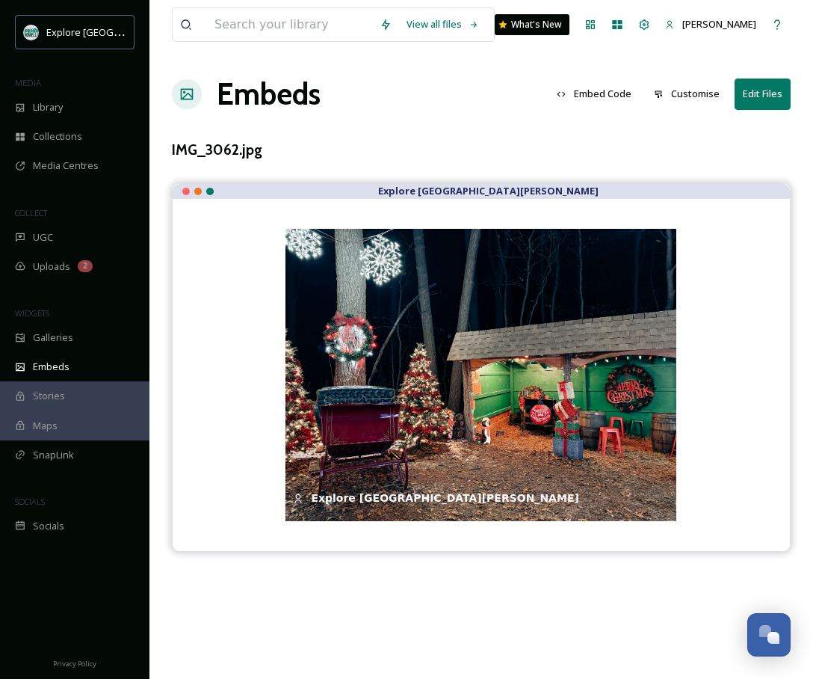
click at [768, 92] on button "Edit Files" at bounding box center [763, 93] width 56 height 31
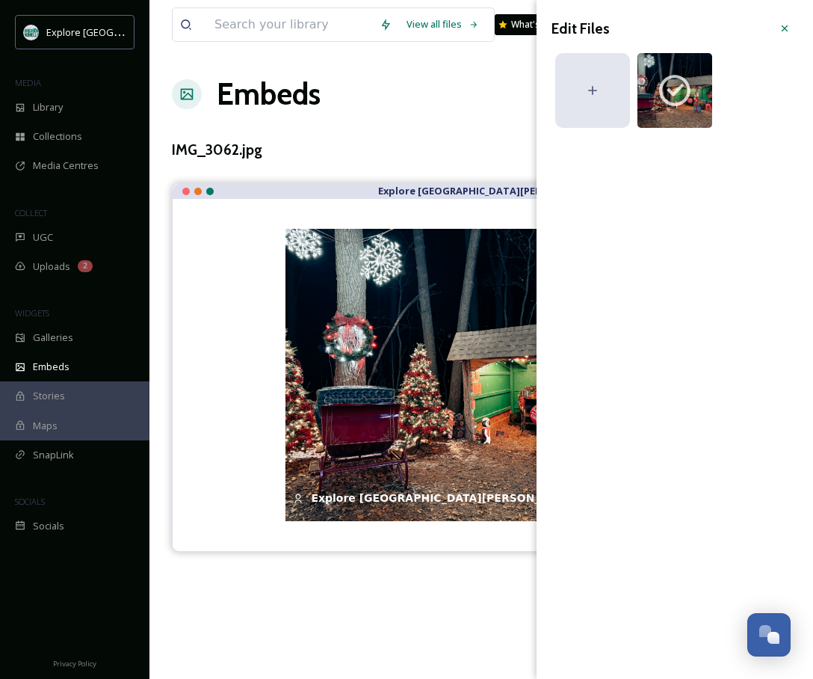
click at [609, 105] on div at bounding box center [592, 90] width 75 height 75
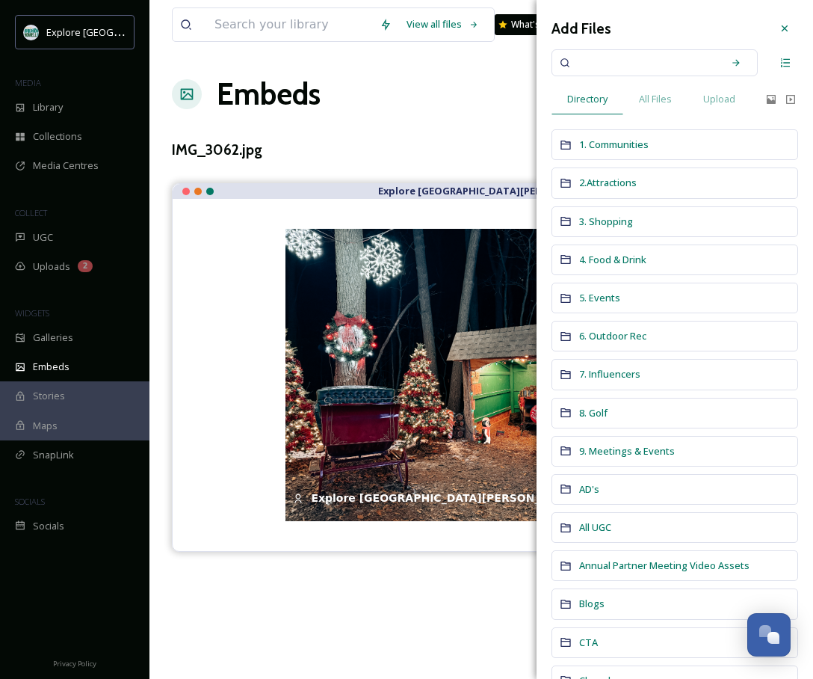
click at [597, 294] on span "5. Events" at bounding box center [599, 297] width 41 height 13
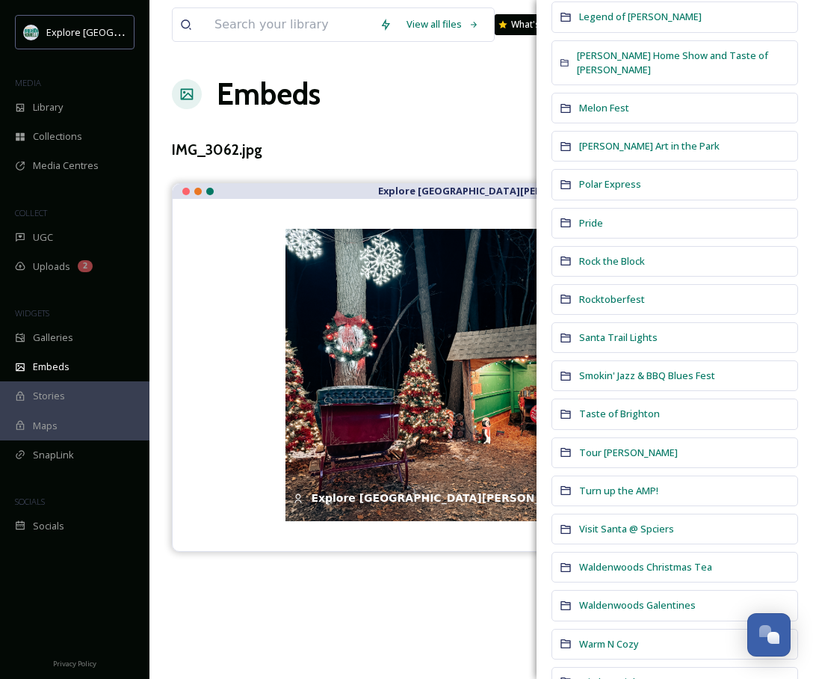
scroll to position [1484, 0]
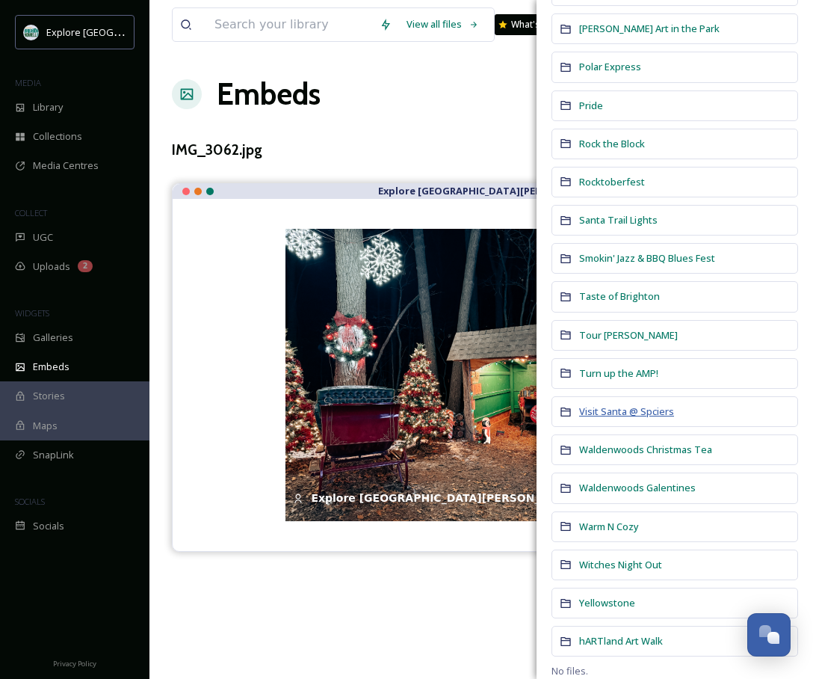
click at [603, 404] on span "Visit Santa @ Spciers" at bounding box center [626, 410] width 95 height 13
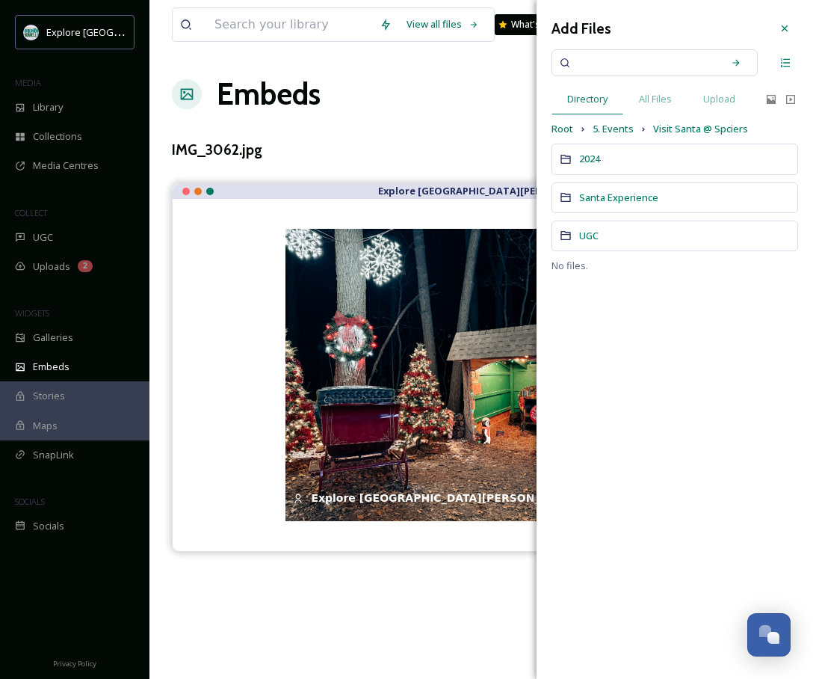
click at [576, 151] on div "2024" at bounding box center [675, 159] width 247 height 31
click at [586, 161] on div at bounding box center [675, 162] width 247 height 37
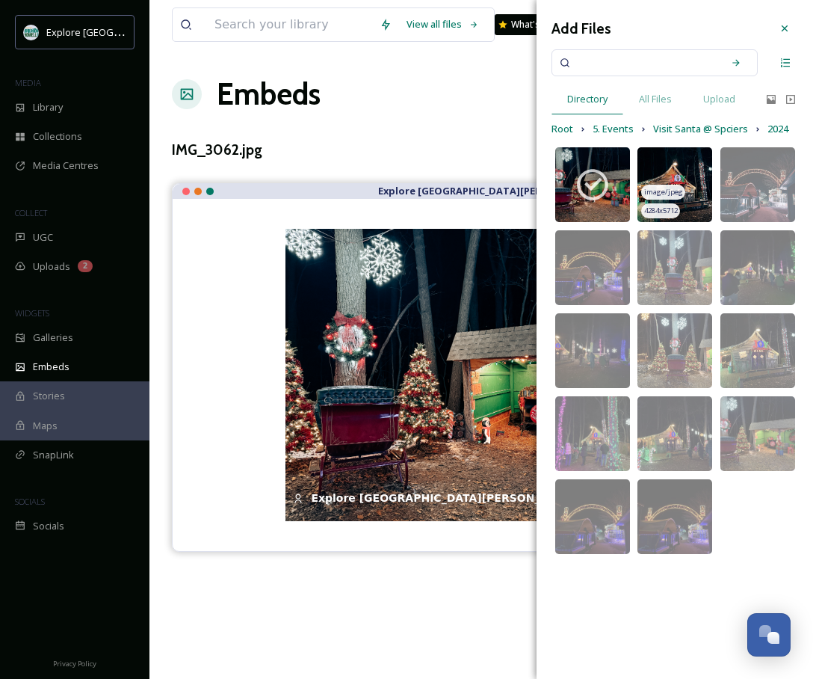
drag, startPoint x: 677, startPoint y: 193, endPoint x: 704, endPoint y: 188, distance: 27.4
click at [677, 193] on span "image/jpeg" at bounding box center [663, 192] width 39 height 10
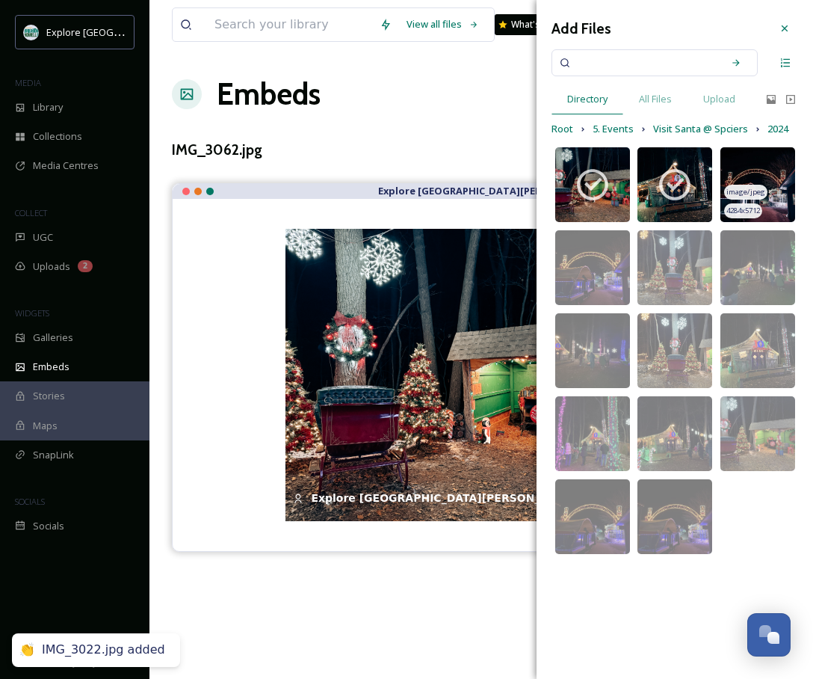
click at [747, 181] on img at bounding box center [758, 184] width 75 height 75
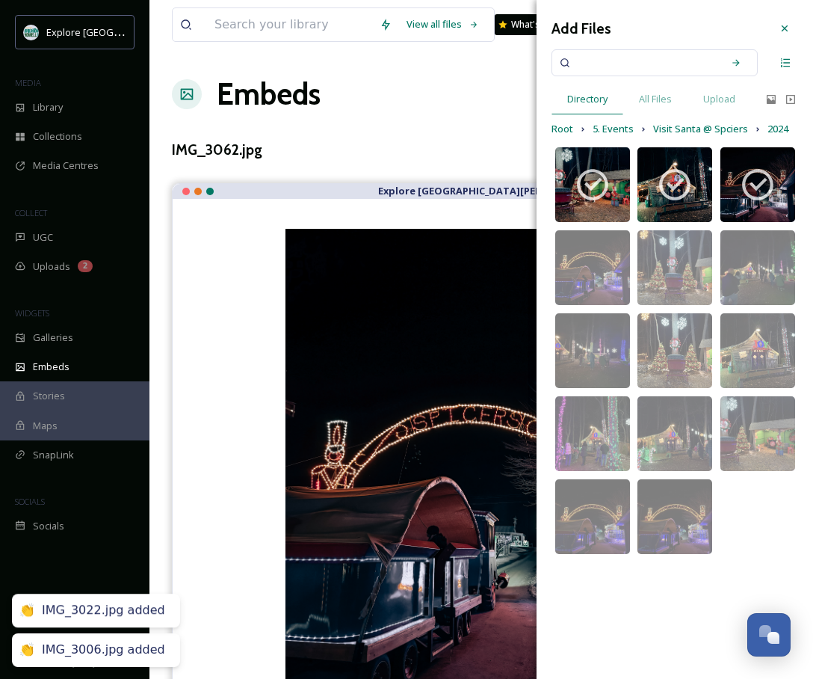
click at [409, 129] on div "View all files What's New Trisha Patrias Embeds Embed Code Customise Edit Files…" at bounding box center [482, 390] width 664 height 780
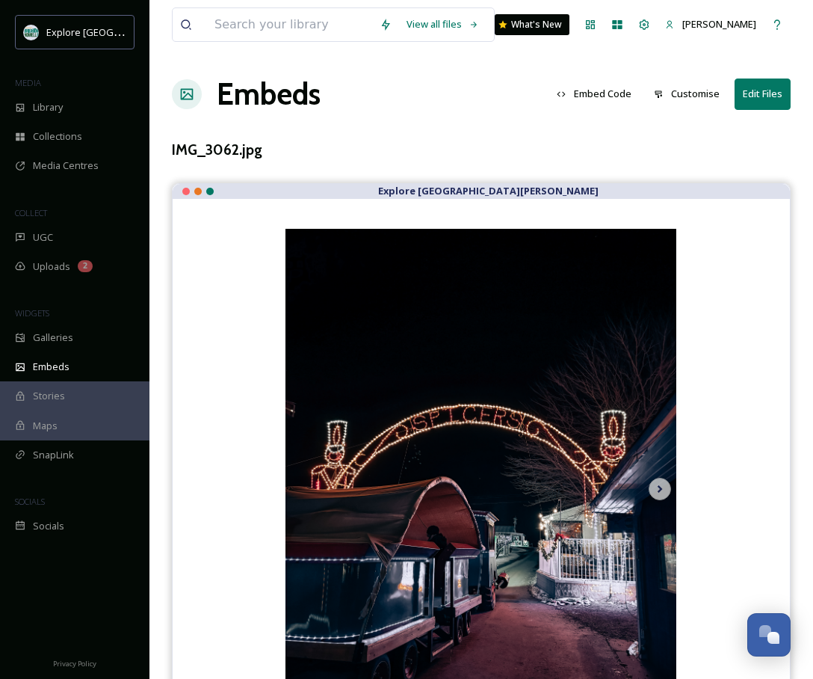
click at [615, 94] on button "Embed Code" at bounding box center [594, 93] width 90 height 29
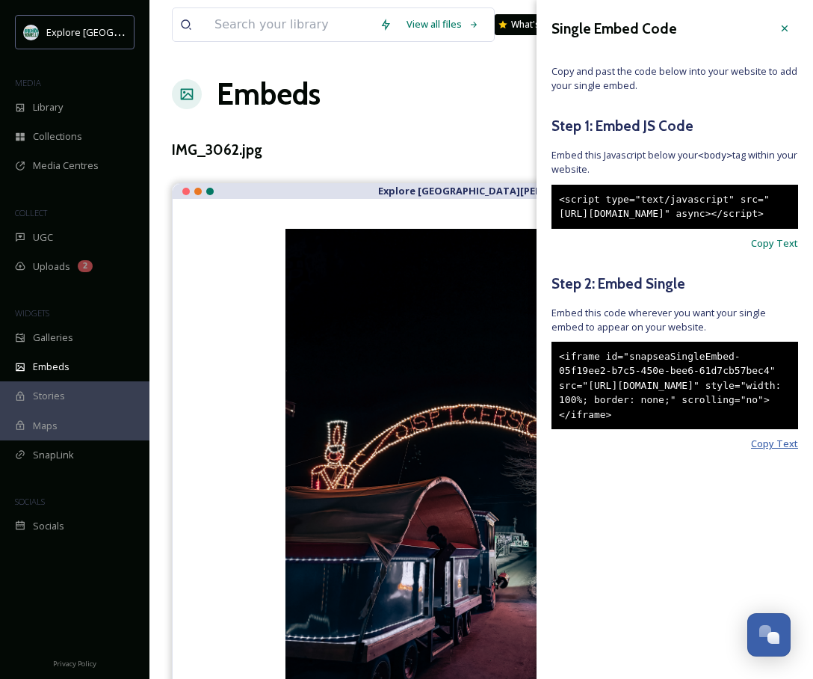
click at [772, 451] on span "Copy Text" at bounding box center [774, 444] width 47 height 14
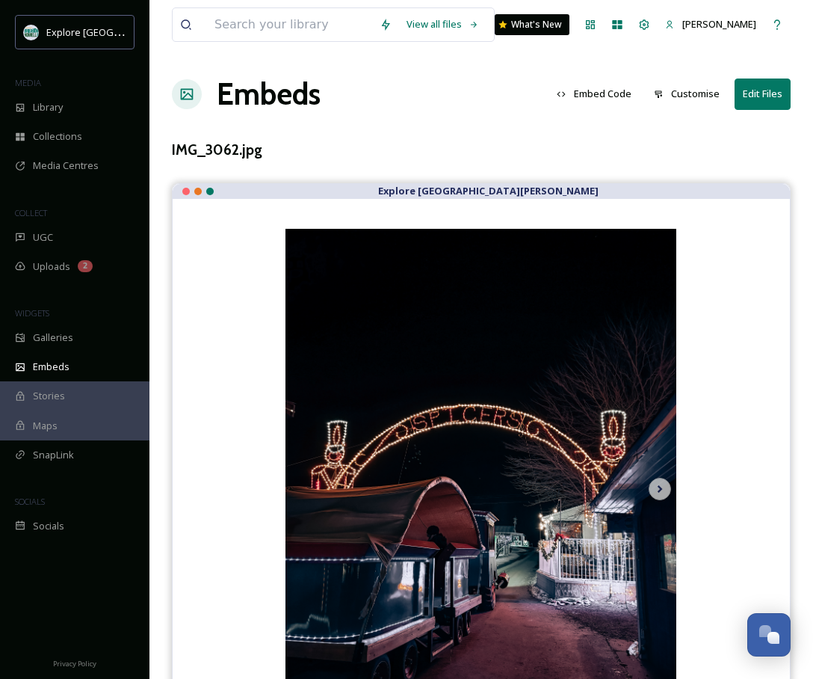
click at [464, 132] on div "View all files What's New Trisha Patrias Embeds Embed Code Customise Edit Files…" at bounding box center [482, 390] width 664 height 780
click at [55, 124] on div "Collections" at bounding box center [75, 136] width 150 height 29
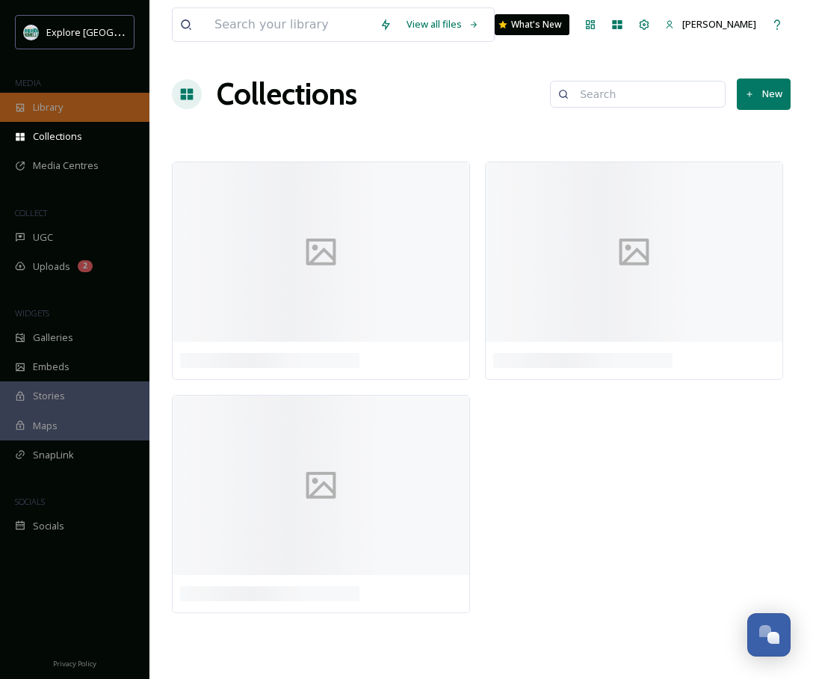
click at [55, 113] on span "Library" at bounding box center [48, 107] width 30 height 14
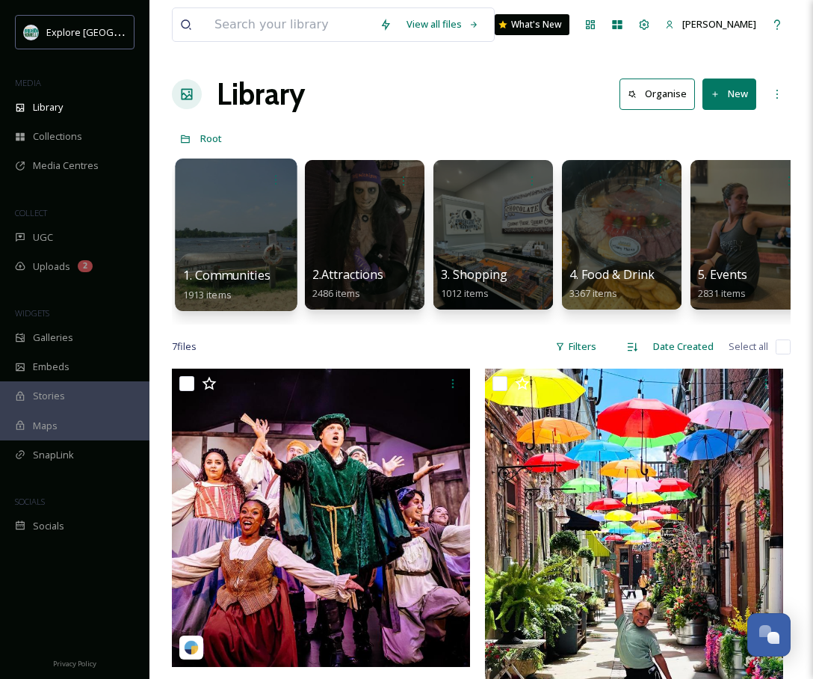
click at [261, 227] on div at bounding box center [236, 234] width 122 height 153
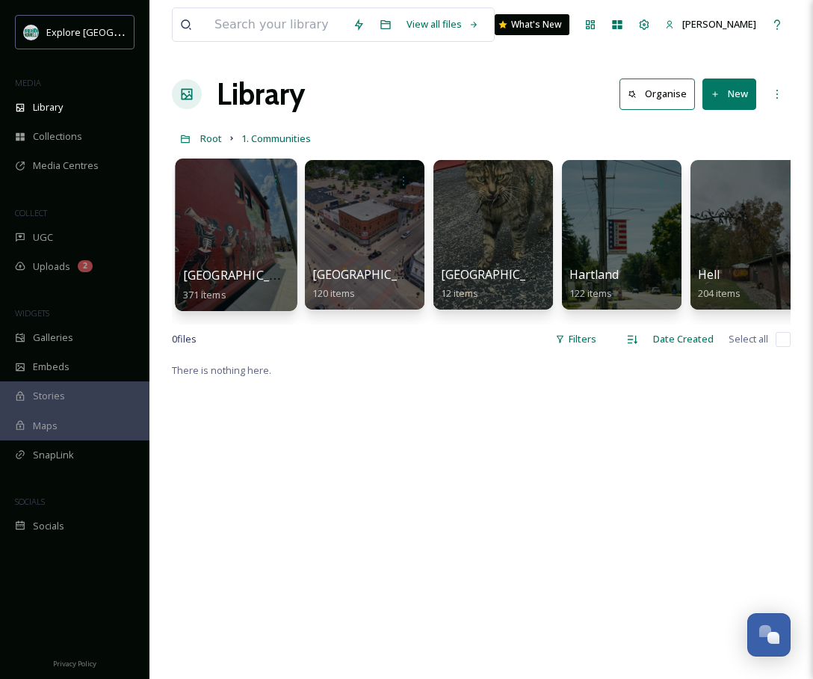
click at [206, 245] on div at bounding box center [236, 234] width 122 height 153
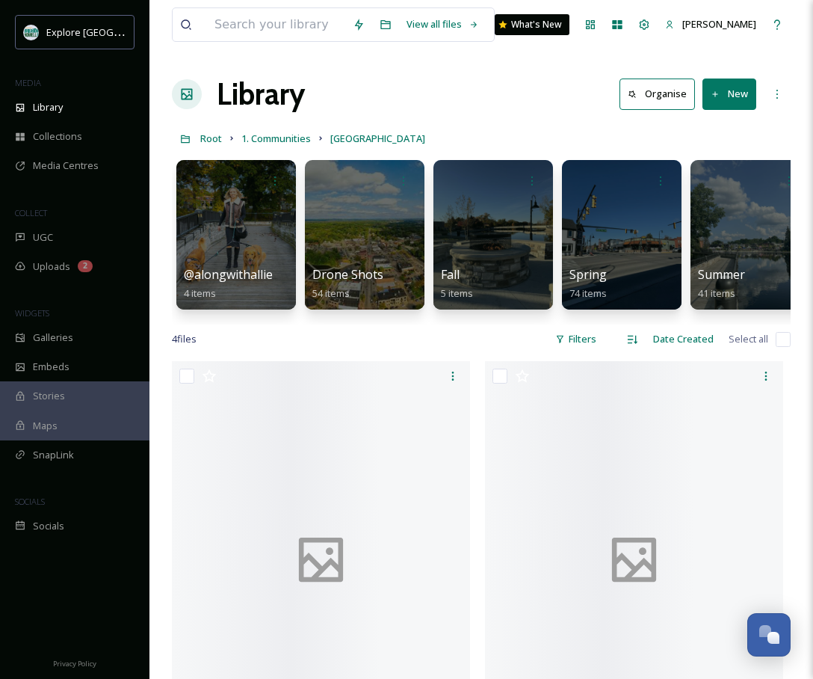
scroll to position [0, 538]
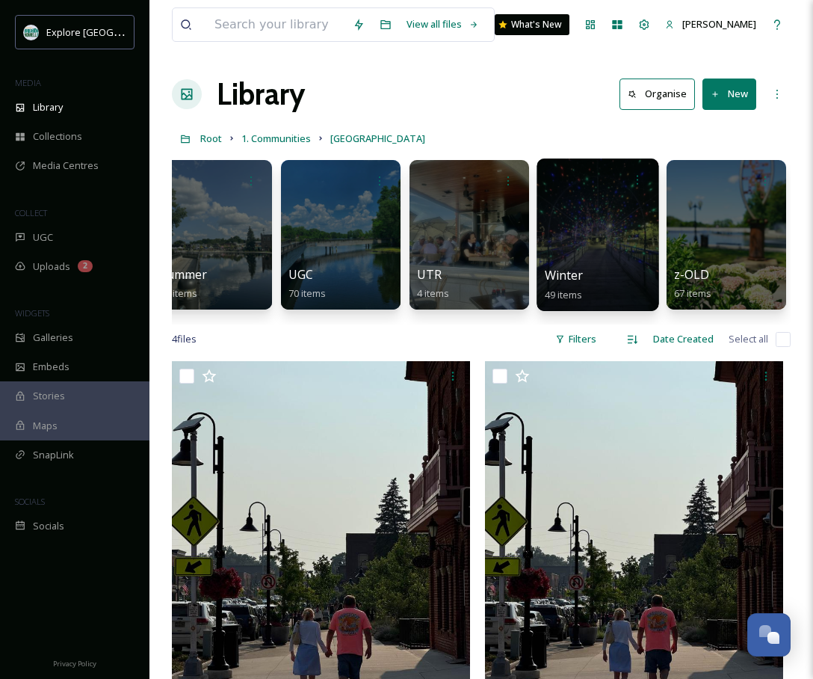
click at [578, 231] on div at bounding box center [598, 234] width 122 height 153
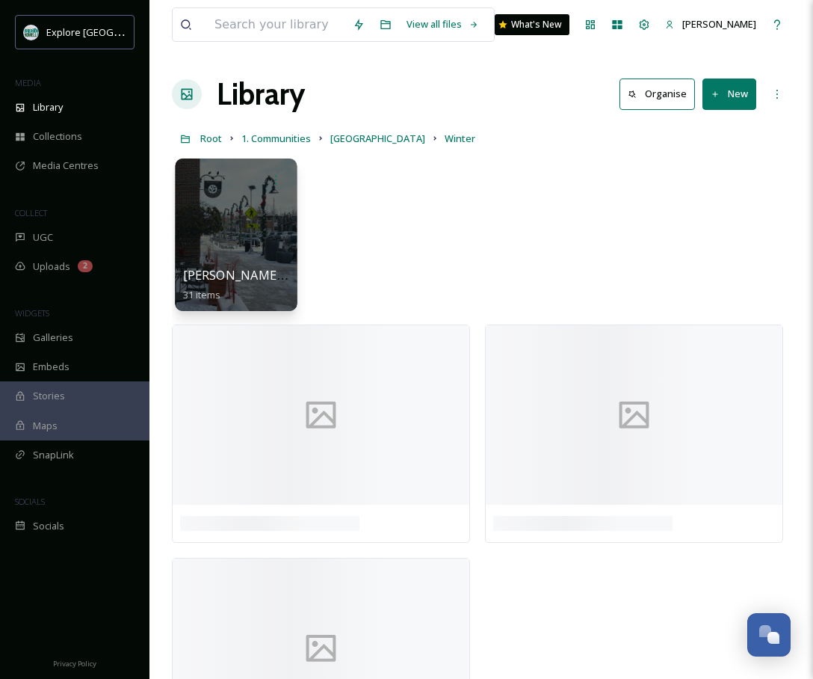
click at [250, 252] on div at bounding box center [236, 234] width 122 height 153
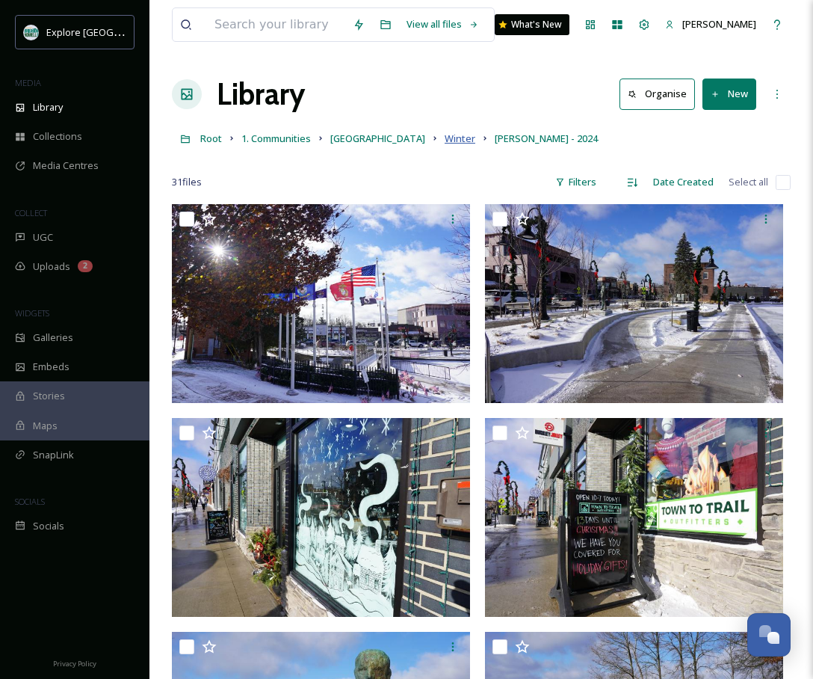
click at [445, 141] on span "Winter" at bounding box center [460, 138] width 31 height 13
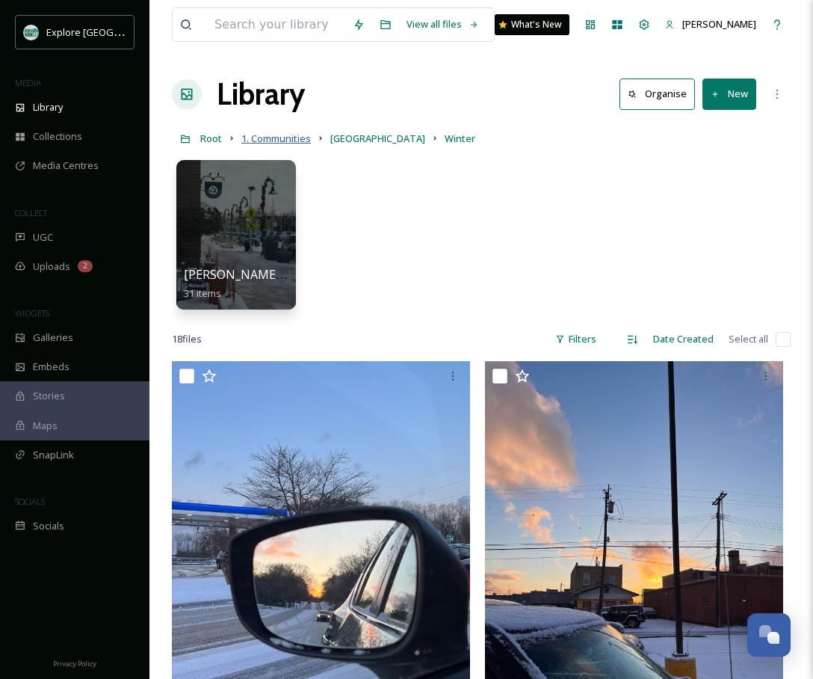
click at [280, 140] on span "1. Communities" at bounding box center [276, 138] width 70 height 13
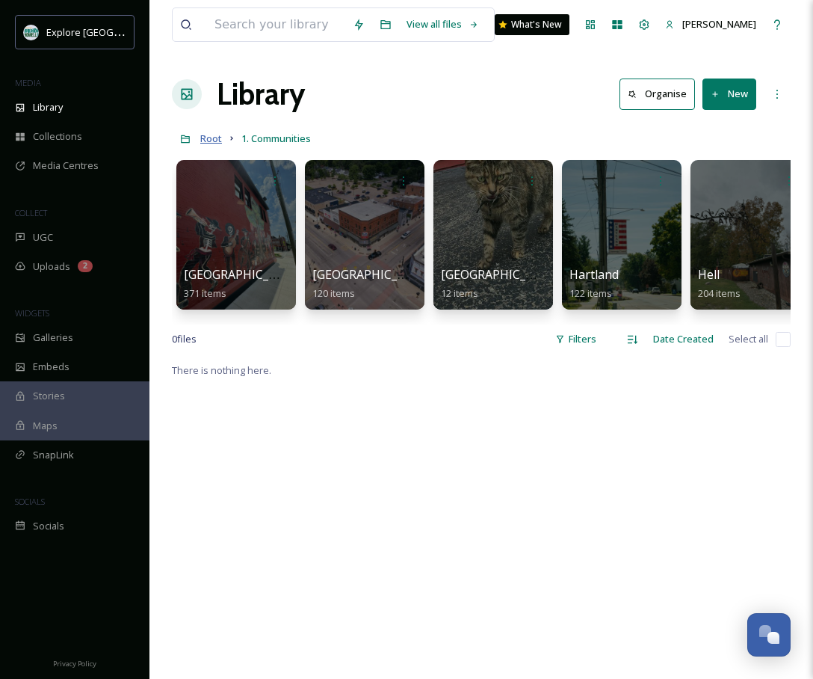
click at [211, 140] on span "Root" at bounding box center [211, 138] width 22 height 13
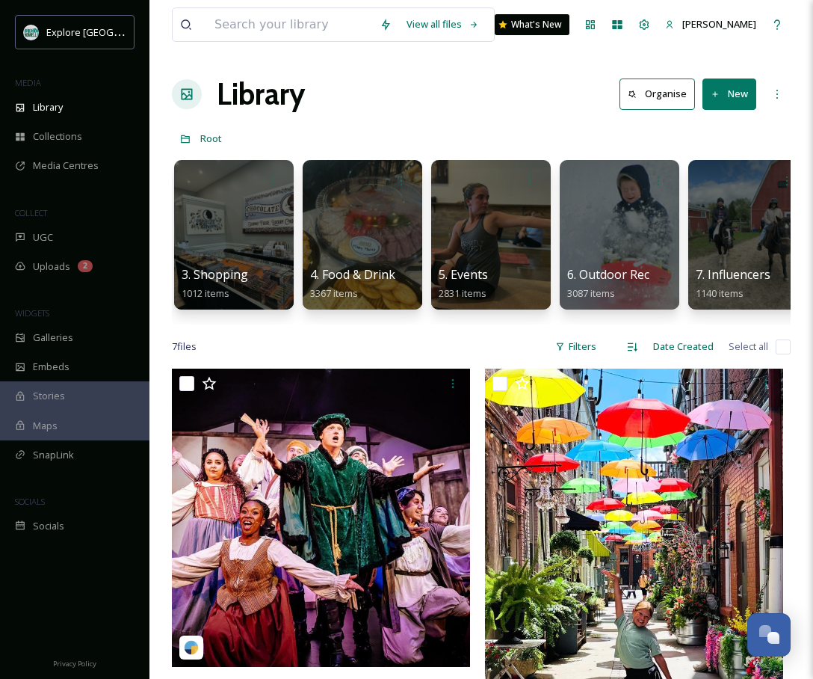
scroll to position [0, 291]
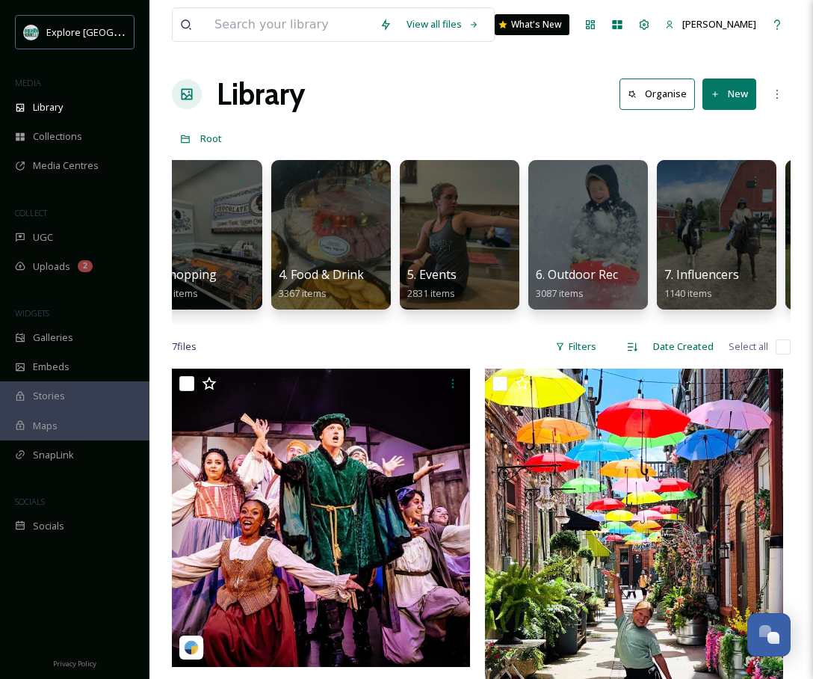
click at [443, 238] on div at bounding box center [460, 235] width 120 height 150
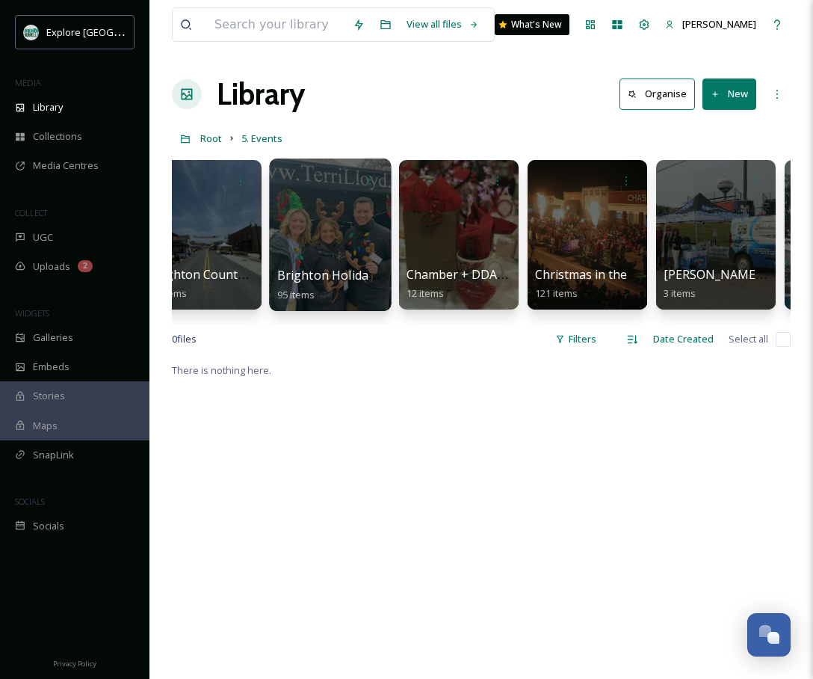
scroll to position [0, 1189]
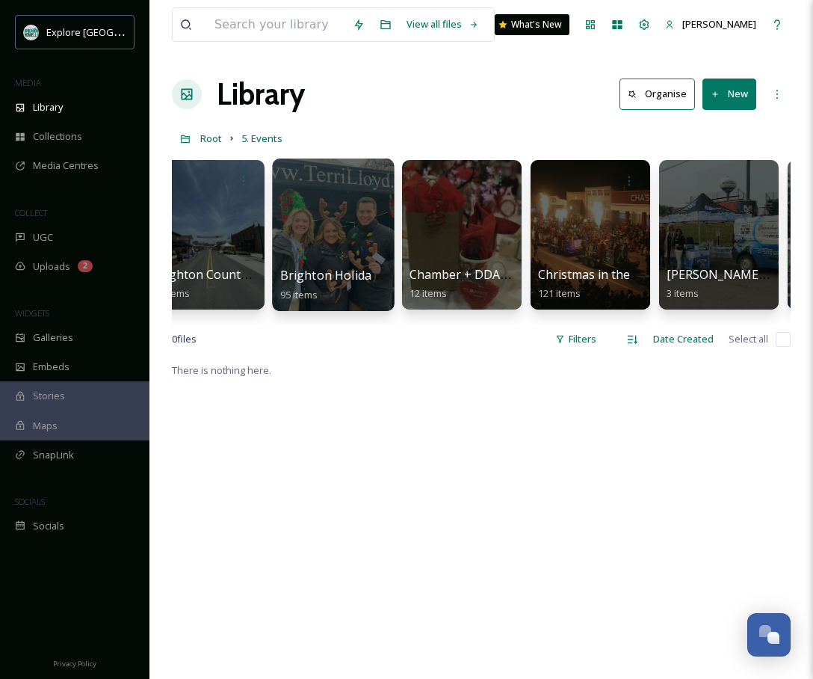
click at [345, 253] on div at bounding box center [333, 234] width 122 height 153
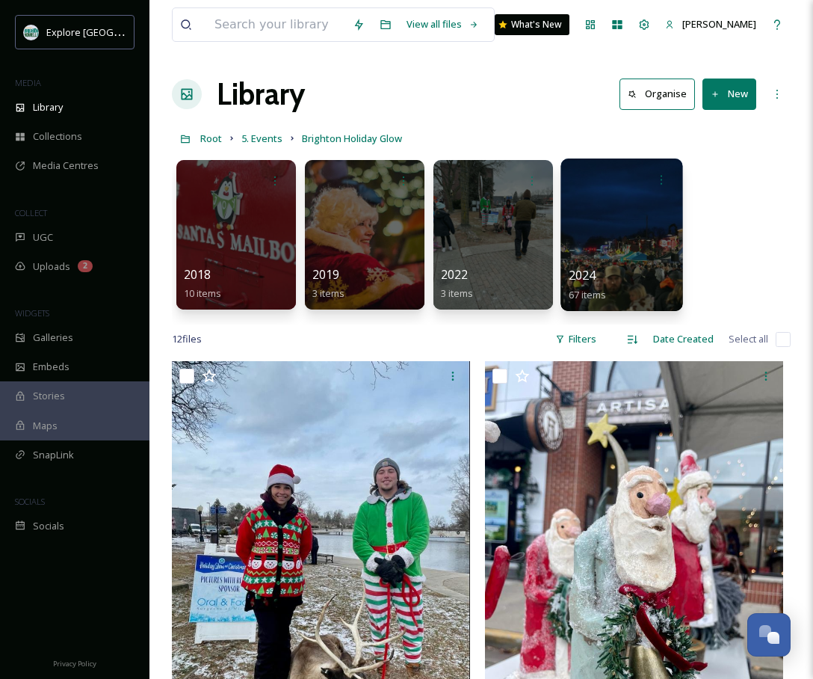
click at [615, 227] on div at bounding box center [622, 234] width 122 height 153
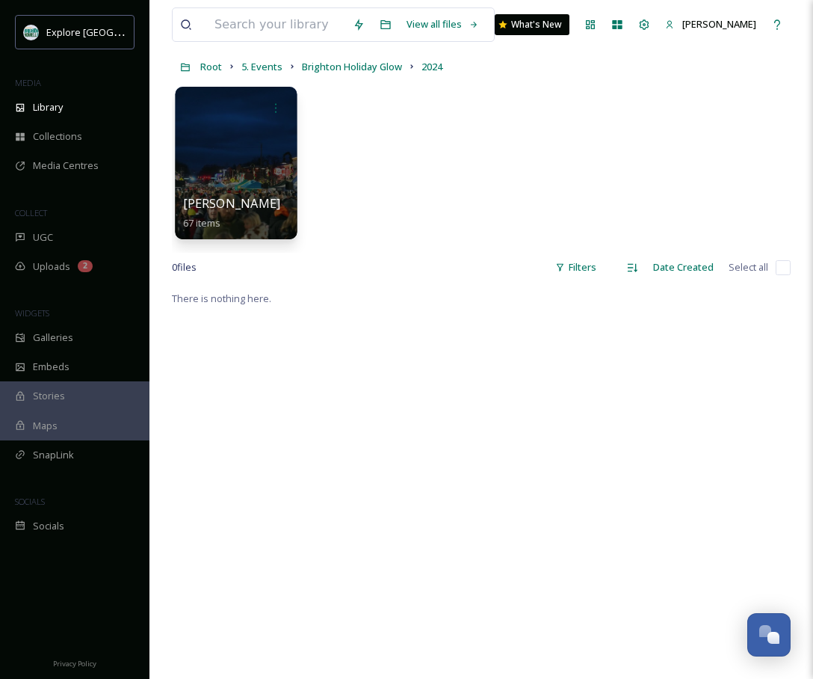
scroll to position [73, 0]
click at [257, 176] on div at bounding box center [236, 161] width 122 height 153
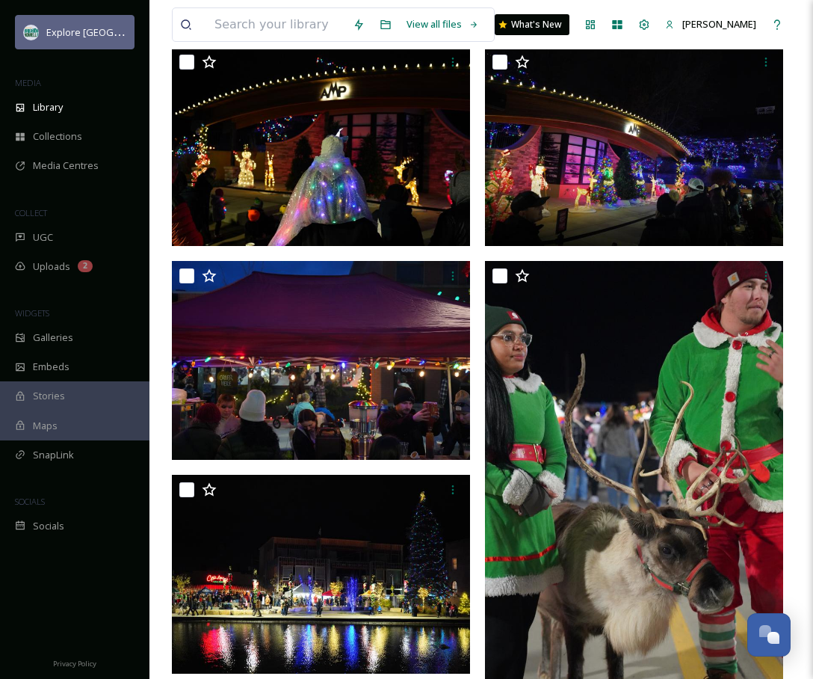
scroll to position [325, 0]
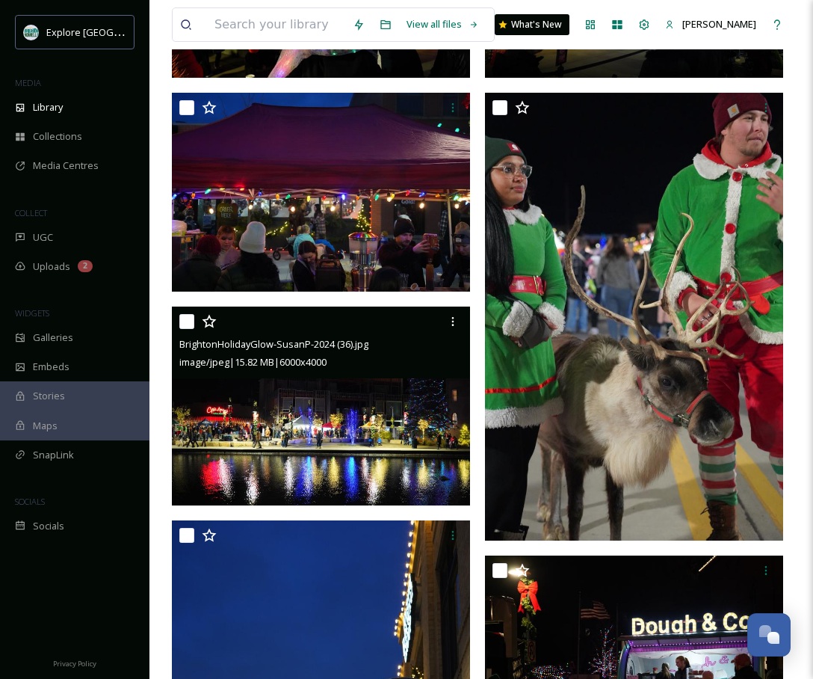
click at [330, 410] on img at bounding box center [321, 406] width 298 height 199
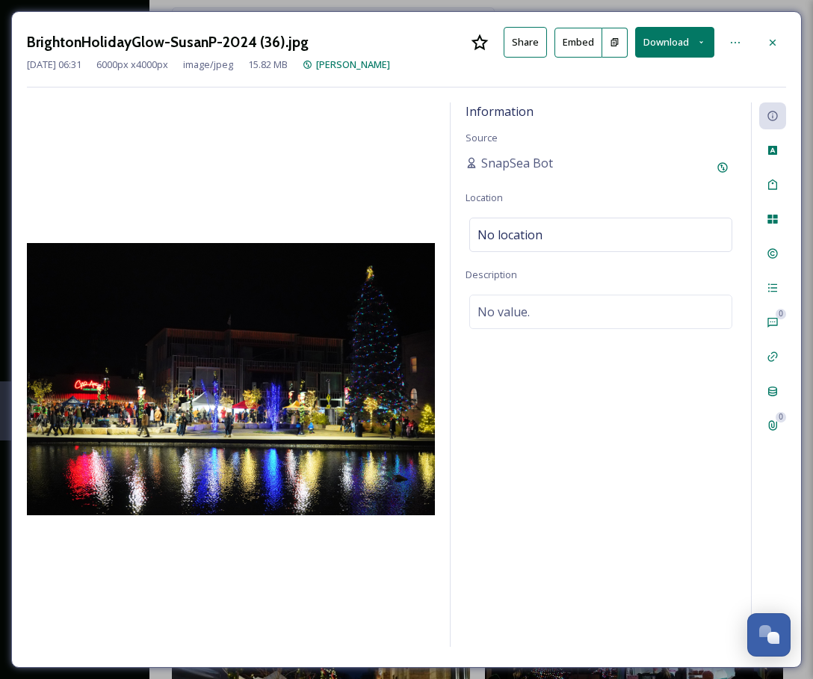
click at [683, 42] on button "Download" at bounding box center [674, 42] width 79 height 31
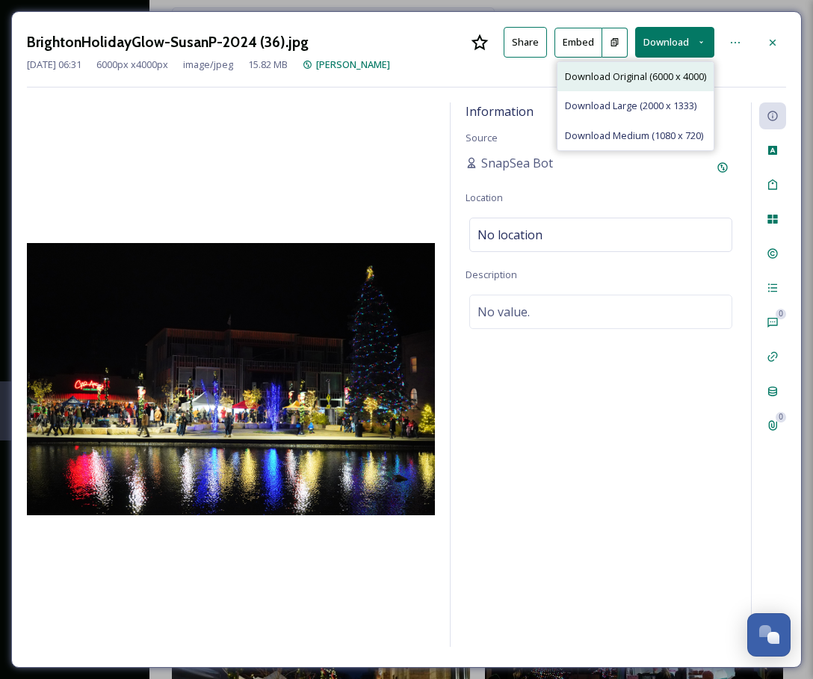
click at [666, 75] on span "Download Original (6000 x 4000)" at bounding box center [635, 77] width 141 height 14
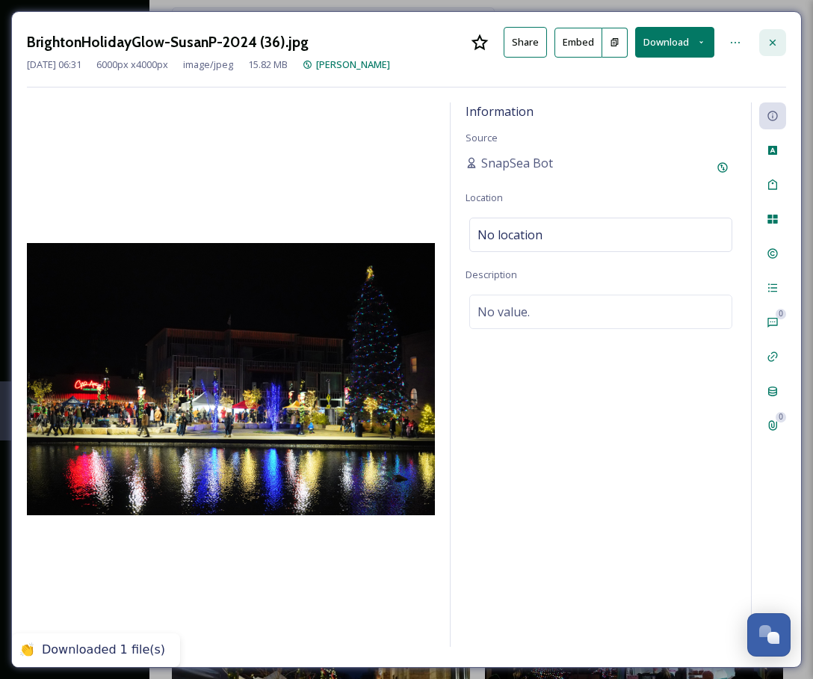
click at [776, 40] on icon at bounding box center [773, 43] width 12 height 12
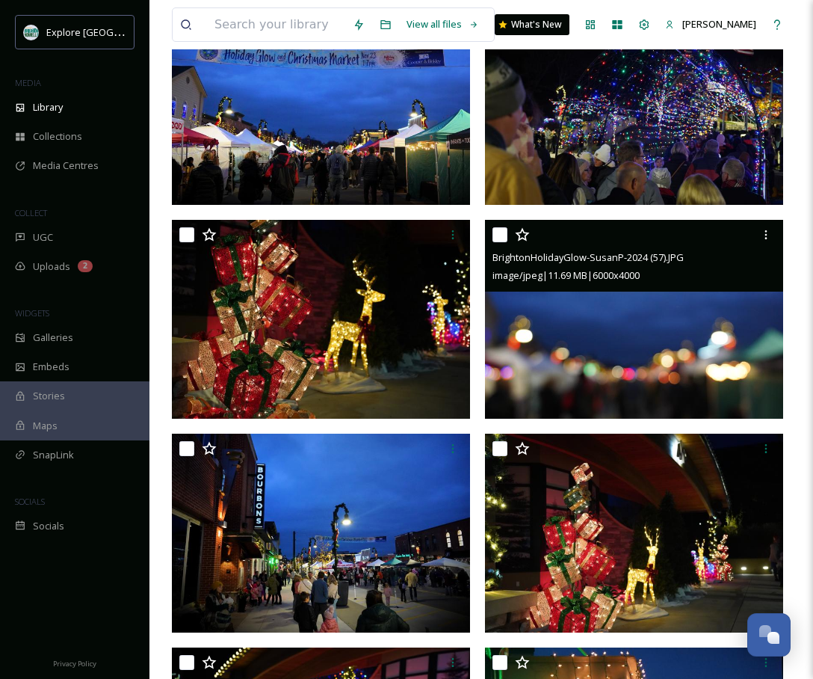
scroll to position [3154, 0]
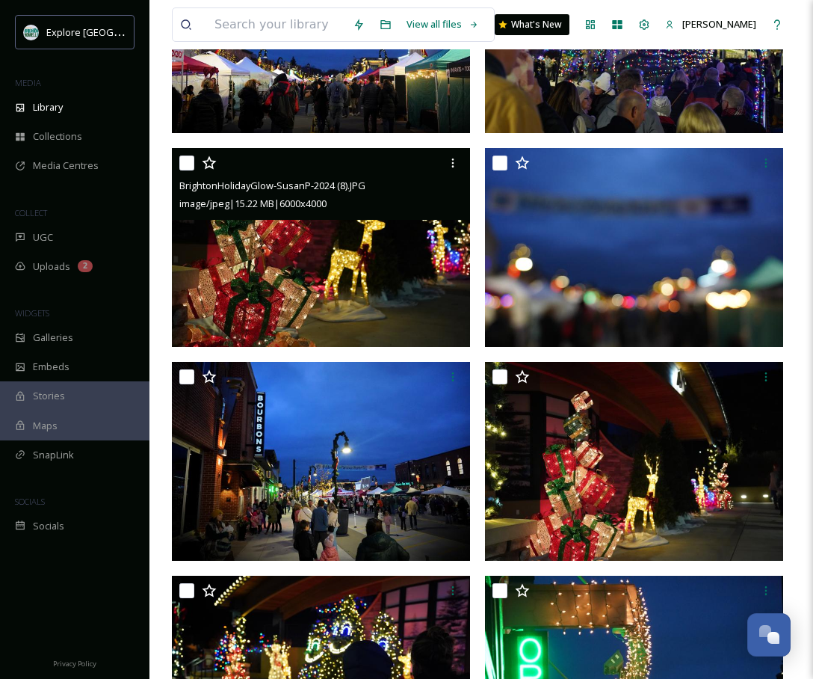
click at [369, 282] on img at bounding box center [321, 247] width 298 height 199
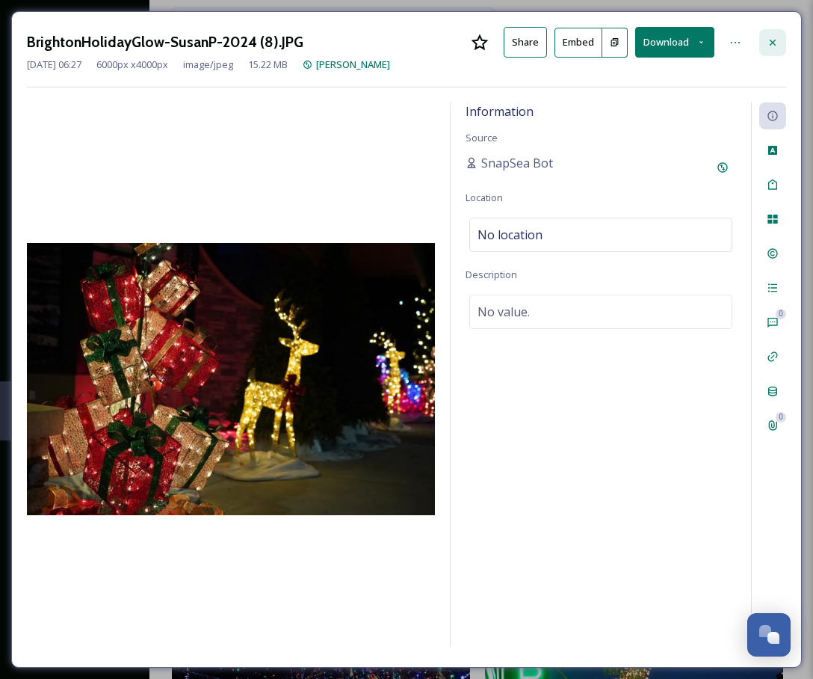
click at [767, 40] on icon at bounding box center [773, 43] width 12 height 12
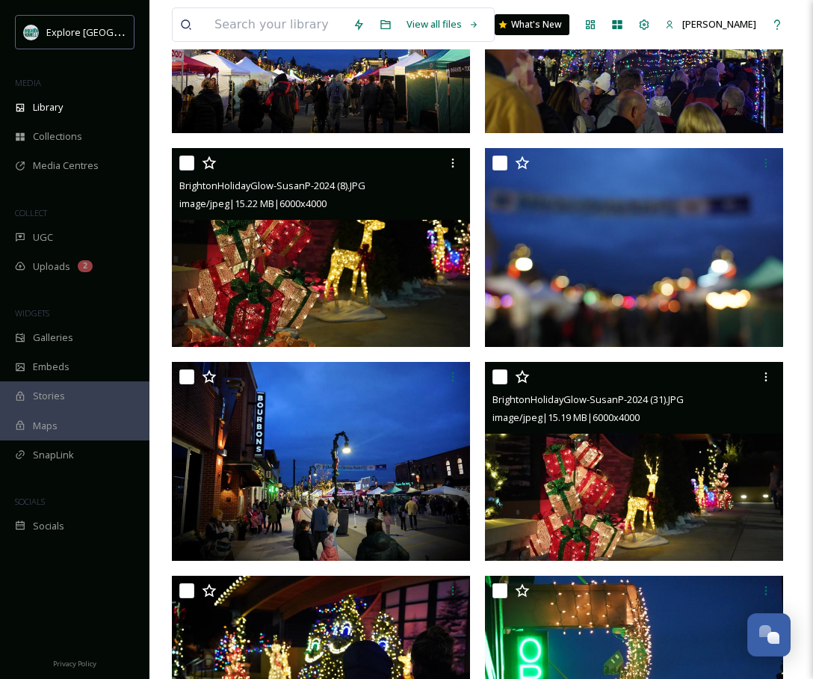
click at [639, 403] on span "BrightonHolidayGlow-SusanP-2024 (31).JPG" at bounding box center [588, 398] width 191 height 13
click at [620, 457] on img at bounding box center [634, 461] width 298 height 199
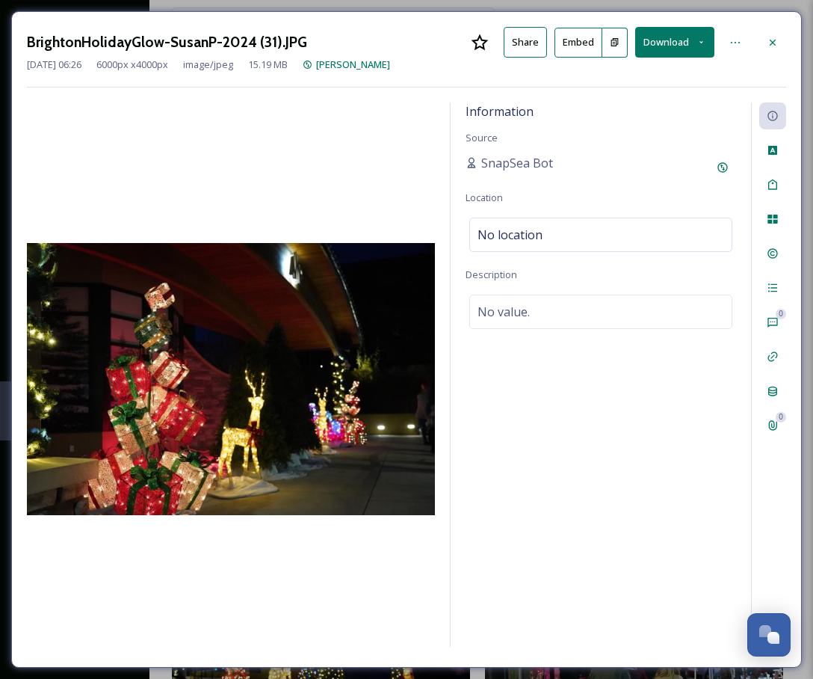
click at [683, 42] on button "Download" at bounding box center [674, 42] width 79 height 31
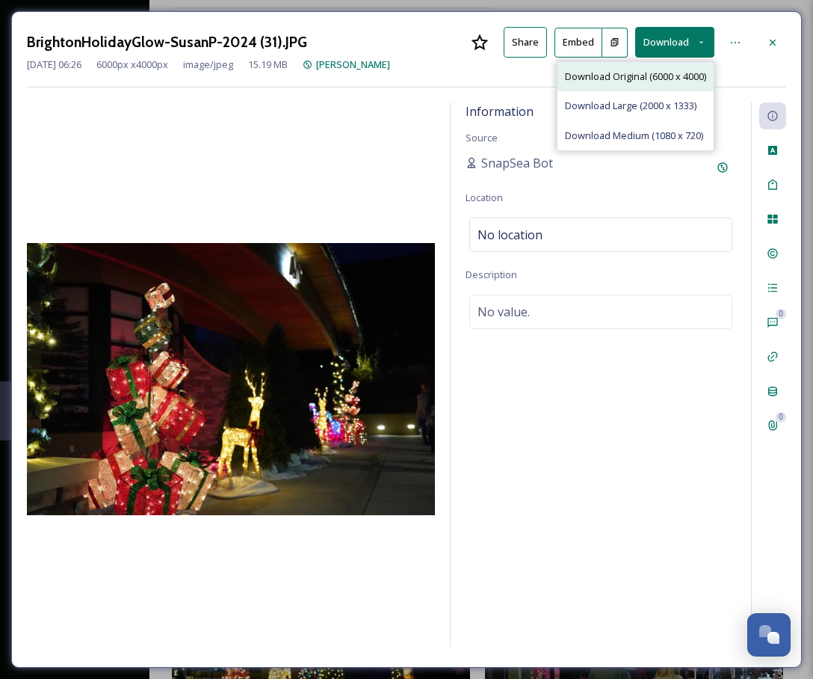
click at [659, 80] on span "Download Original (6000 x 4000)" at bounding box center [635, 77] width 141 height 14
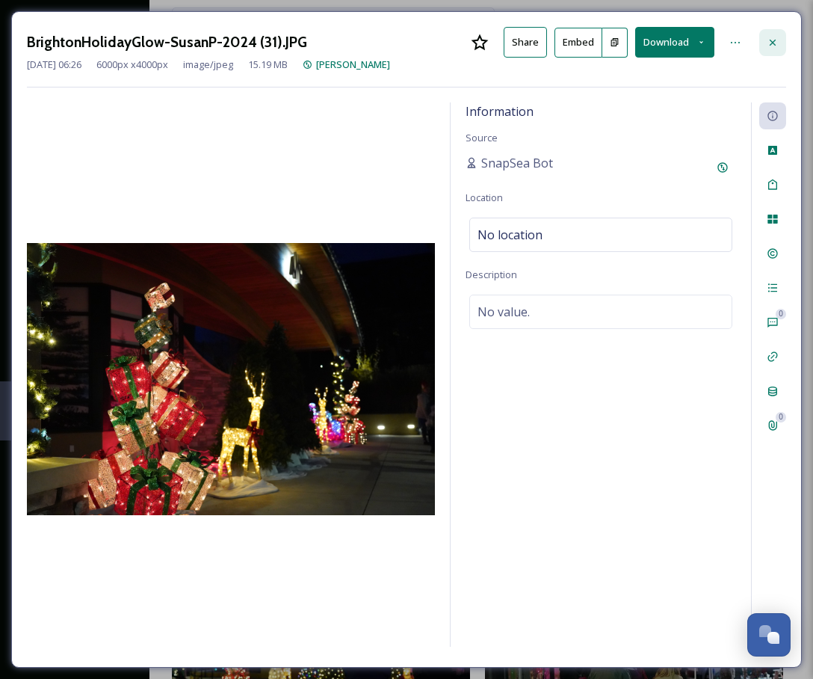
click at [772, 39] on icon at bounding box center [773, 43] width 12 height 12
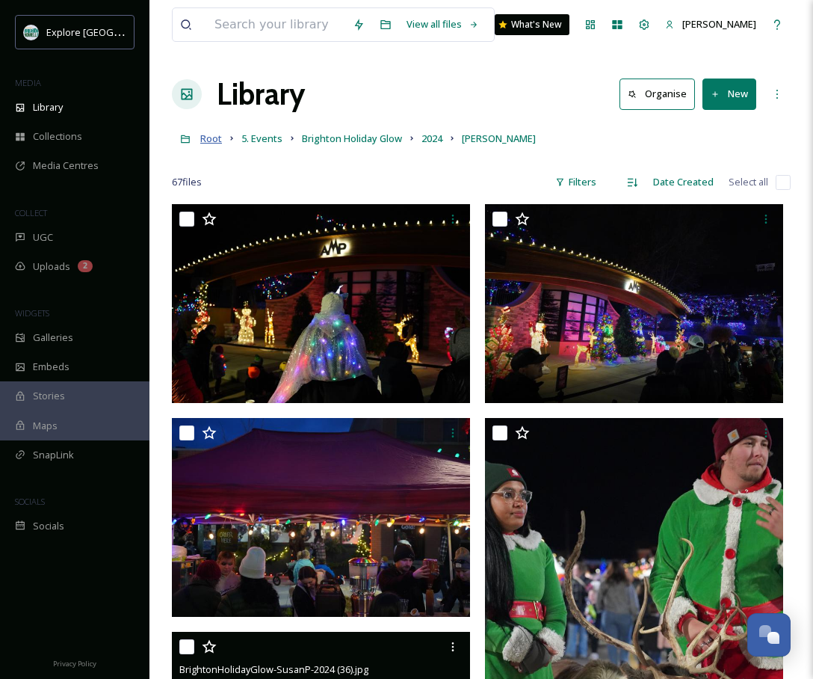
click at [211, 140] on span "Root" at bounding box center [211, 138] width 22 height 13
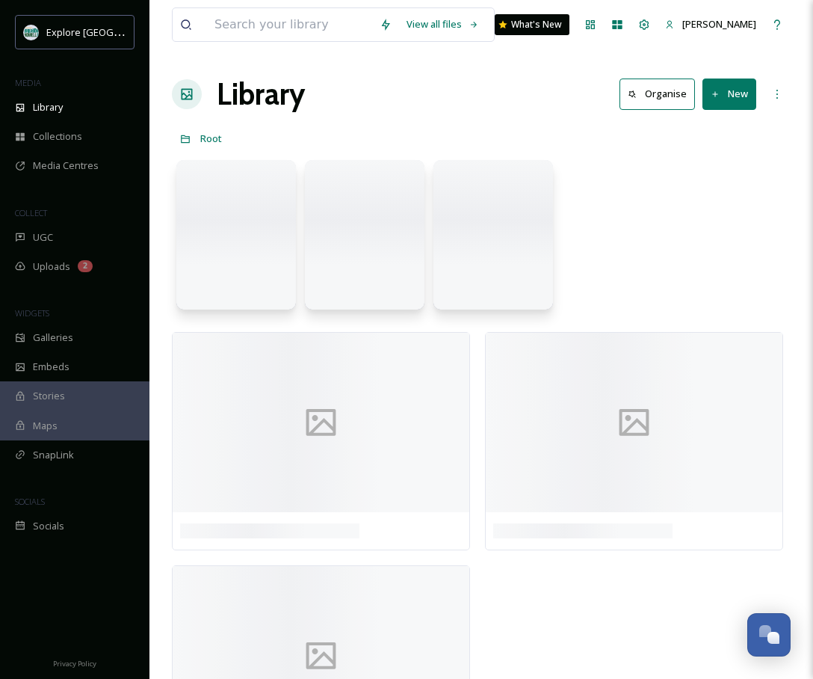
click at [227, 198] on div at bounding box center [236, 235] width 120 height 150
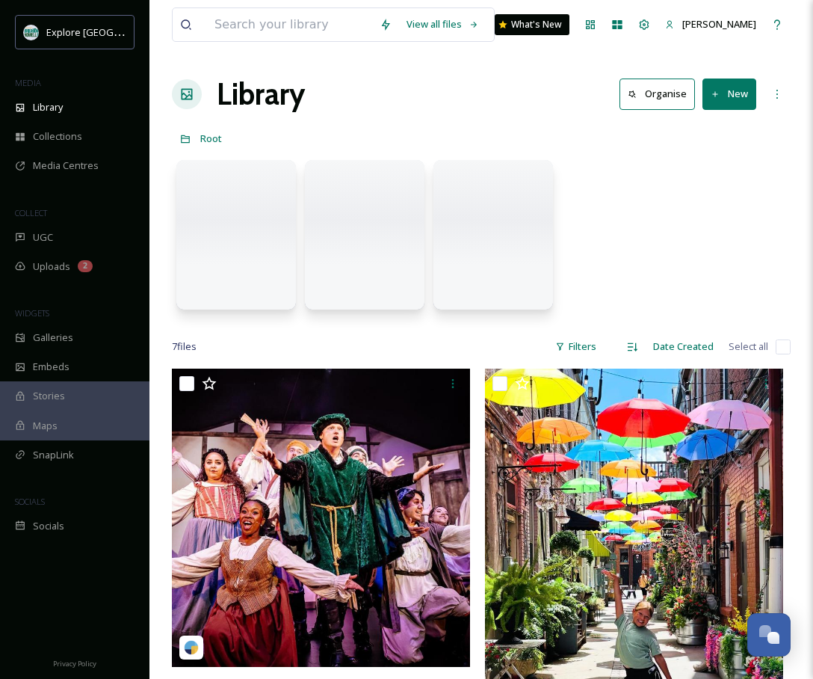
click at [227, 235] on div at bounding box center [236, 235] width 120 height 150
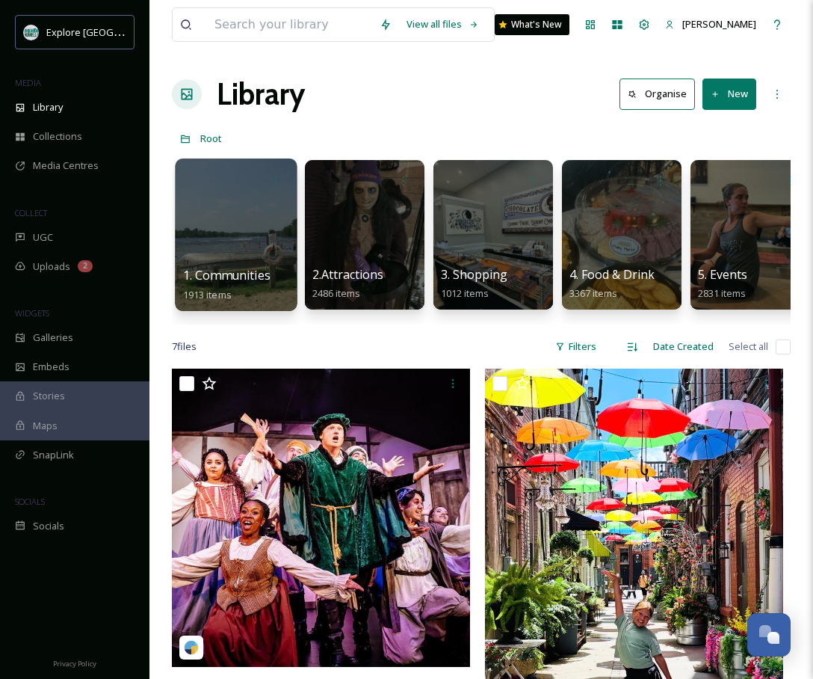
click at [227, 235] on div at bounding box center [236, 234] width 122 height 153
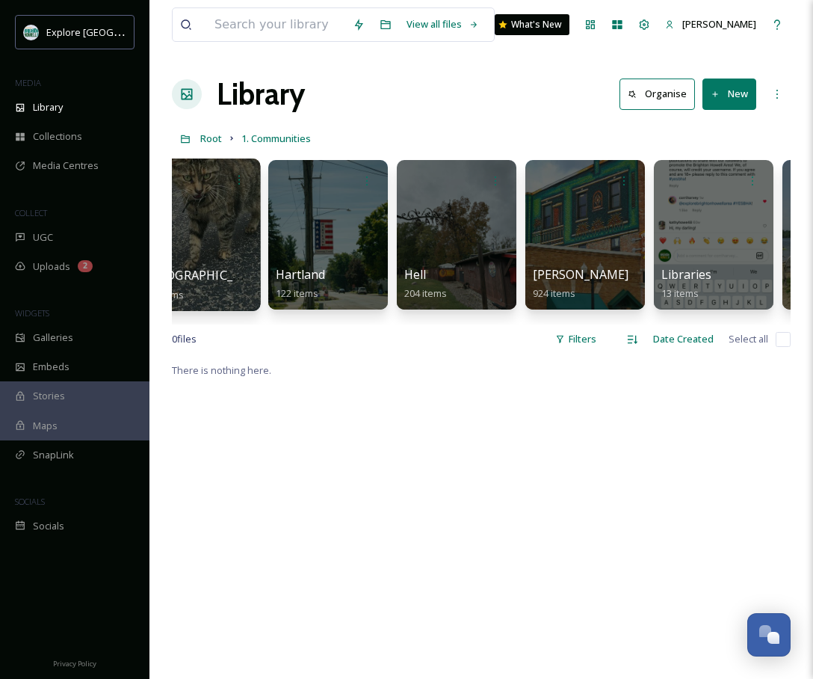
scroll to position [0, 349]
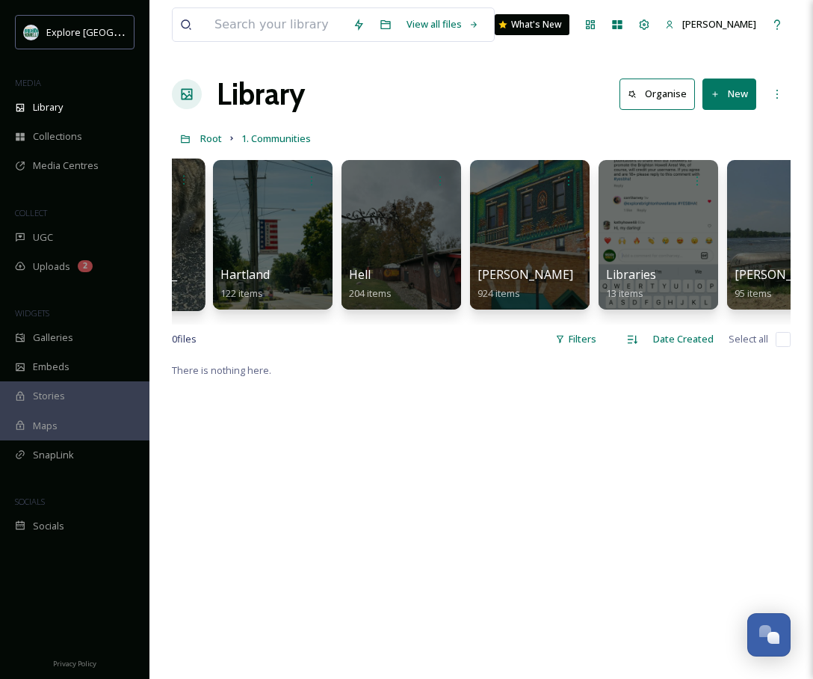
click at [519, 200] on div at bounding box center [530, 235] width 120 height 150
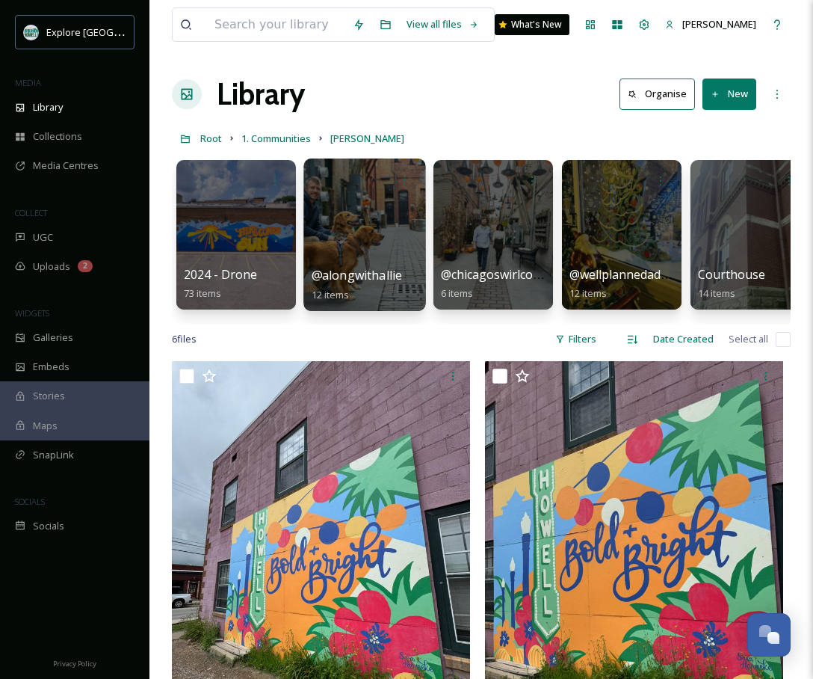
click at [329, 250] on div at bounding box center [365, 234] width 122 height 153
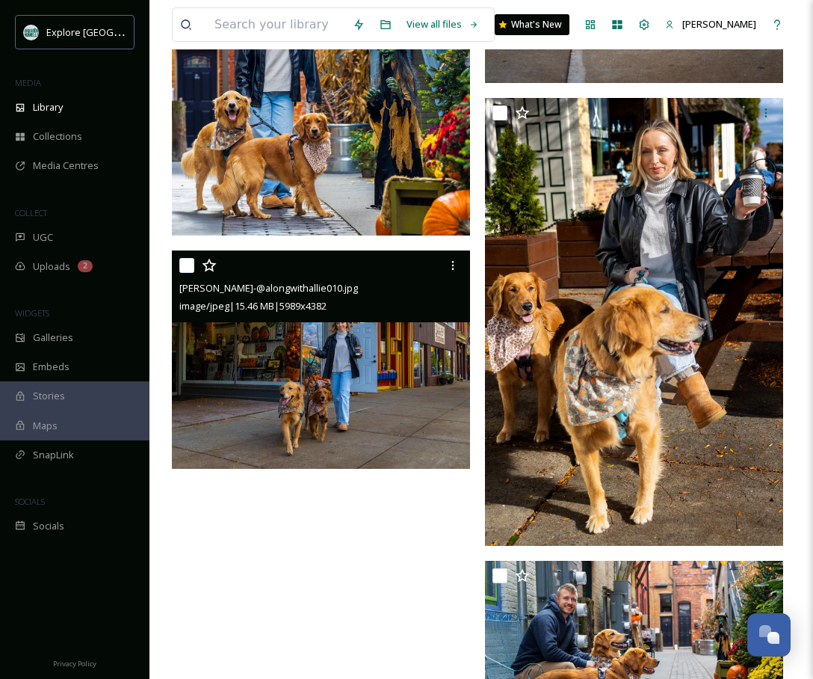
scroll to position [1675, 0]
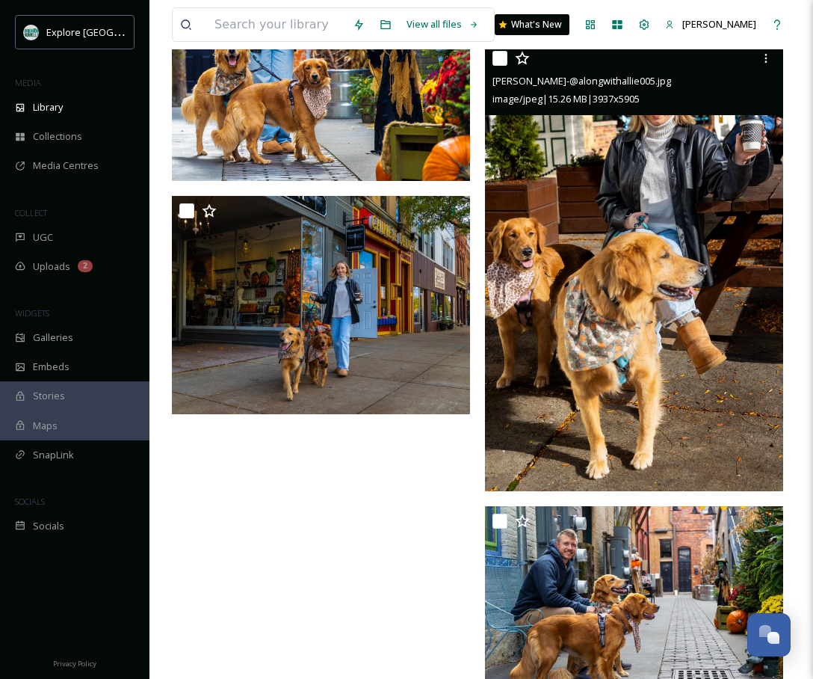
click at [717, 279] on img at bounding box center [634, 267] width 298 height 448
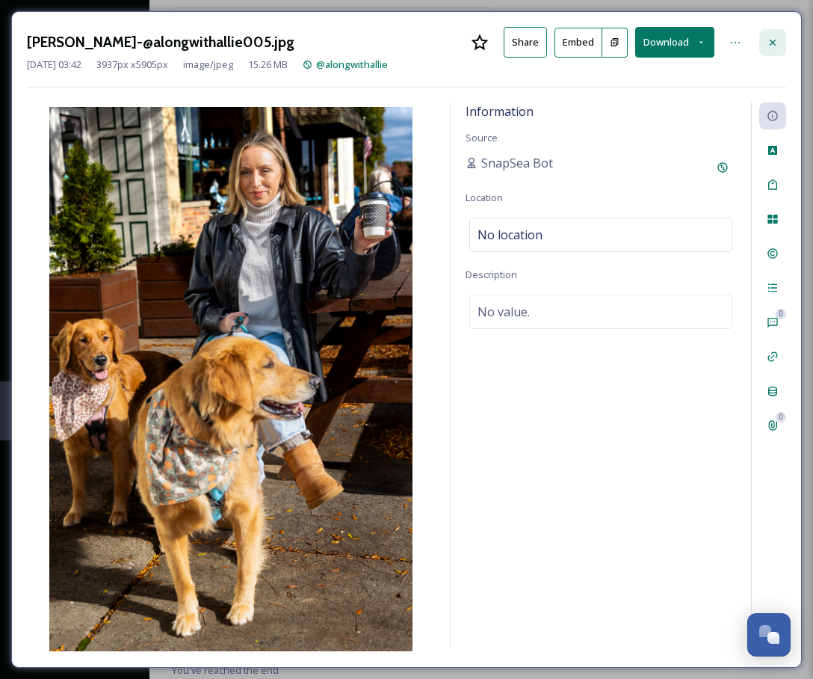
click at [778, 43] on icon at bounding box center [773, 43] width 12 height 12
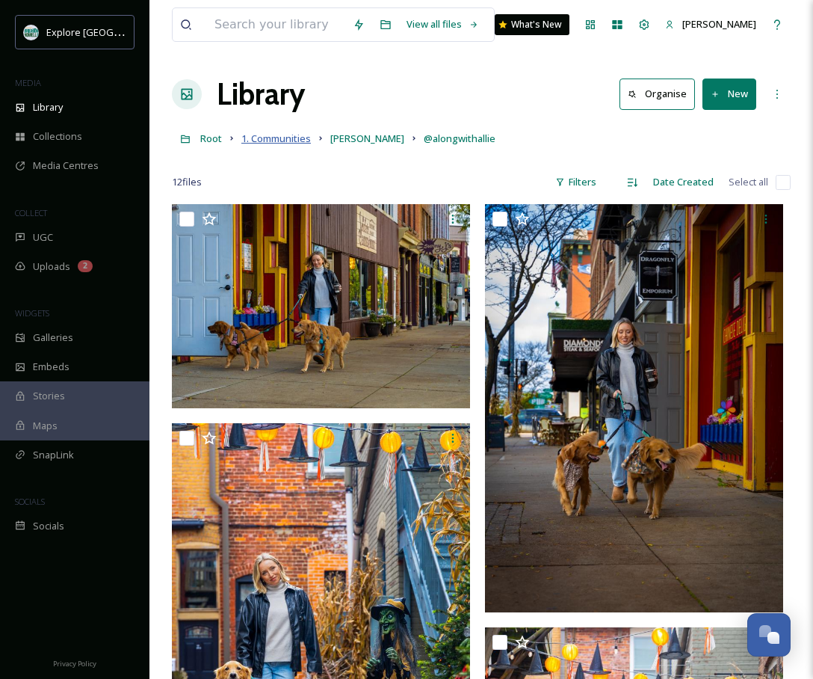
click at [290, 133] on span "1. Communities" at bounding box center [276, 138] width 70 height 13
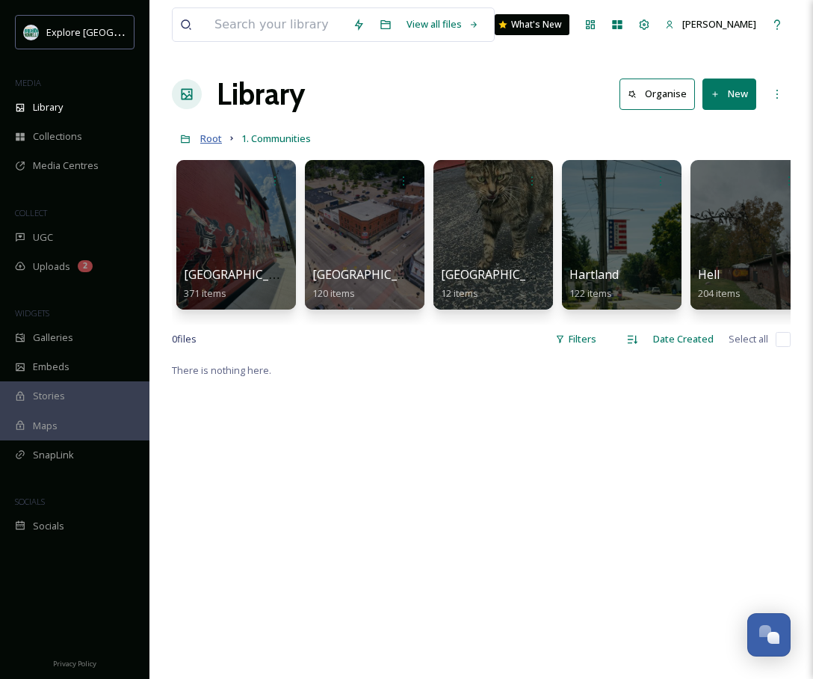
click at [213, 141] on span "Root" at bounding box center [211, 138] width 22 height 13
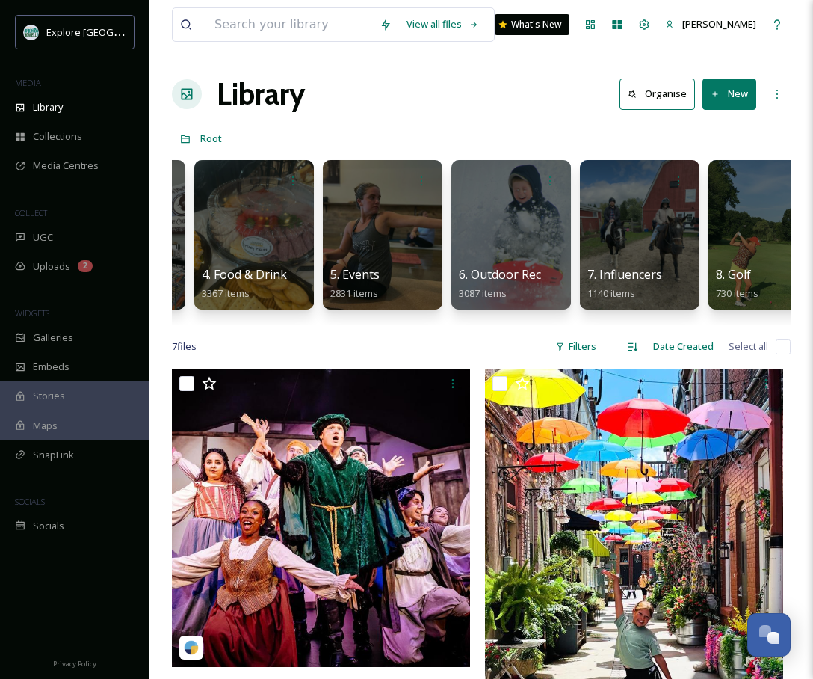
scroll to position [0, 375]
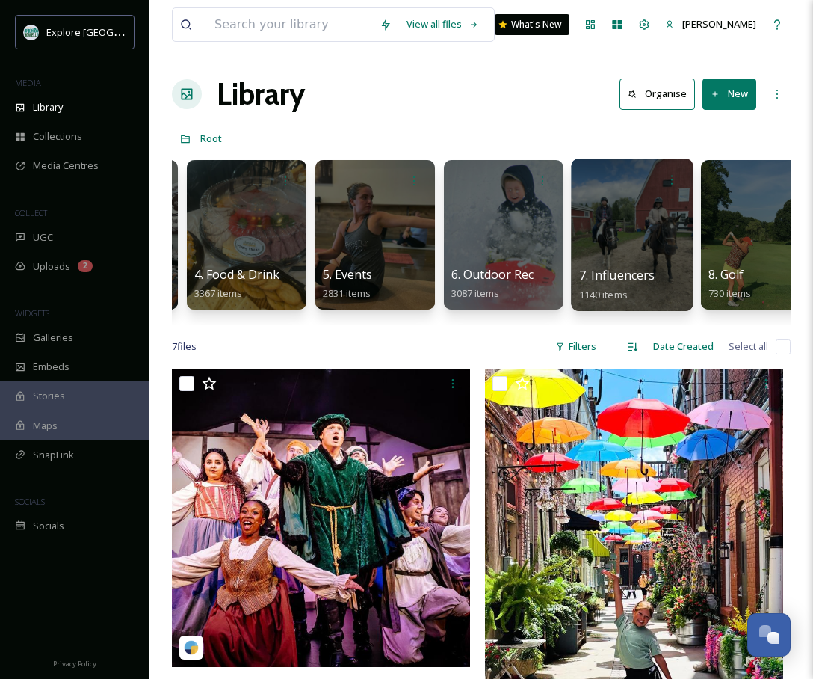
click at [618, 220] on div at bounding box center [632, 234] width 122 height 153
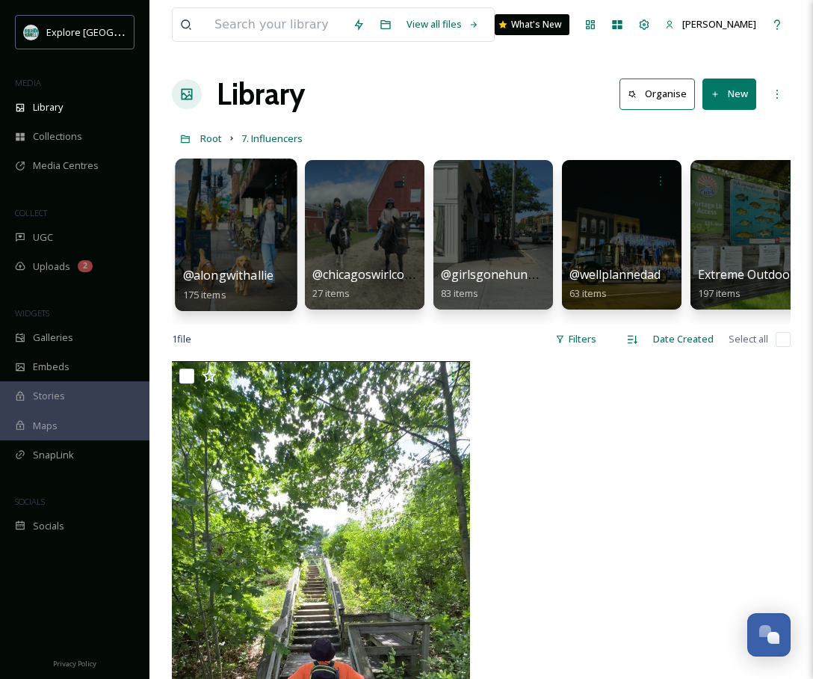
click at [248, 252] on div at bounding box center [236, 234] width 122 height 153
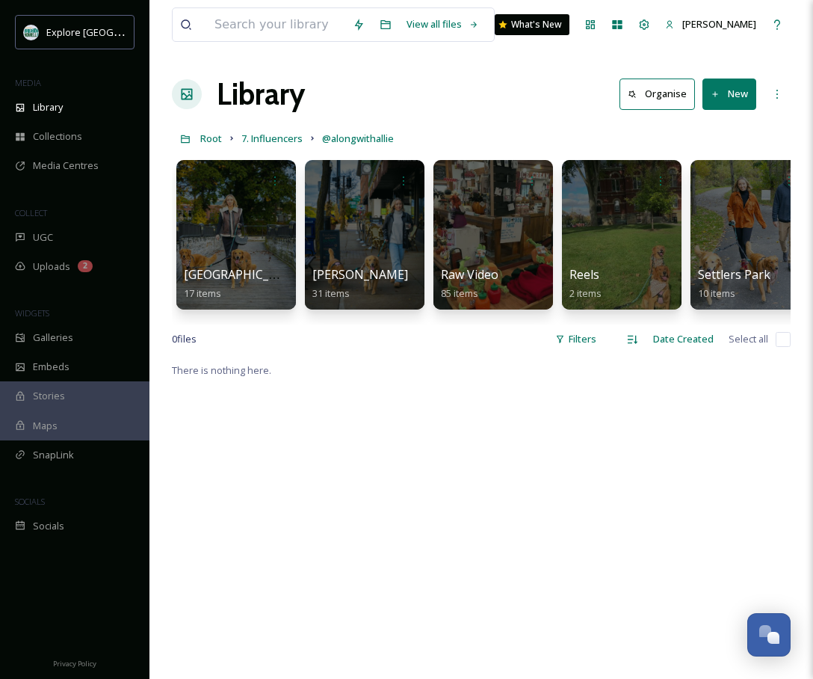
scroll to position [0, 129]
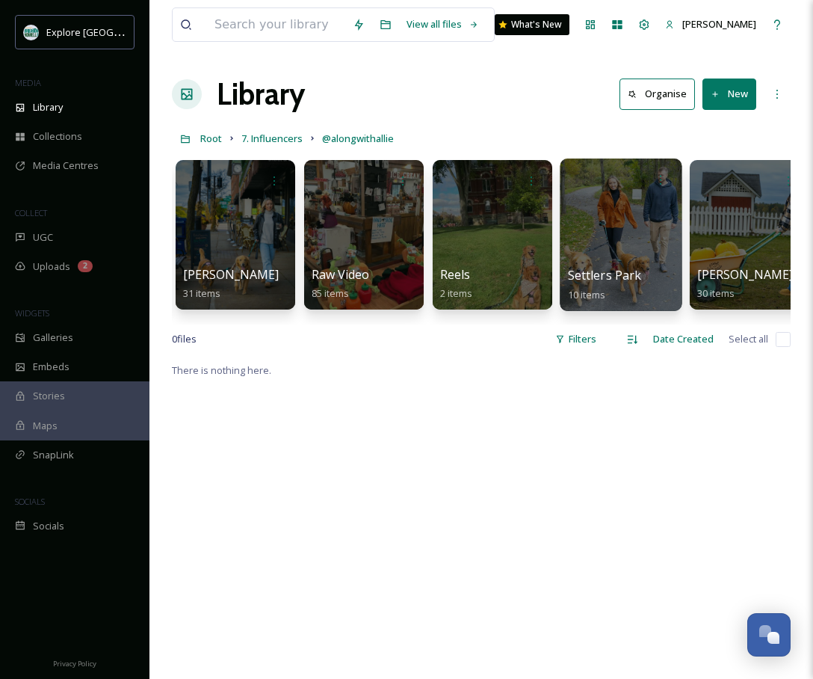
click at [594, 238] on div at bounding box center [621, 234] width 122 height 153
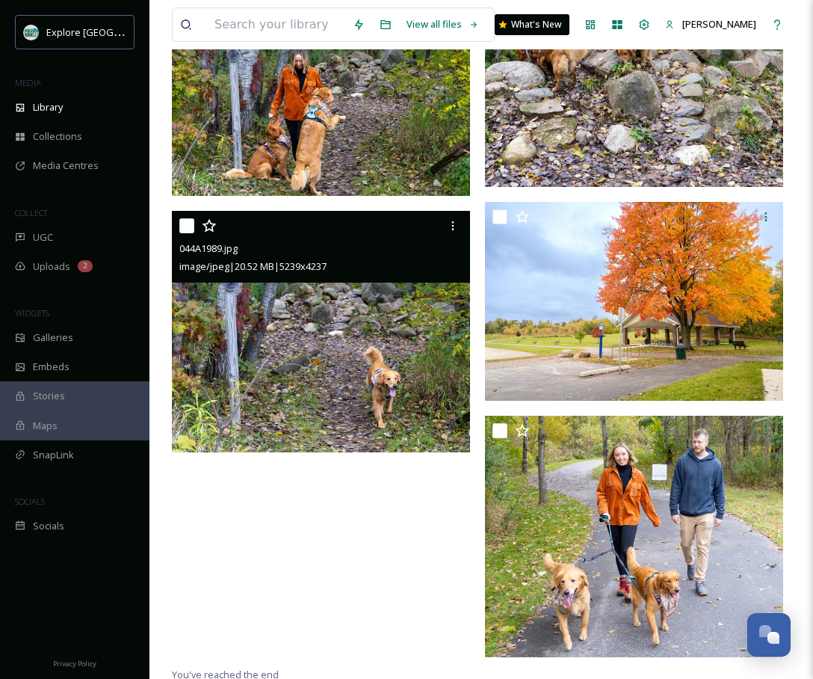
scroll to position [1078, 0]
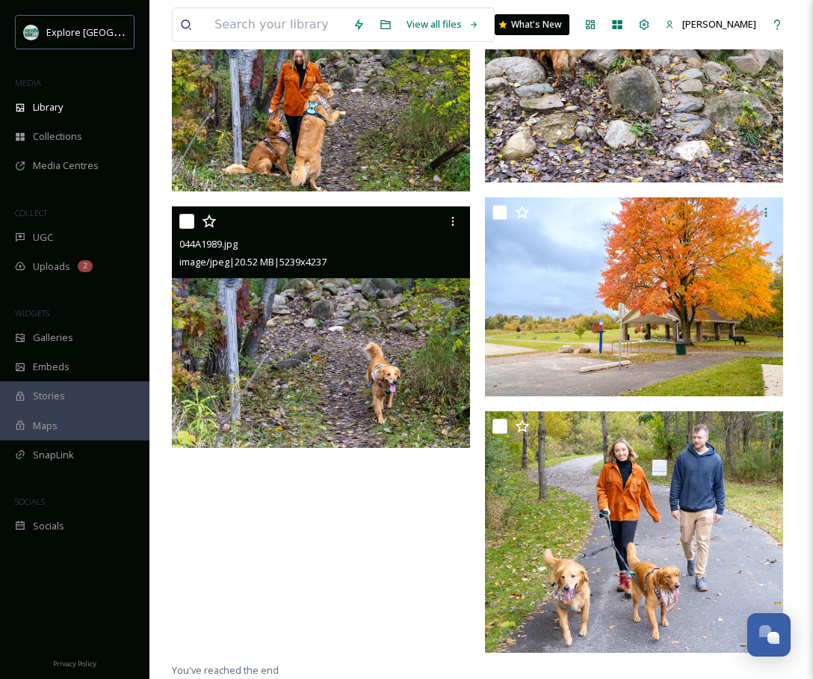
click at [433, 371] on img at bounding box center [321, 326] width 298 height 241
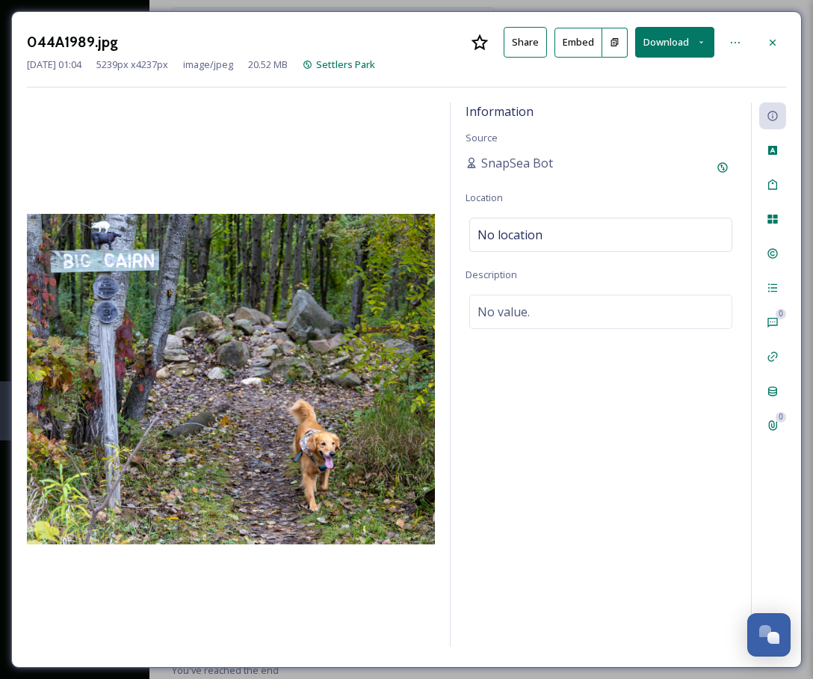
click at [534, 40] on button "Share" at bounding box center [525, 42] width 43 height 31
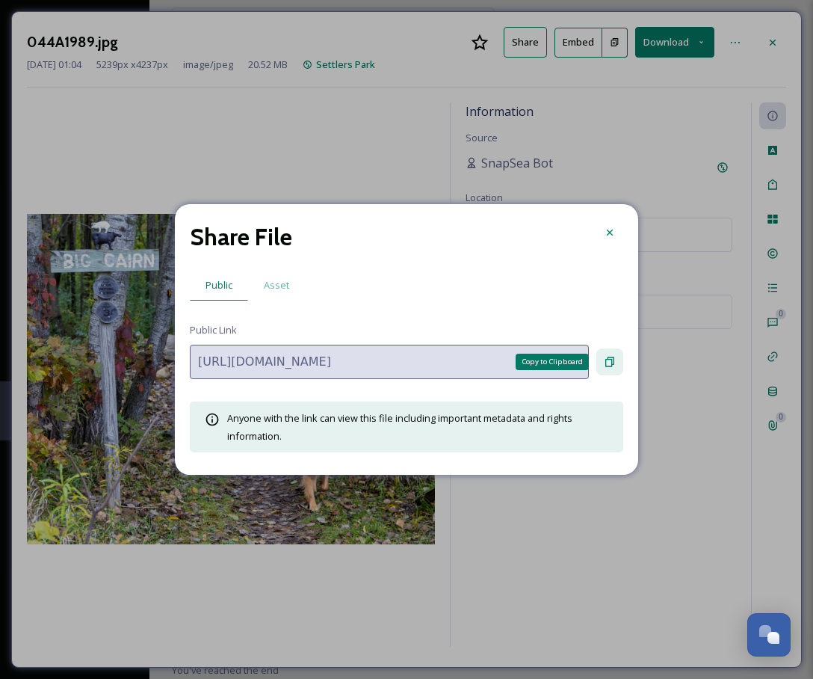
click at [619, 351] on div "Copy to Clipboard" at bounding box center [610, 361] width 27 height 27
